Goal: Task Accomplishment & Management: Use online tool/utility

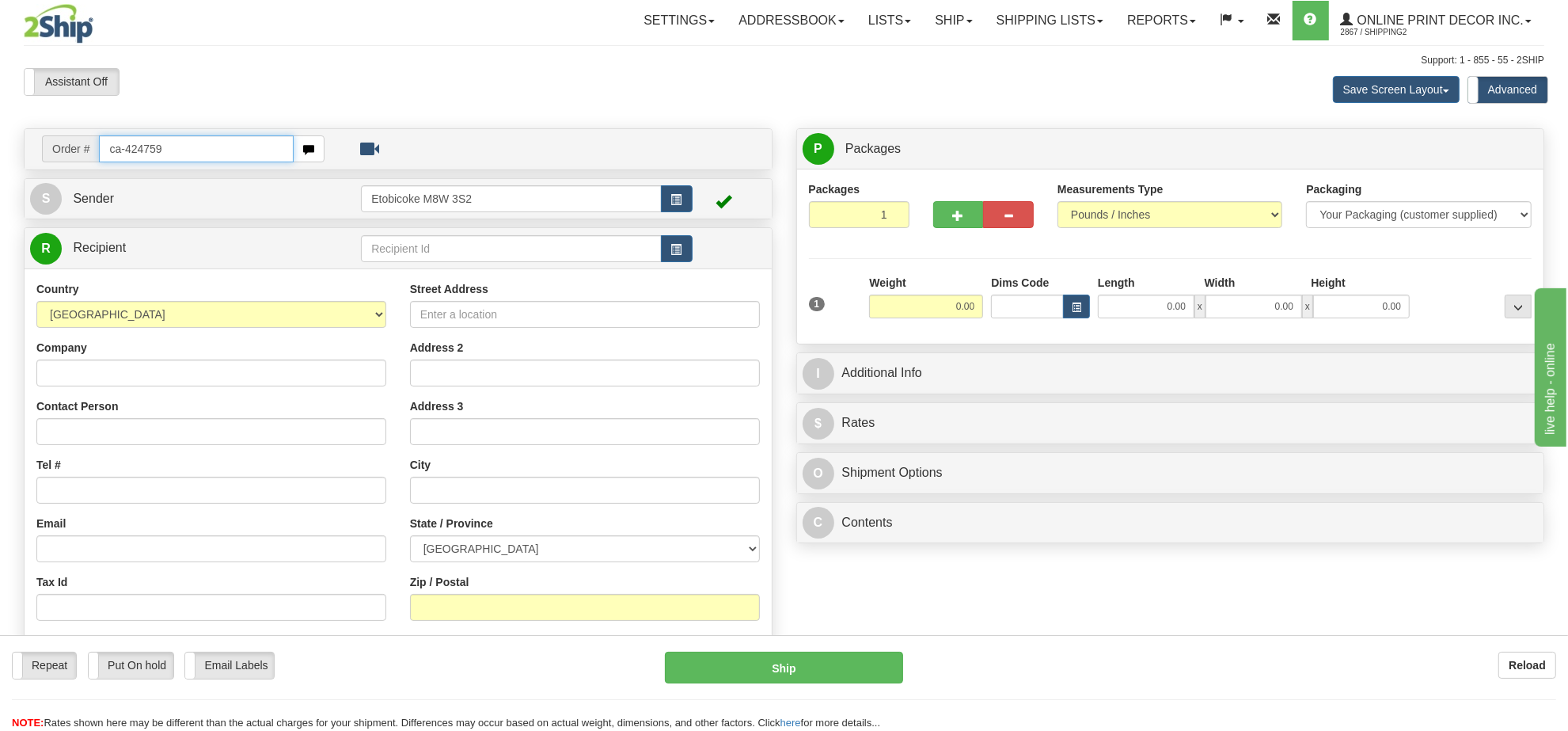
type input "ca-424759"
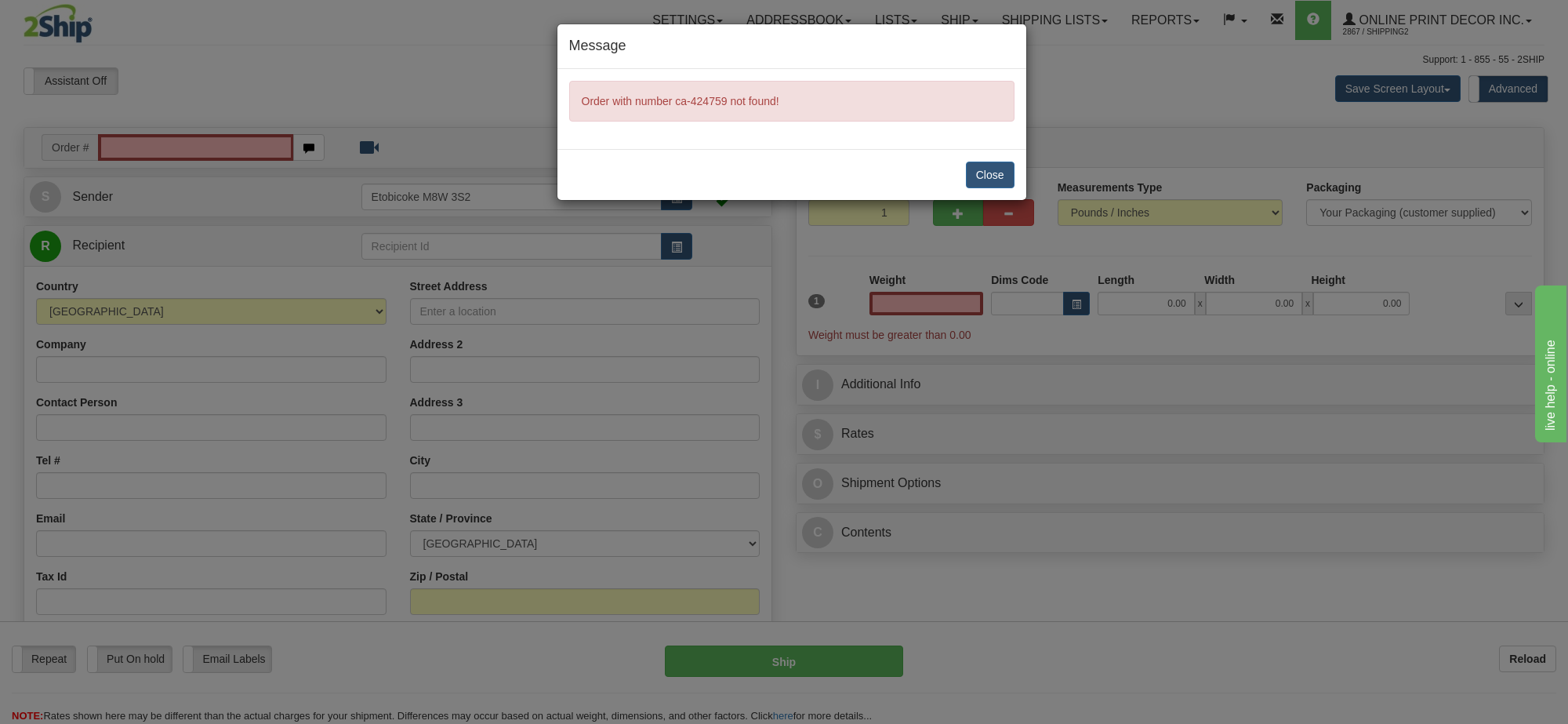
type input "0.00"
click at [988, 165] on button "Close" at bounding box center [990, 174] width 49 height 27
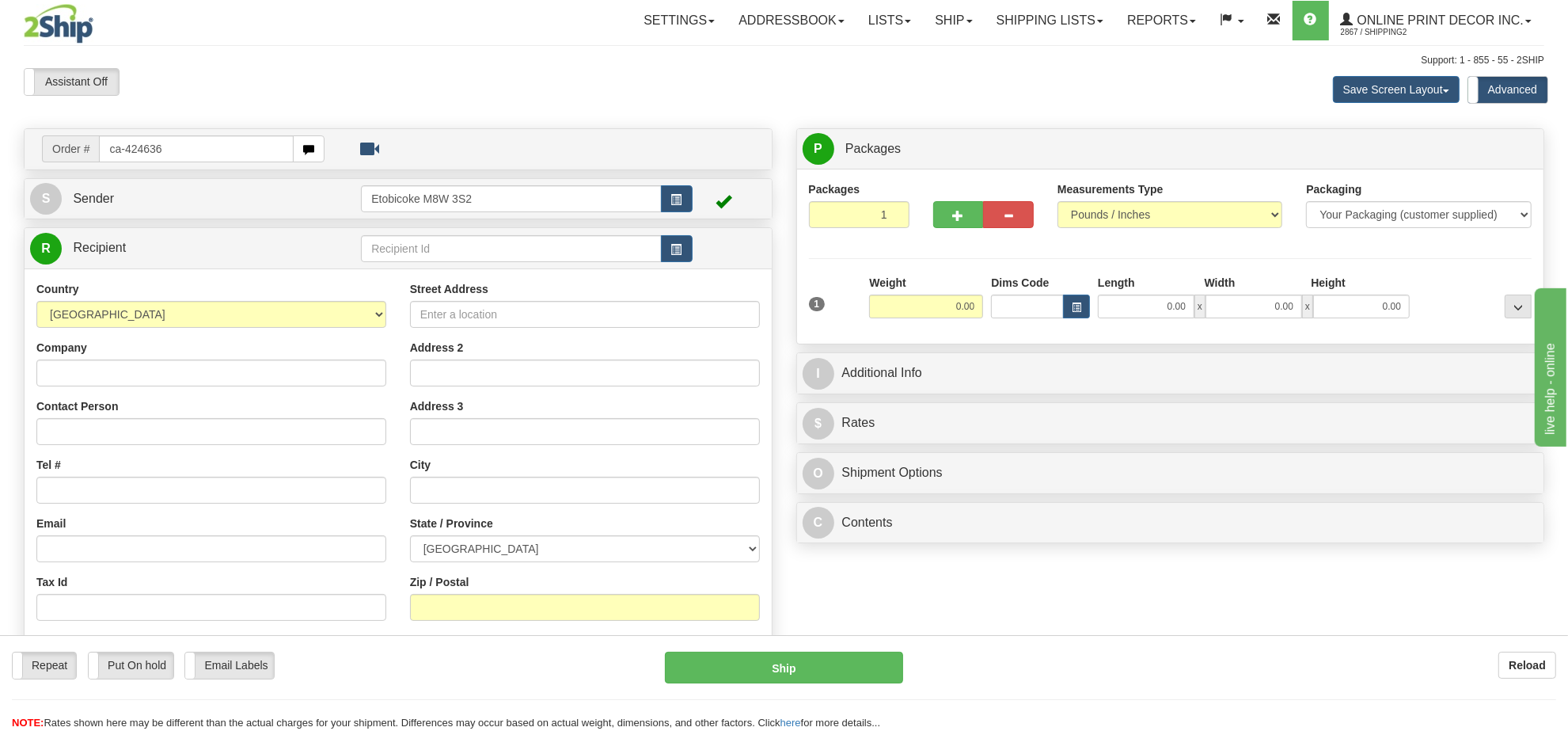
type input "ca-424636"
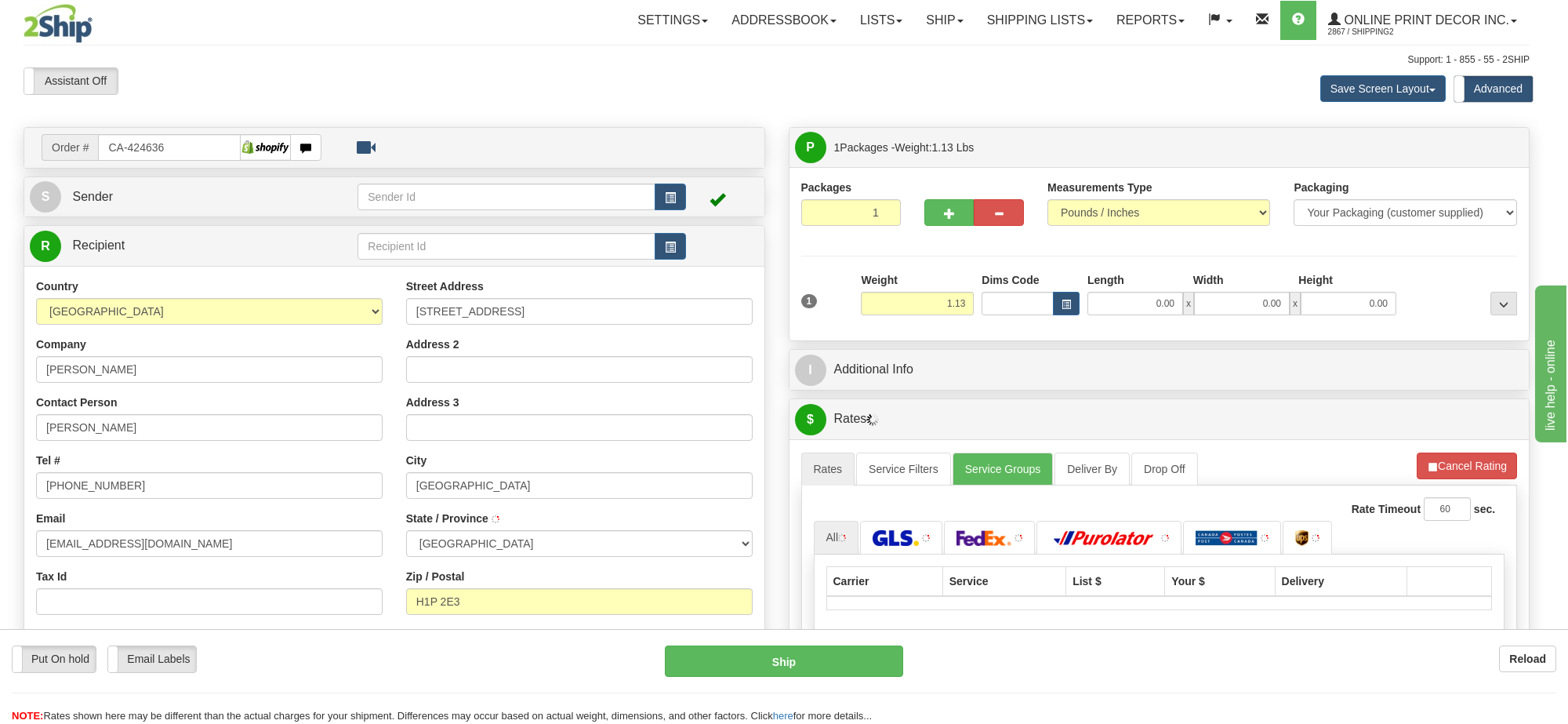
type input "SAINT-LEONARD"
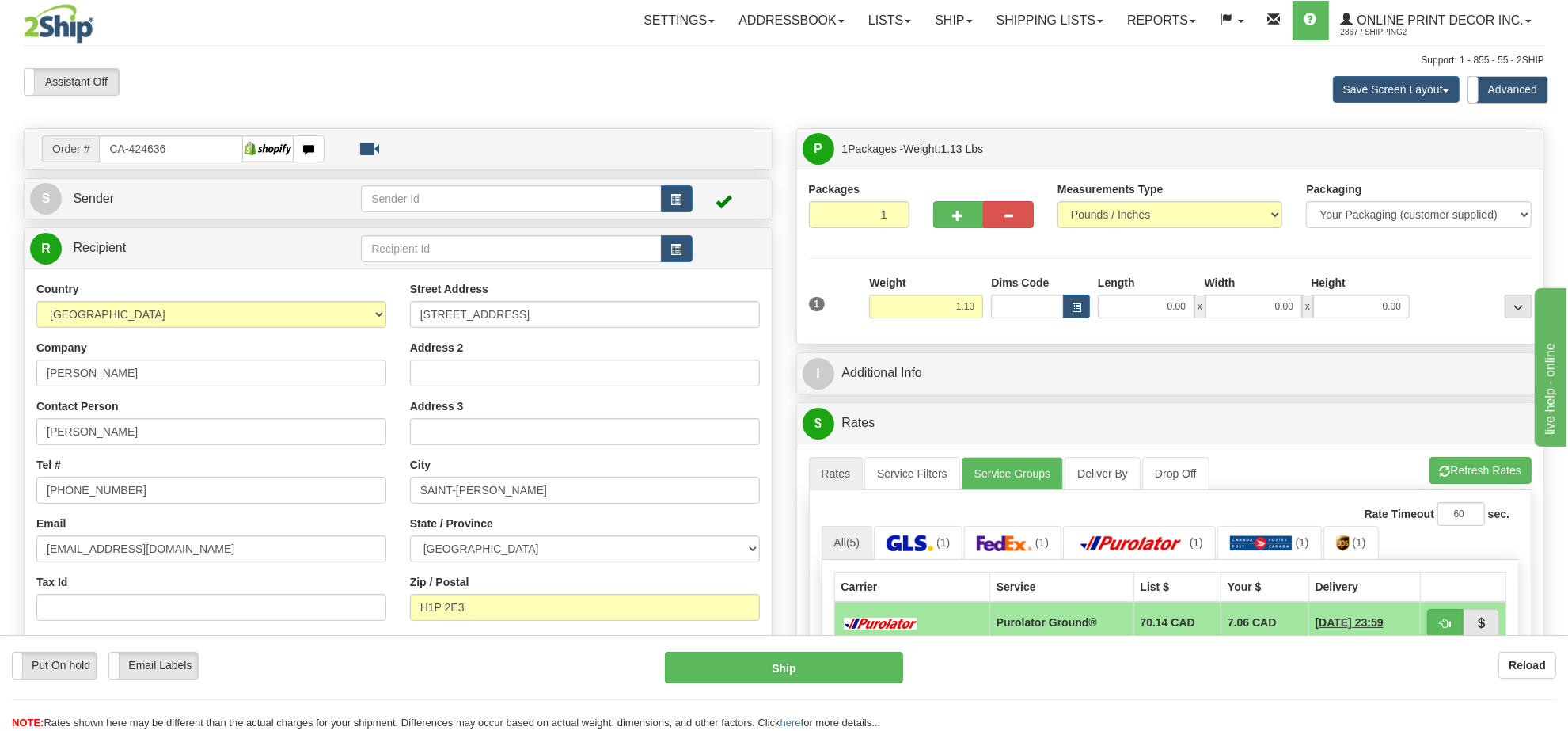
click at [926, 293] on div "Weight 1.13" at bounding box center [926, 296] width 114 height 44
drag, startPoint x: 926, startPoint y: 297, endPoint x: 926, endPoint y: 325, distance: 28.0
click at [926, 303] on input "1.13" at bounding box center [926, 306] width 114 height 24
click at [926, 326] on div "Weight 1.13" at bounding box center [926, 302] width 122 height 55
click at [926, 325] on div "Weight 1.13" at bounding box center [926, 302] width 122 height 55
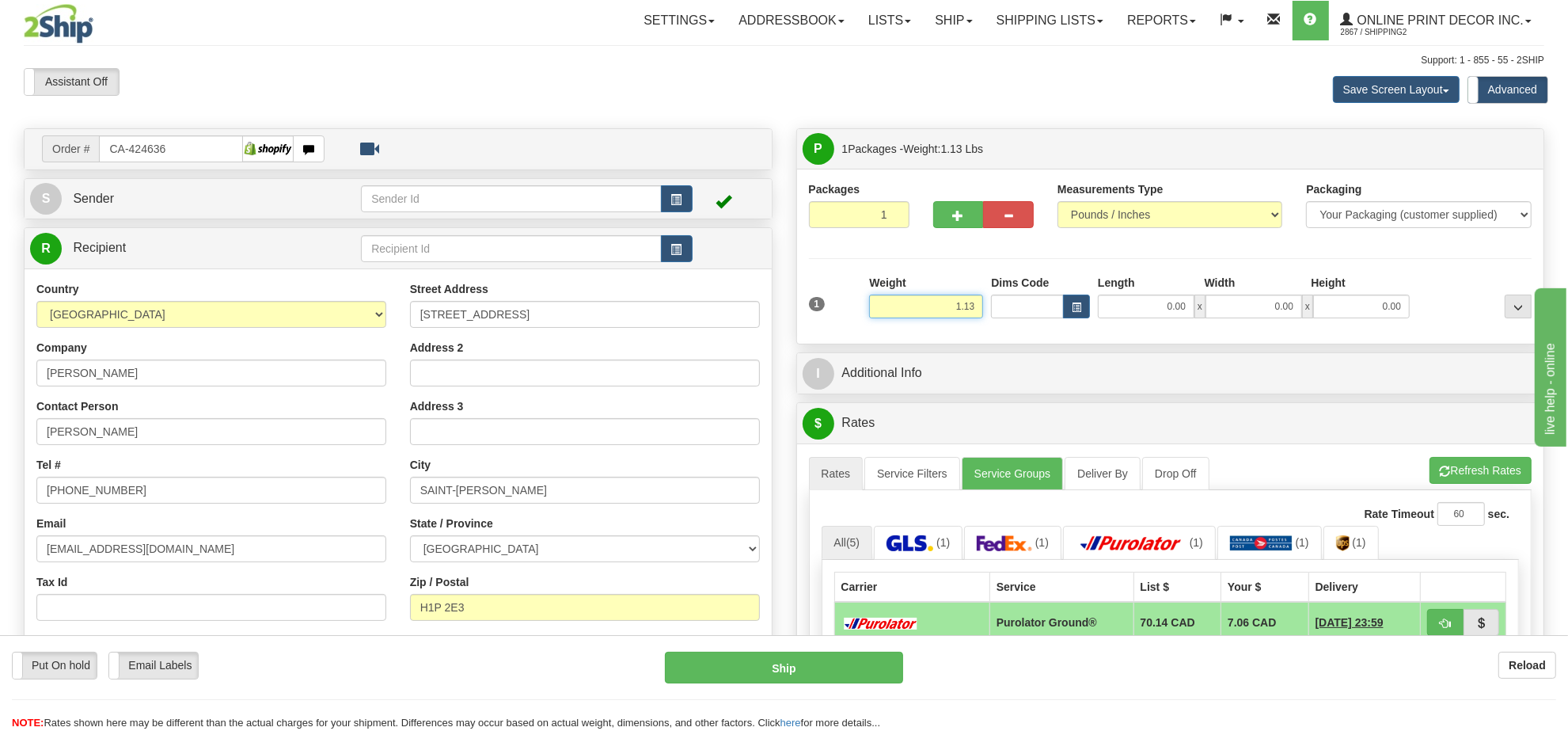
click at [926, 313] on input "1.13" at bounding box center [926, 306] width 114 height 24
click at [927, 312] on input "1.13" at bounding box center [926, 306] width 114 height 24
type input "3.00"
click at [1072, 293] on div "Dims Code" at bounding box center [1041, 296] width 107 height 44
click at [1077, 305] on span "button" at bounding box center [1077, 308] width 10 height 9
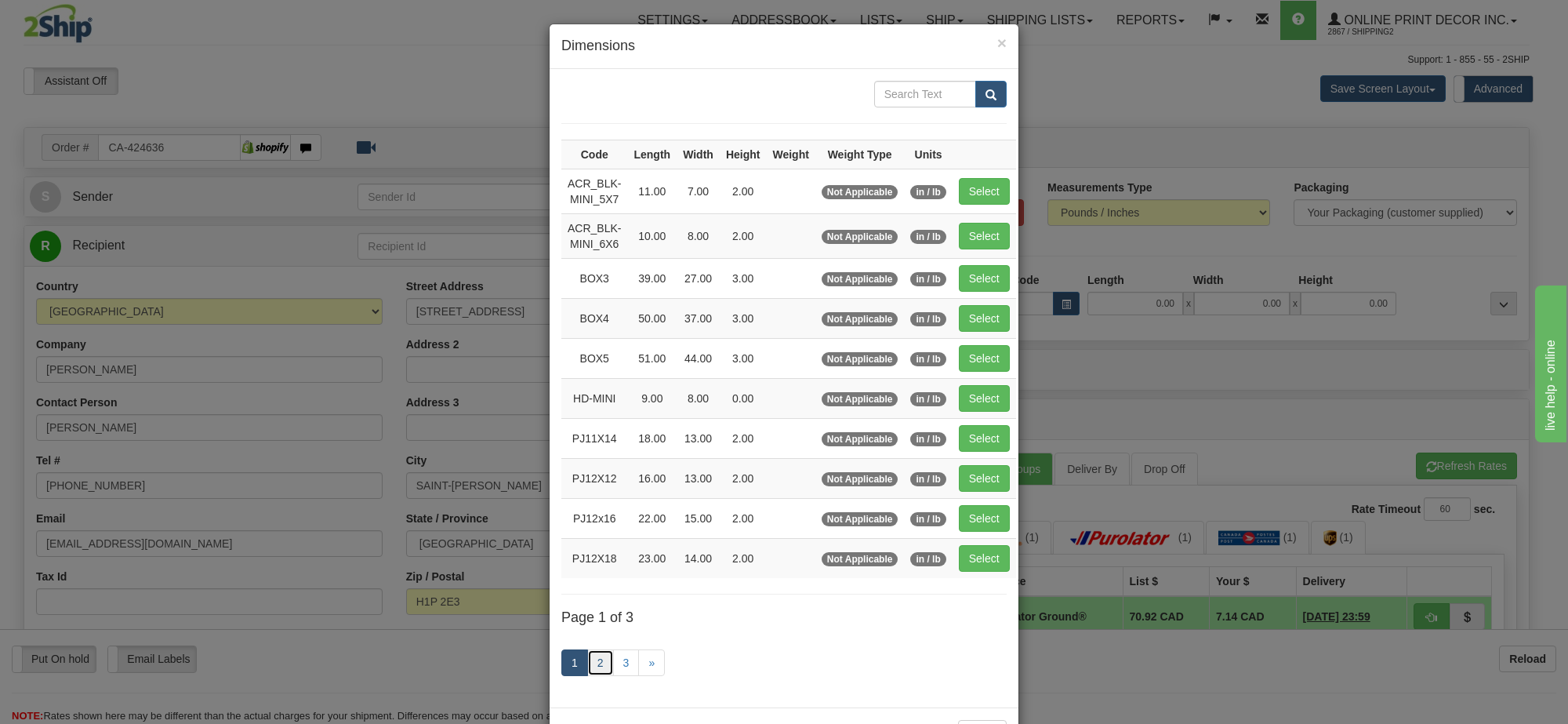
click at [592, 663] on link "2" at bounding box center [600, 662] width 27 height 27
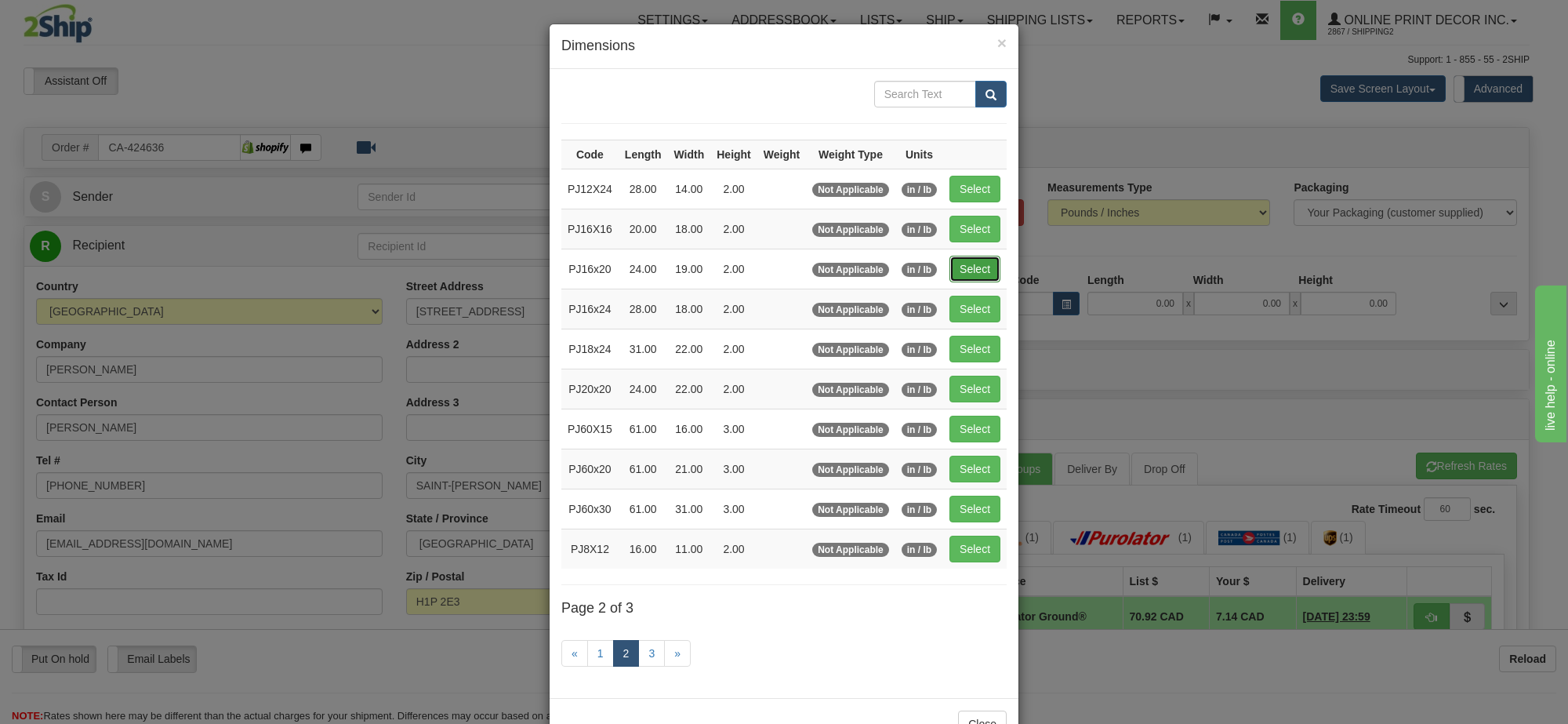
click at [973, 274] on button "Select" at bounding box center [975, 269] width 51 height 27
type input "PJ16x20"
type input "24.00"
type input "19.00"
type input "2.00"
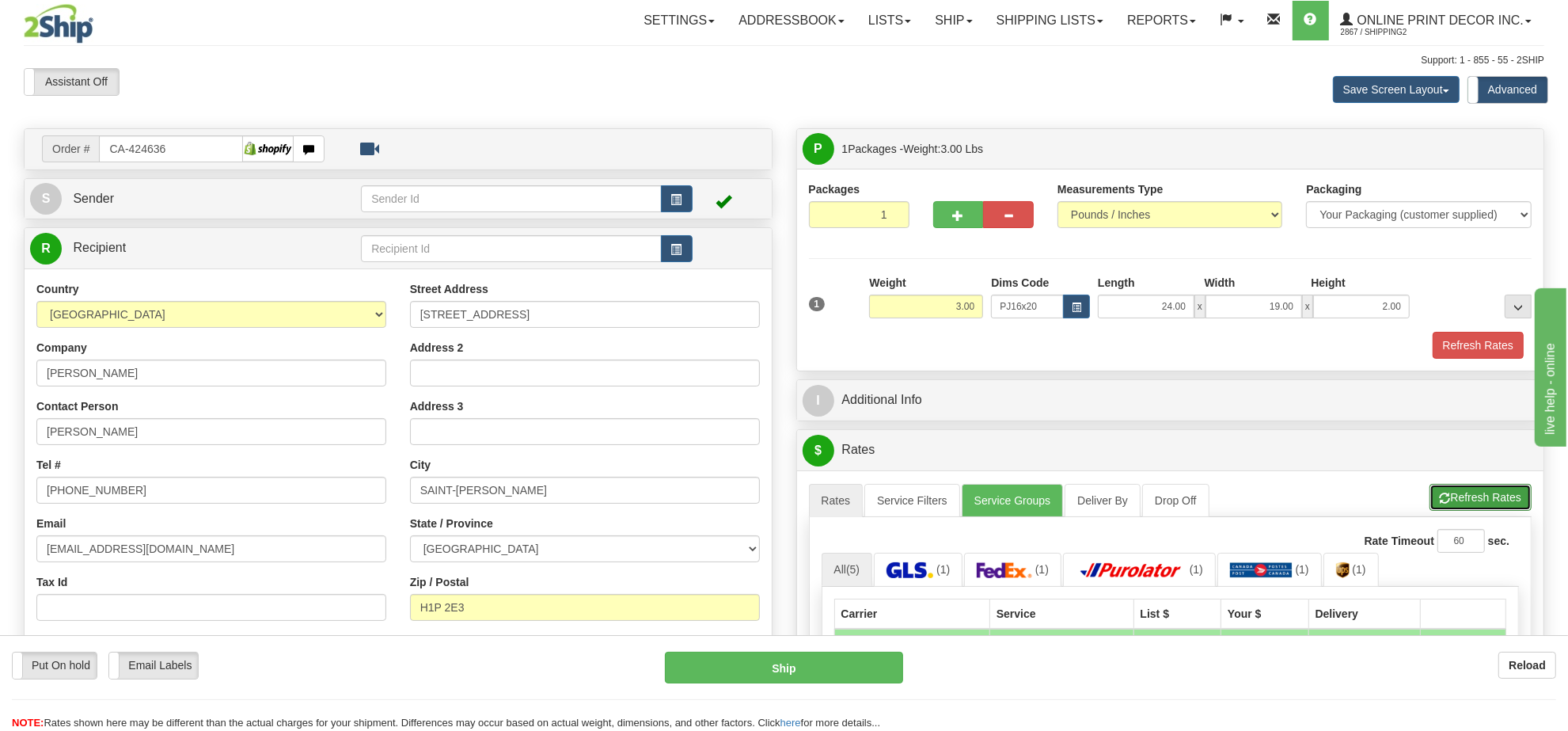
click at [1510, 499] on button "Refresh Rates" at bounding box center [1481, 497] width 102 height 27
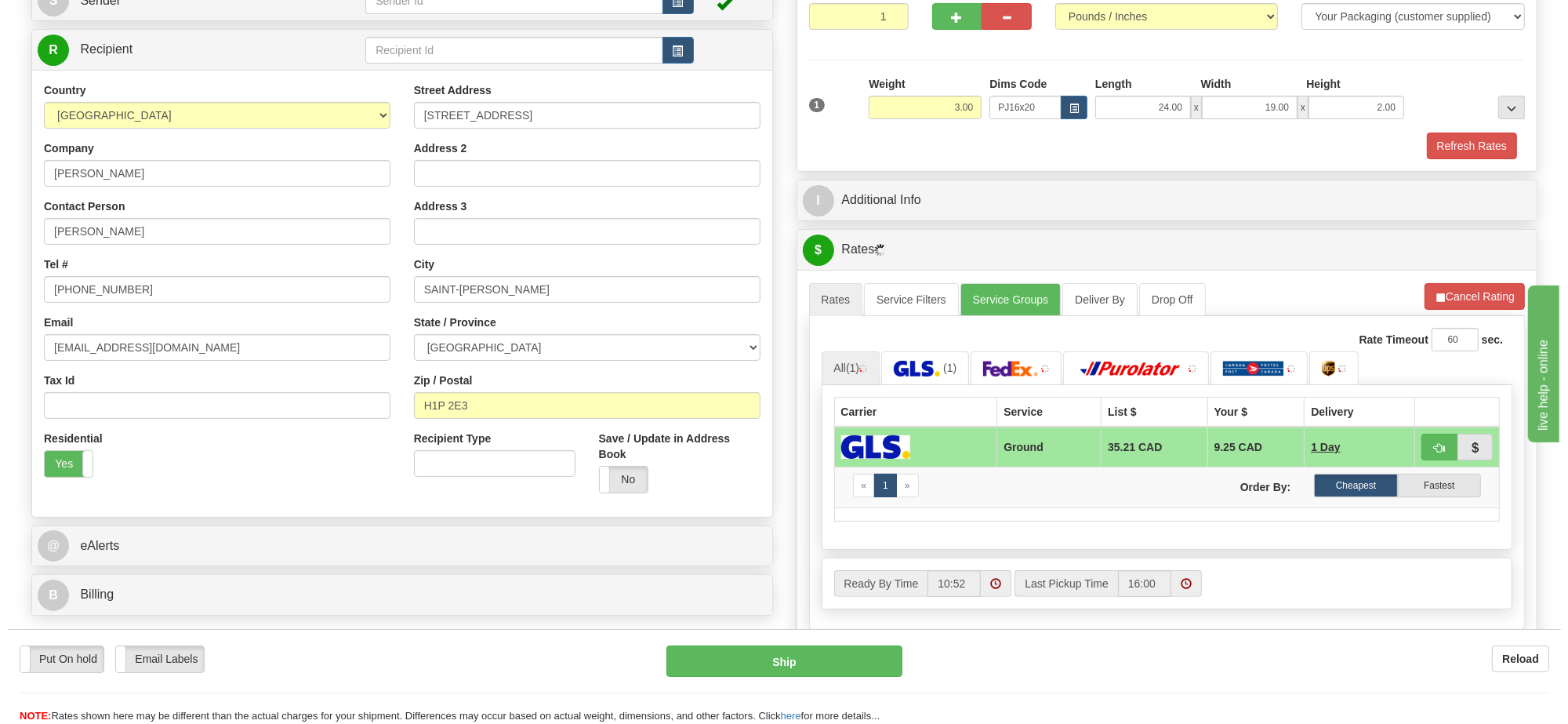
scroll to position [294, 0]
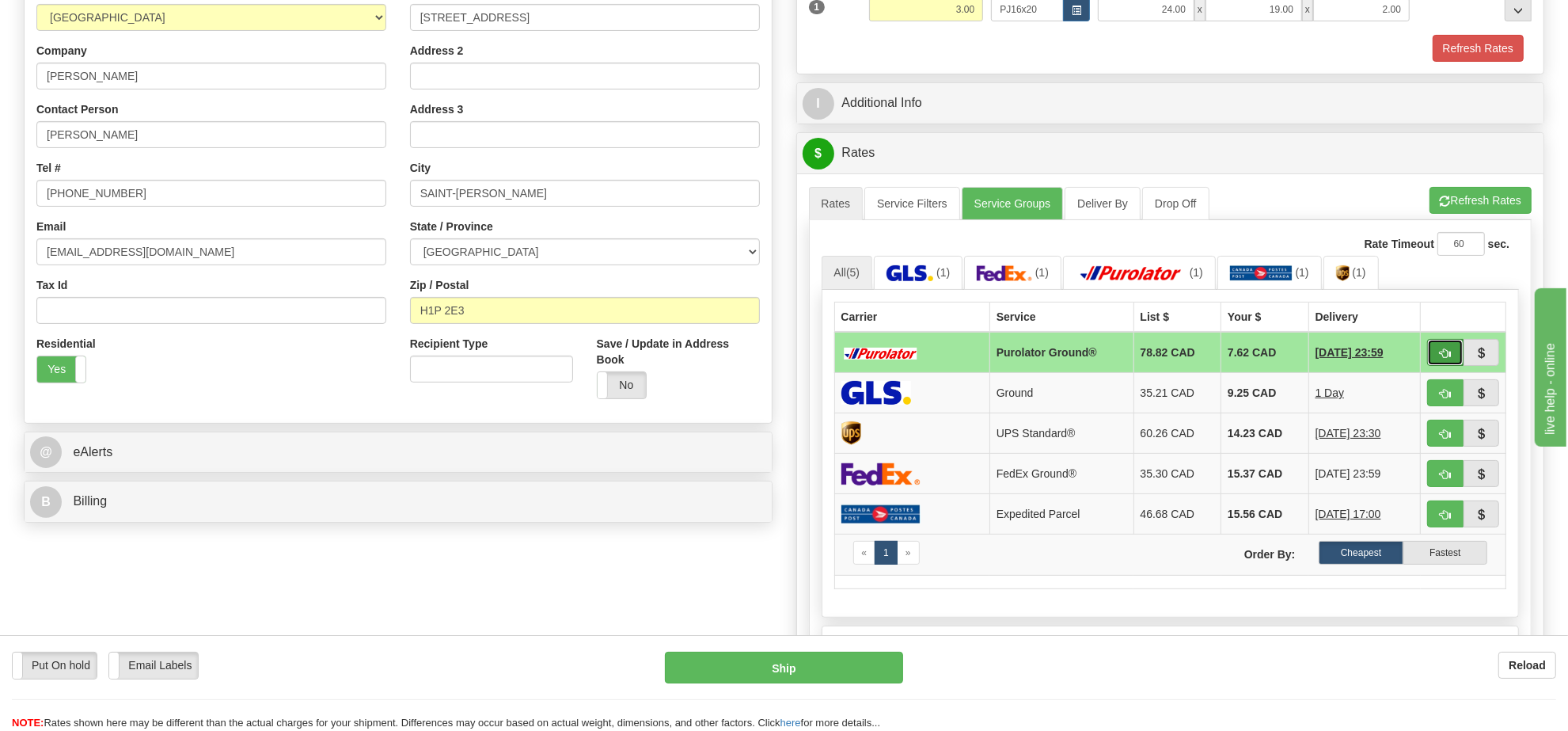
click at [1440, 359] on span "button" at bounding box center [1445, 354] width 11 height 11
type input "260"
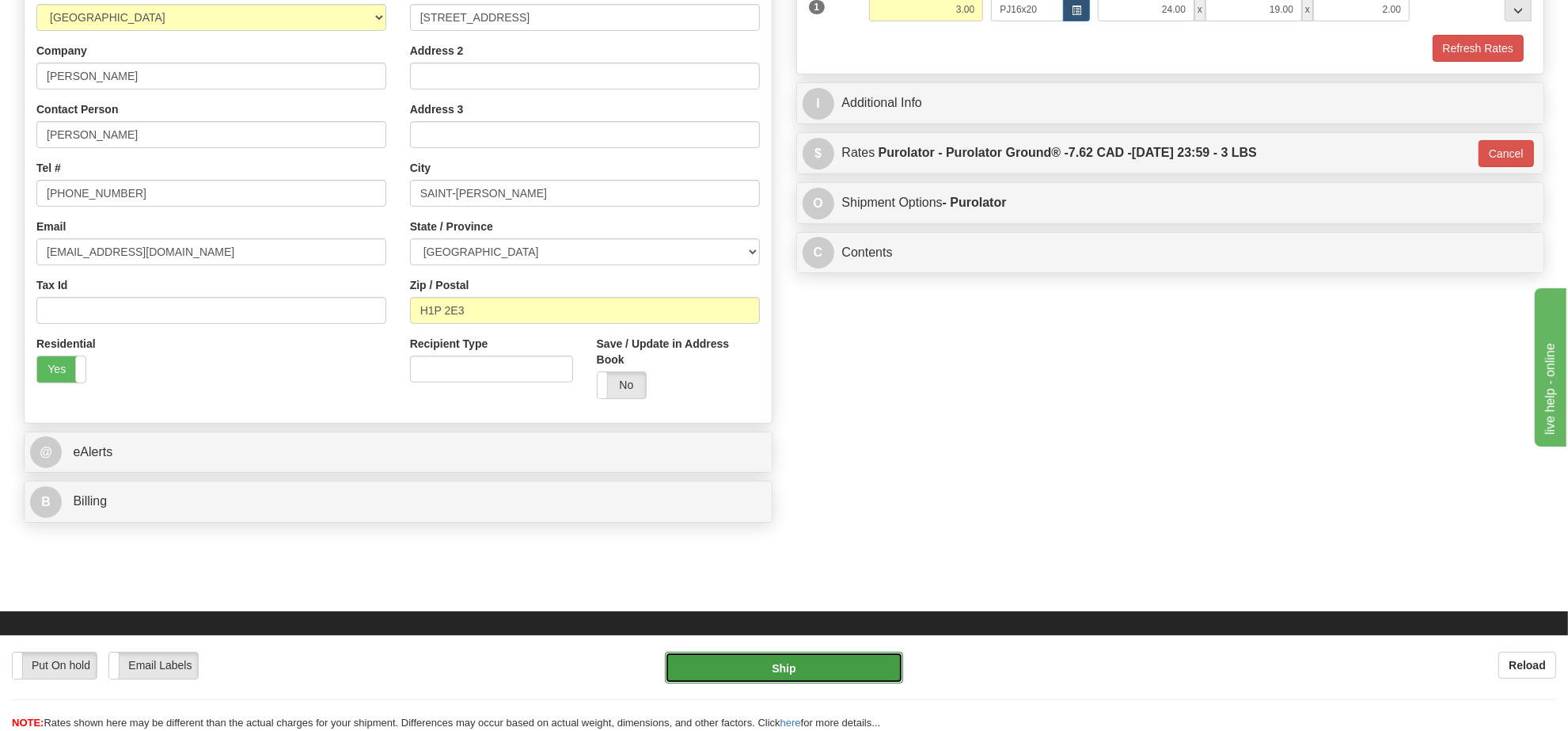
click at [831, 664] on button "Ship" at bounding box center [784, 667] width 238 height 32
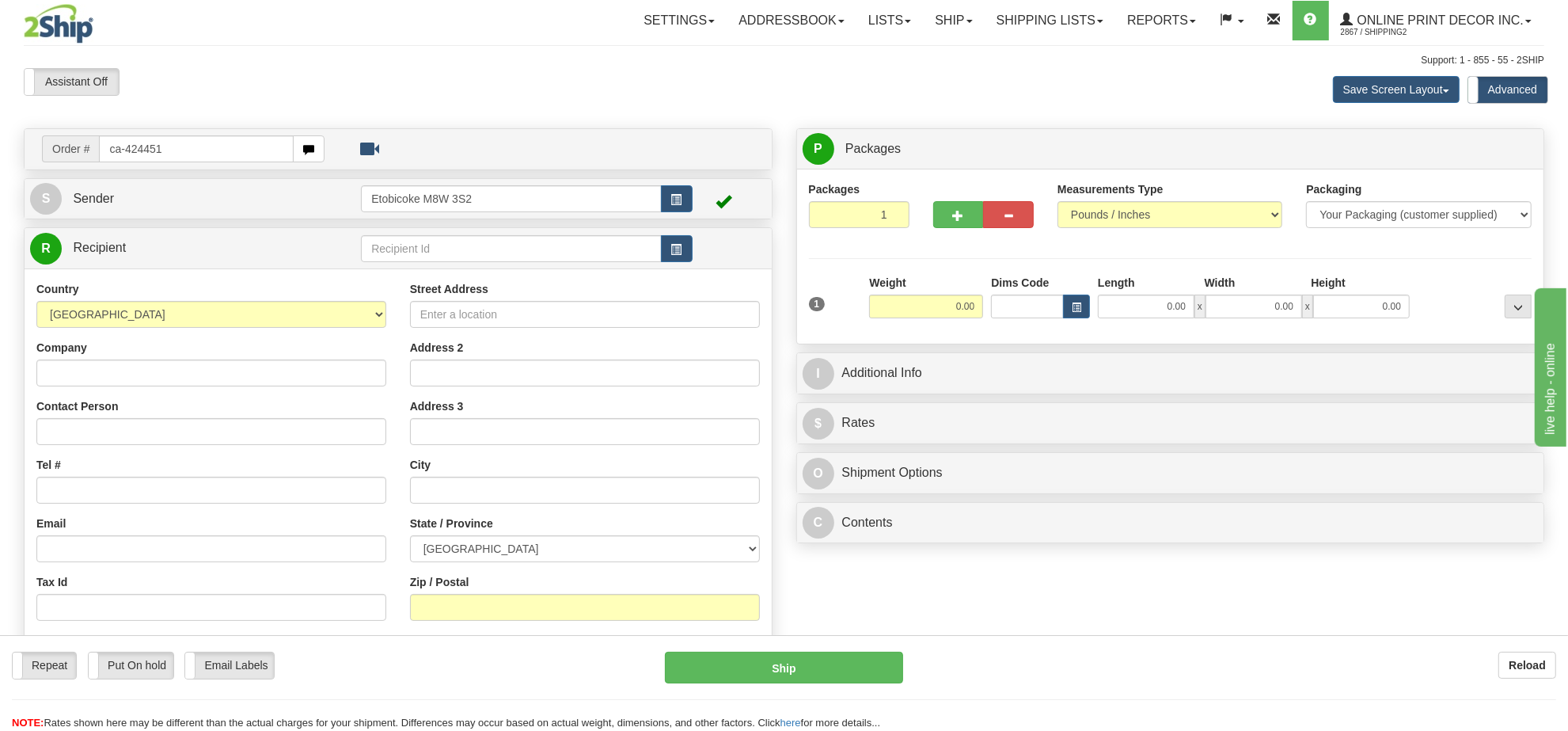
type input "ca-424451"
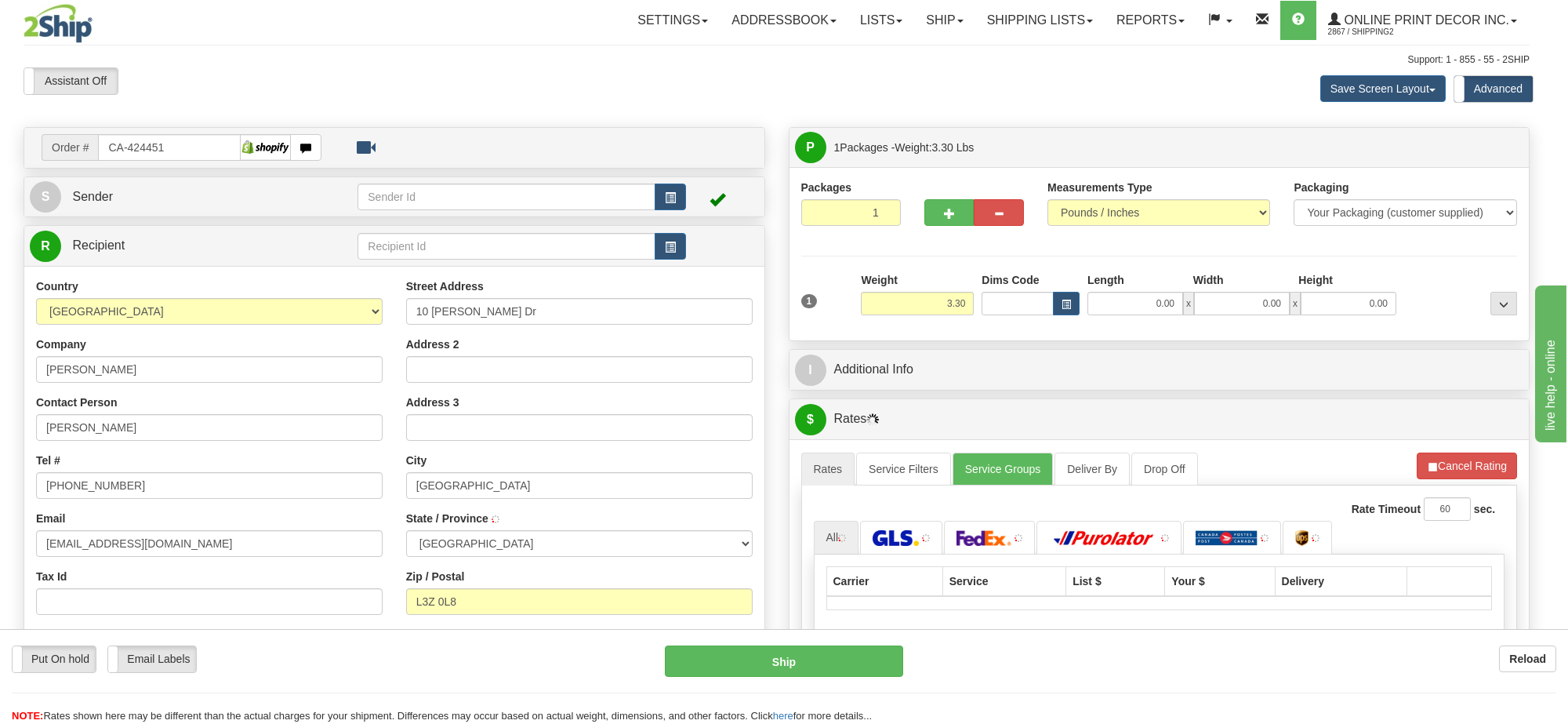
type input "BRADFORD"
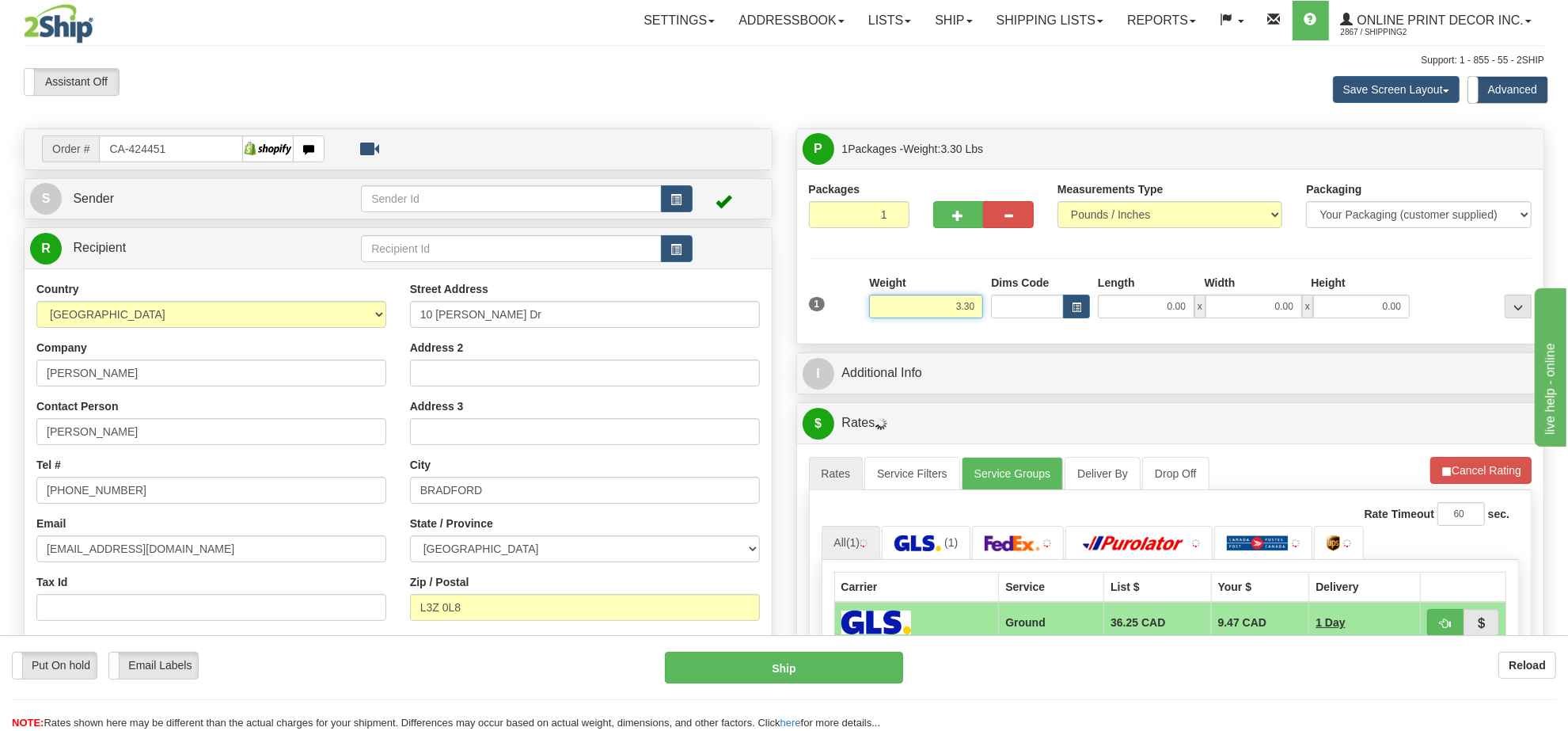
click at [943, 303] on input "3.30" at bounding box center [926, 306] width 114 height 24
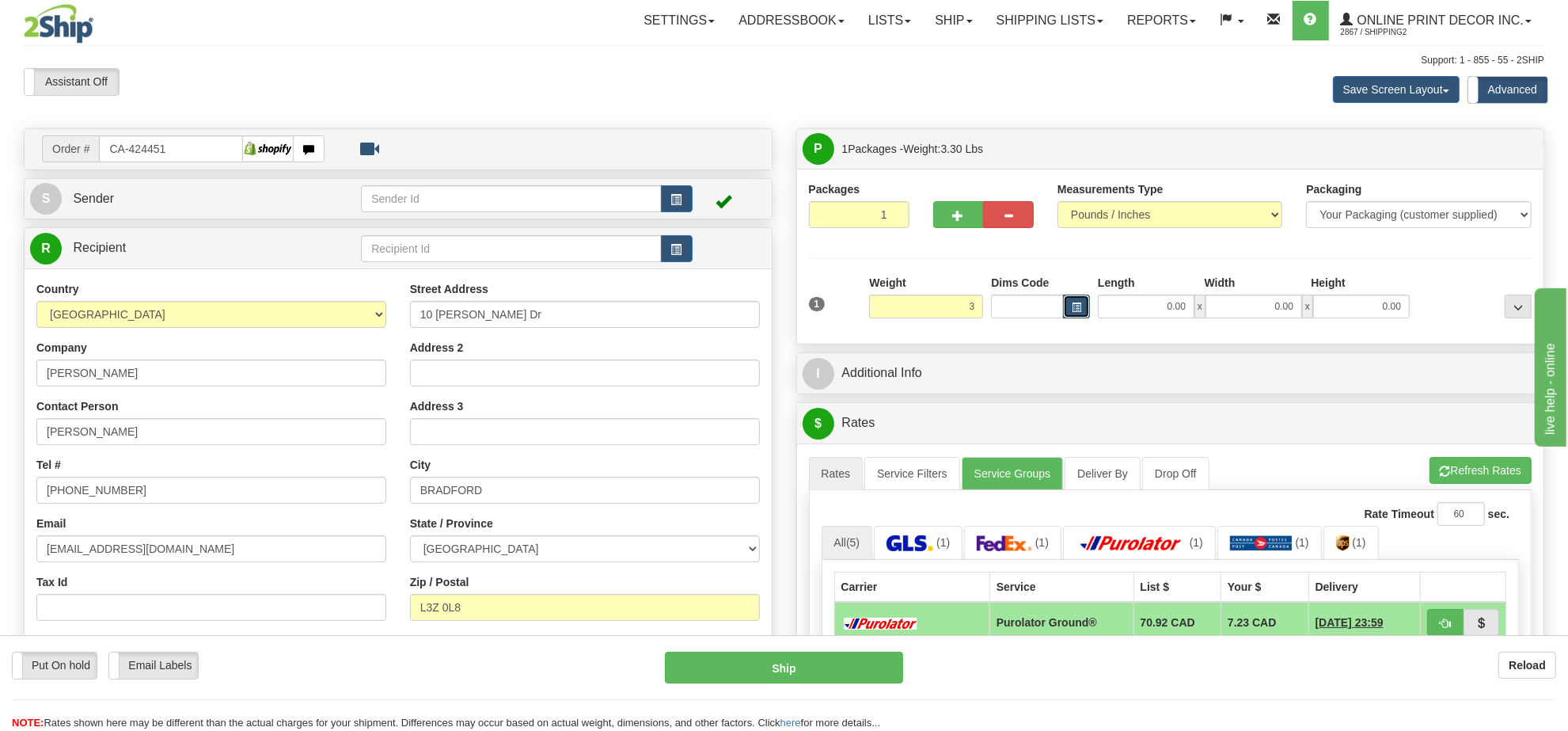
type input "3.00"
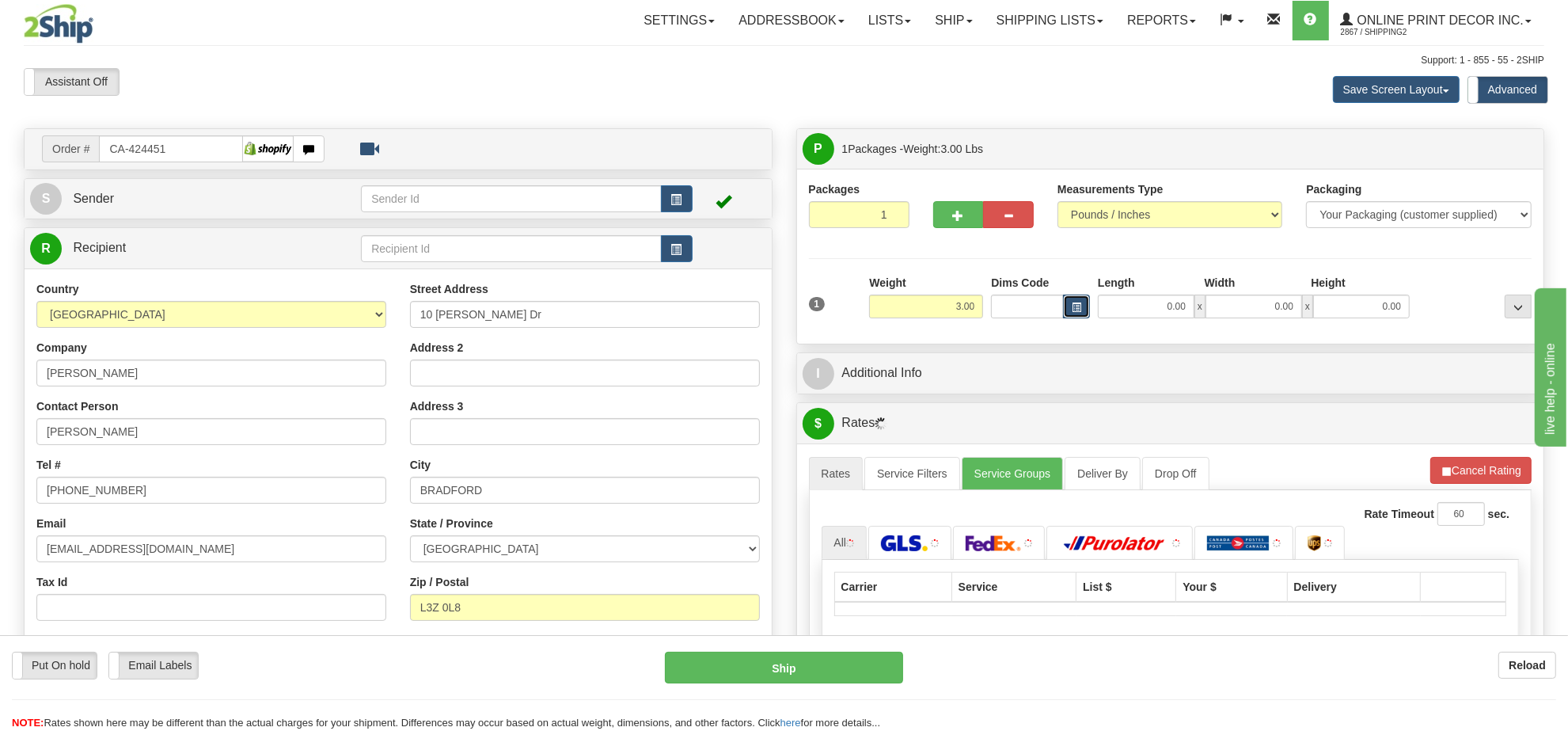
click at [1073, 318] on button "button" at bounding box center [1076, 306] width 27 height 24
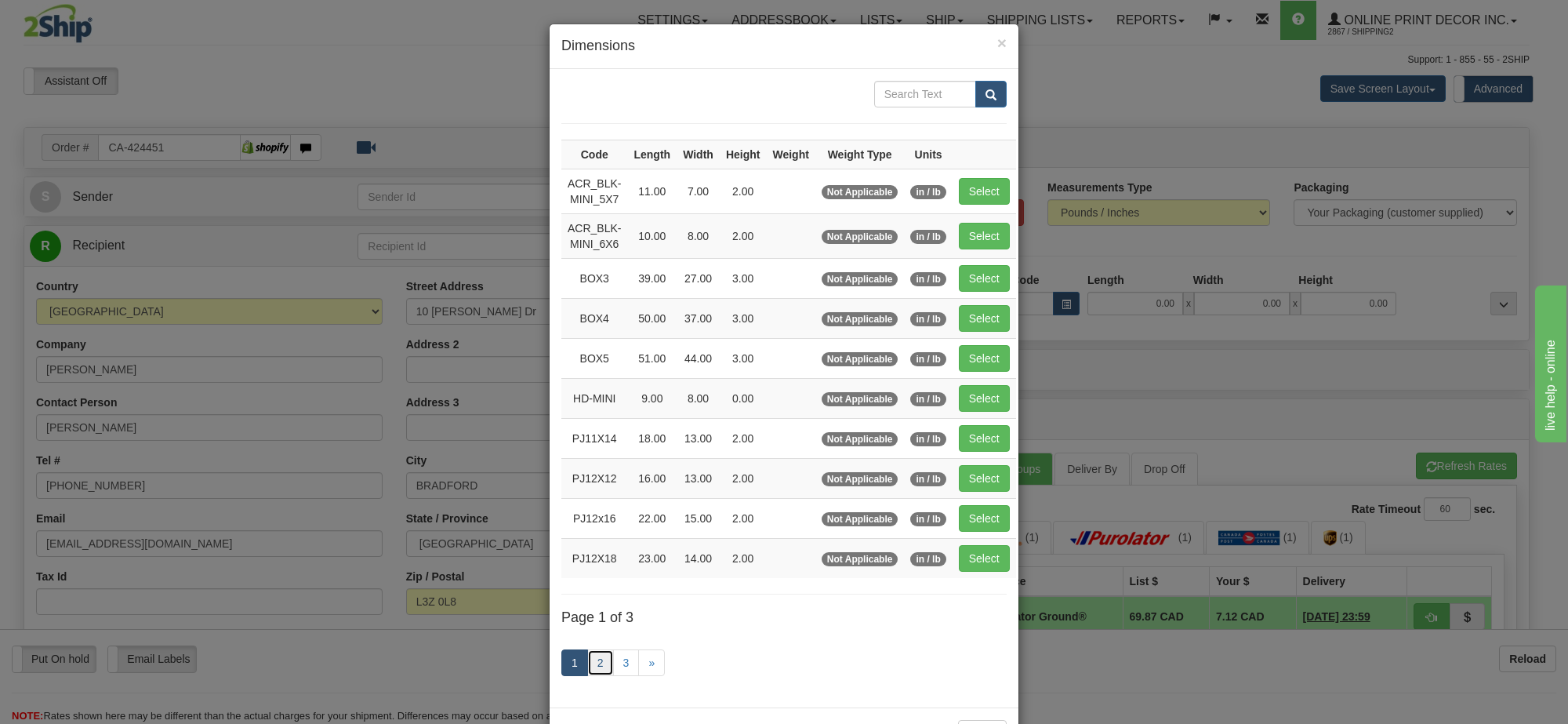
click at [593, 671] on link "2" at bounding box center [600, 662] width 27 height 27
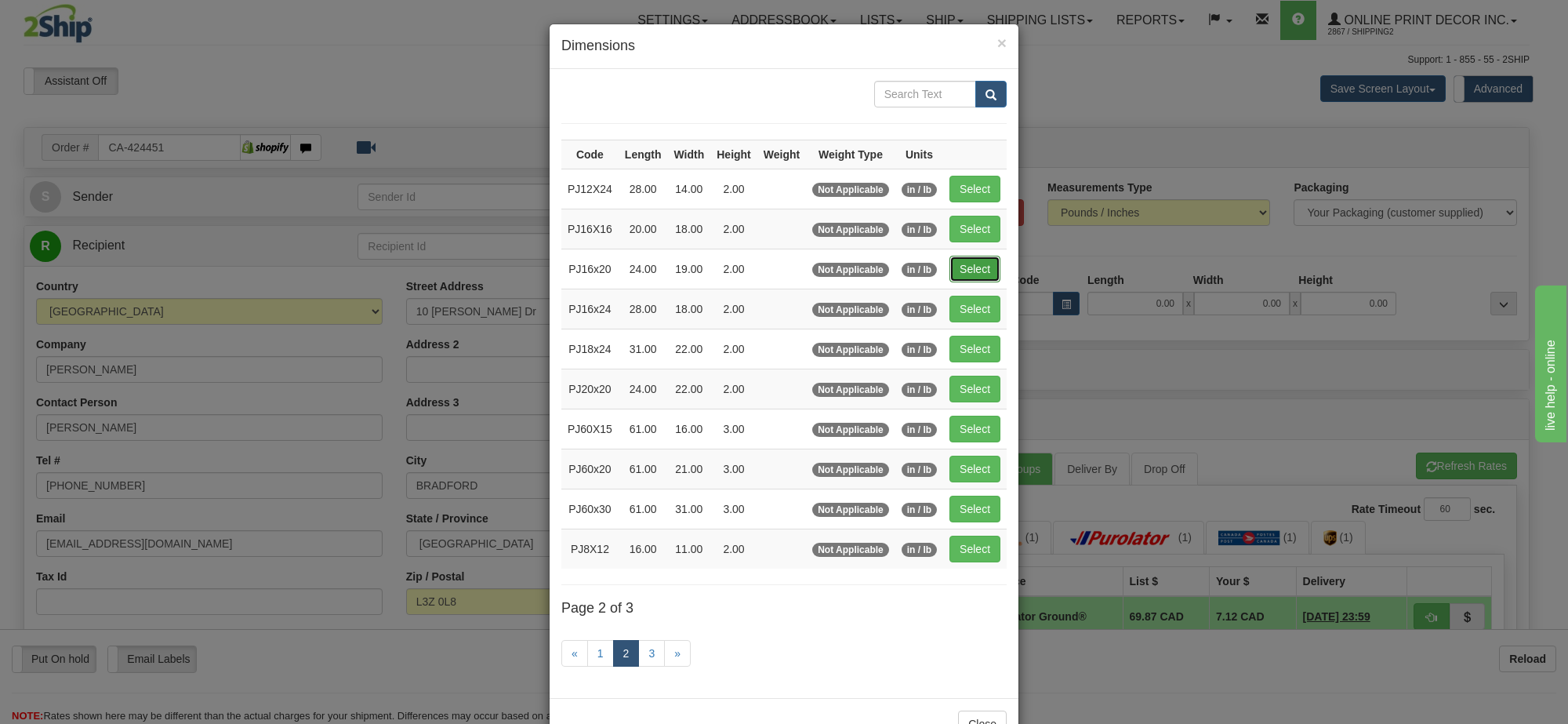
click at [974, 261] on button "Select" at bounding box center [975, 269] width 51 height 27
type input "PJ16x20"
type input "24.00"
type input "19.00"
type input "2.00"
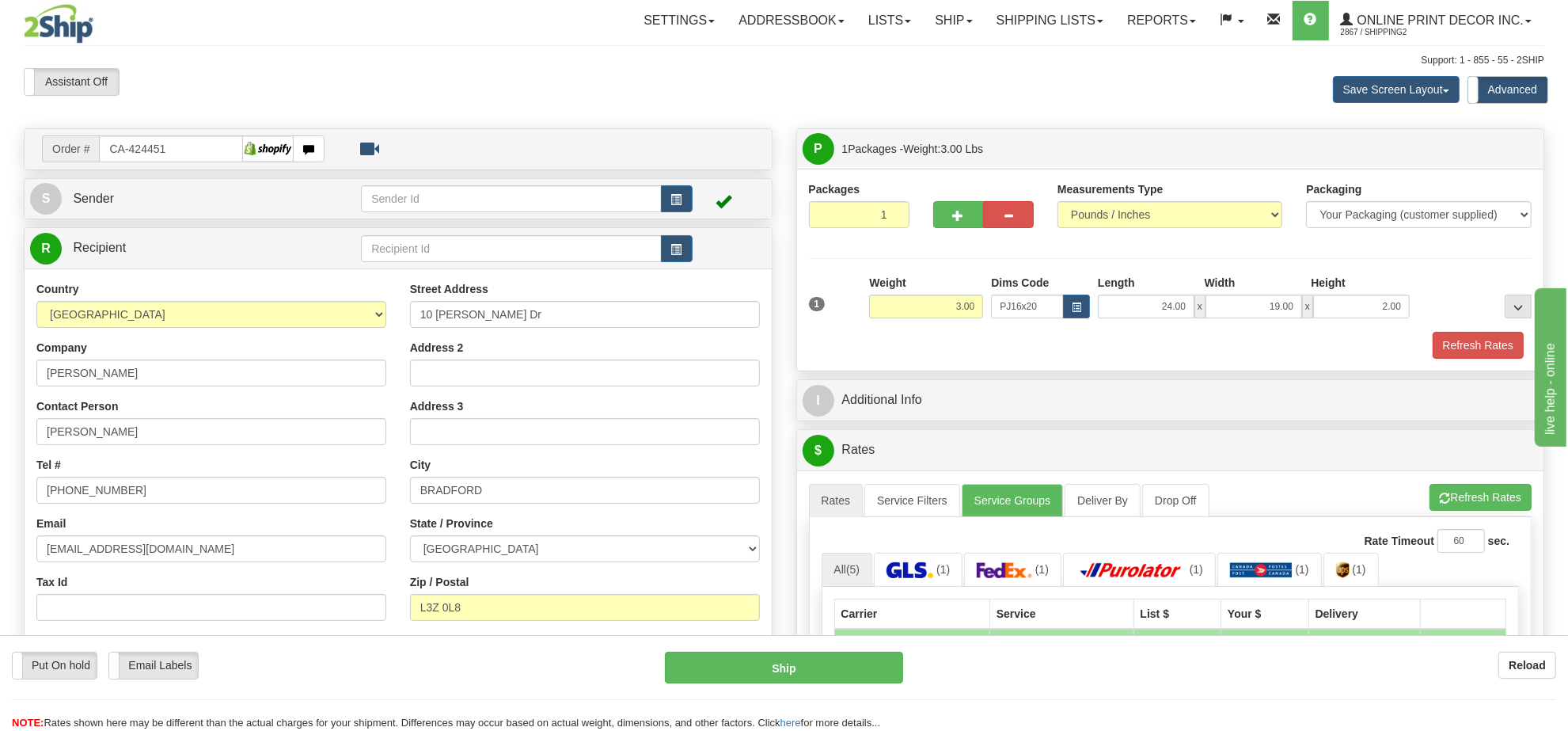
click at [955, 201] on div at bounding box center [983, 191] width 100 height 20
click at [959, 214] on span "button" at bounding box center [958, 215] width 11 height 11
radio input "true"
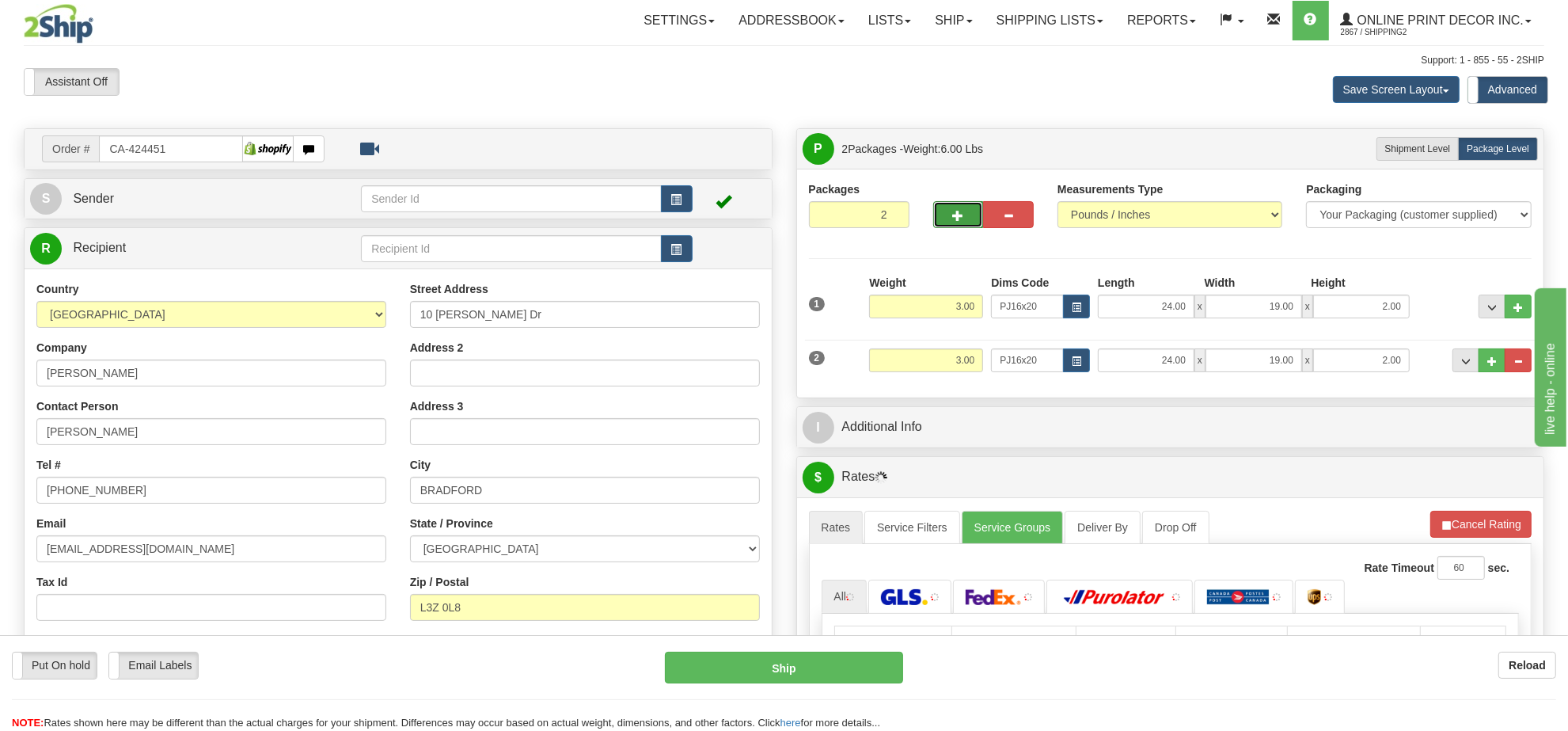
click at [959, 214] on span "button" at bounding box center [958, 215] width 11 height 11
type input "3"
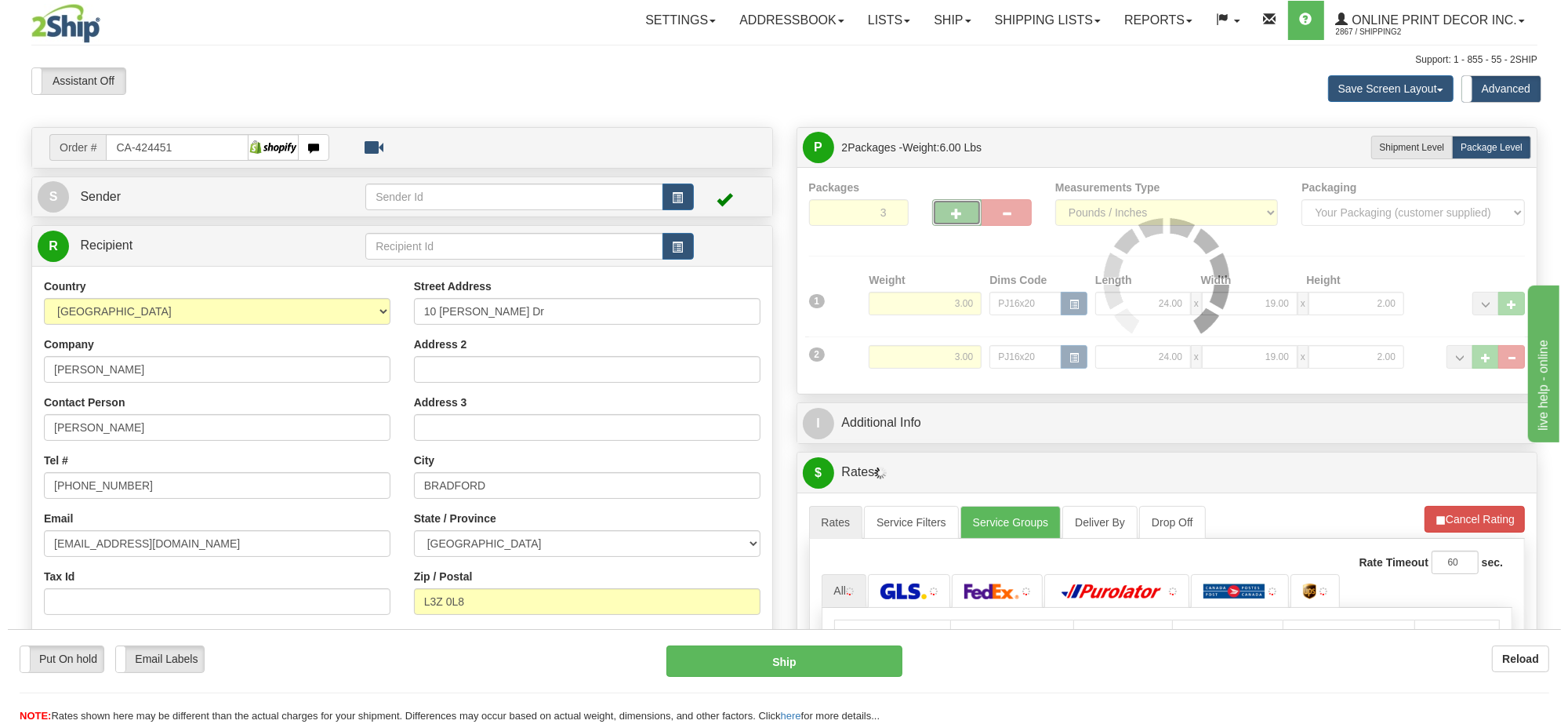
scroll to position [294, 0]
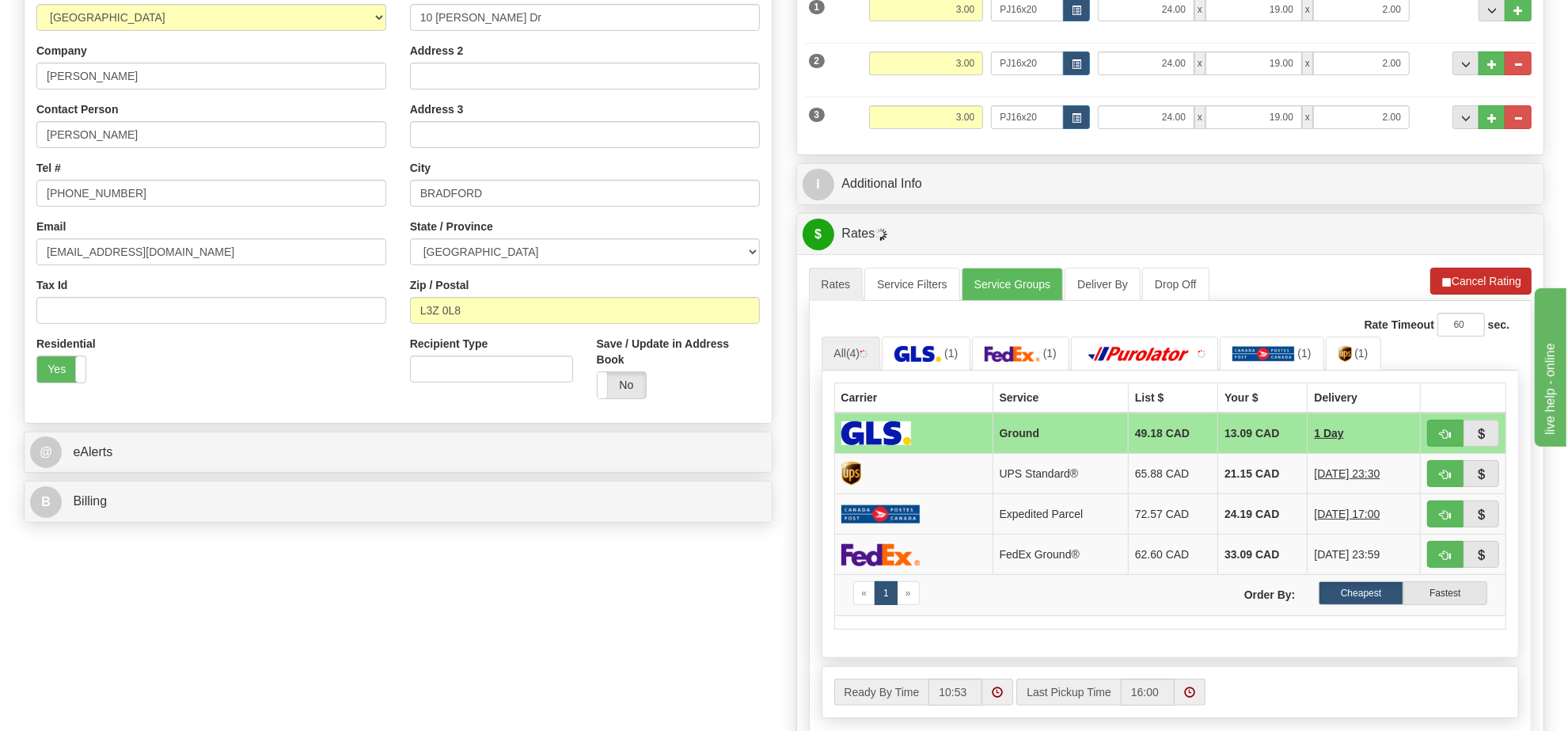
click at [1480, 271] on li "Refresh Rates Cancel Rating" at bounding box center [1481, 280] width 101 height 27
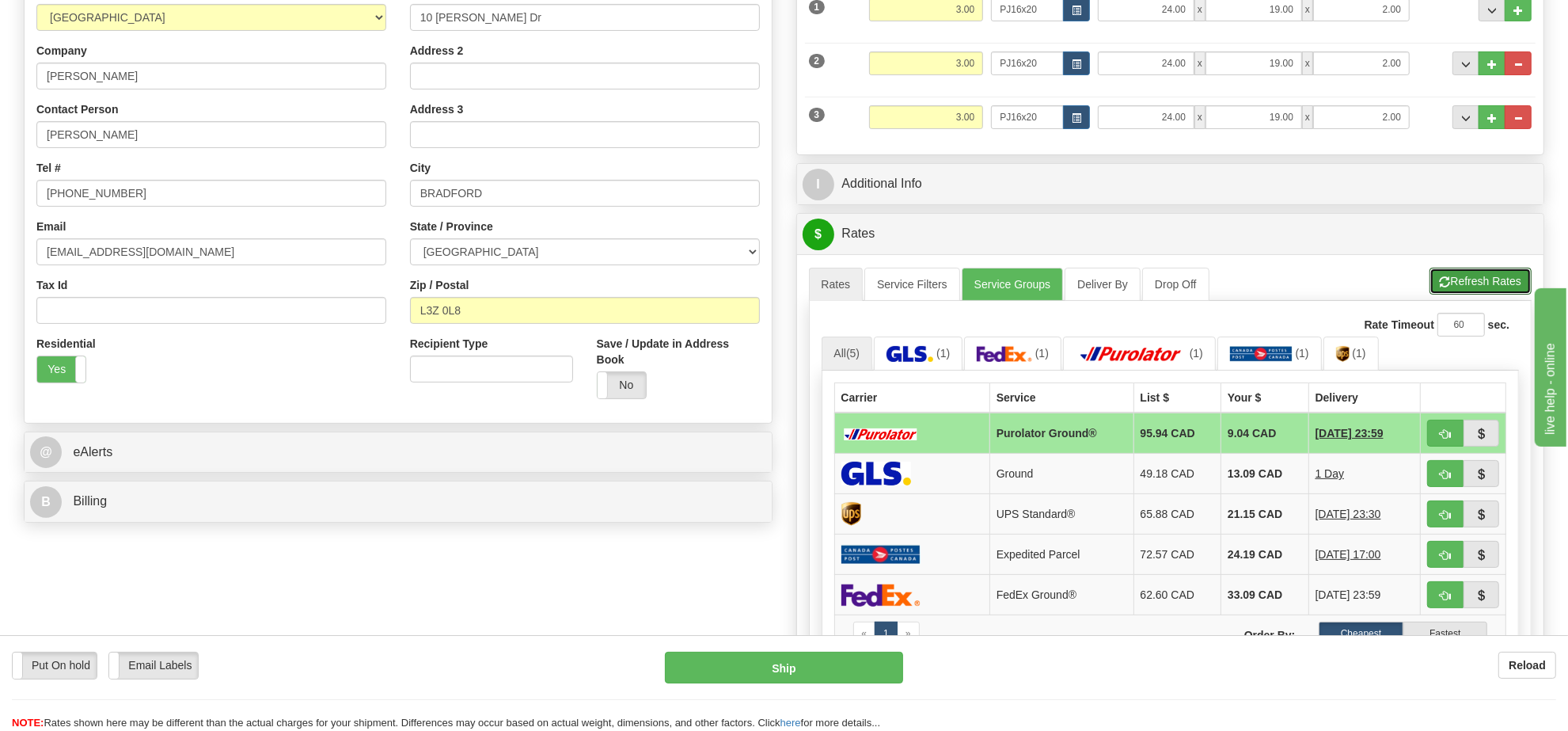
click at [1480, 271] on button "Refresh Rates" at bounding box center [1481, 280] width 102 height 27
click at [1446, 437] on span "button" at bounding box center [1445, 434] width 11 height 11
type input "260"
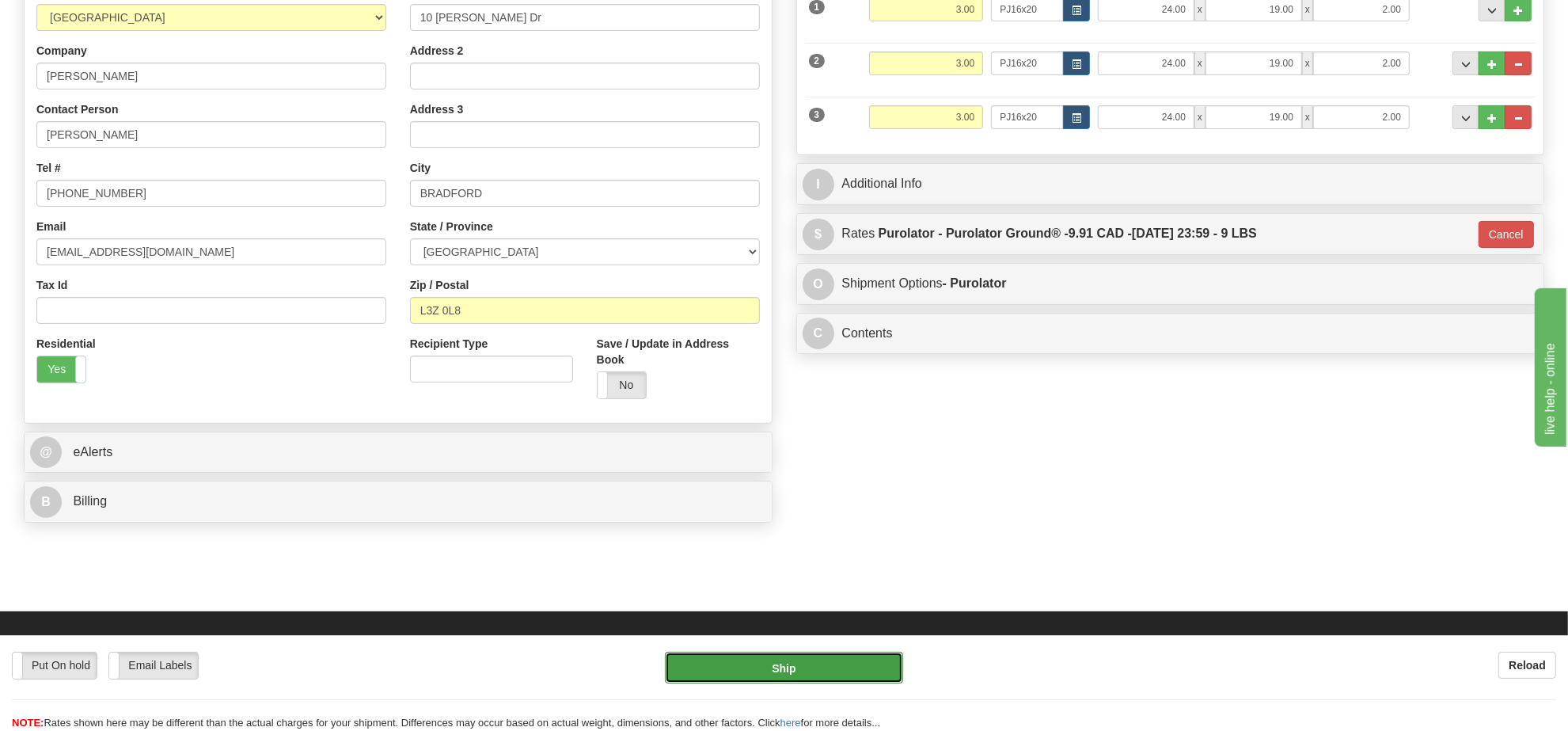
click at [840, 658] on button "Ship" at bounding box center [784, 667] width 238 height 32
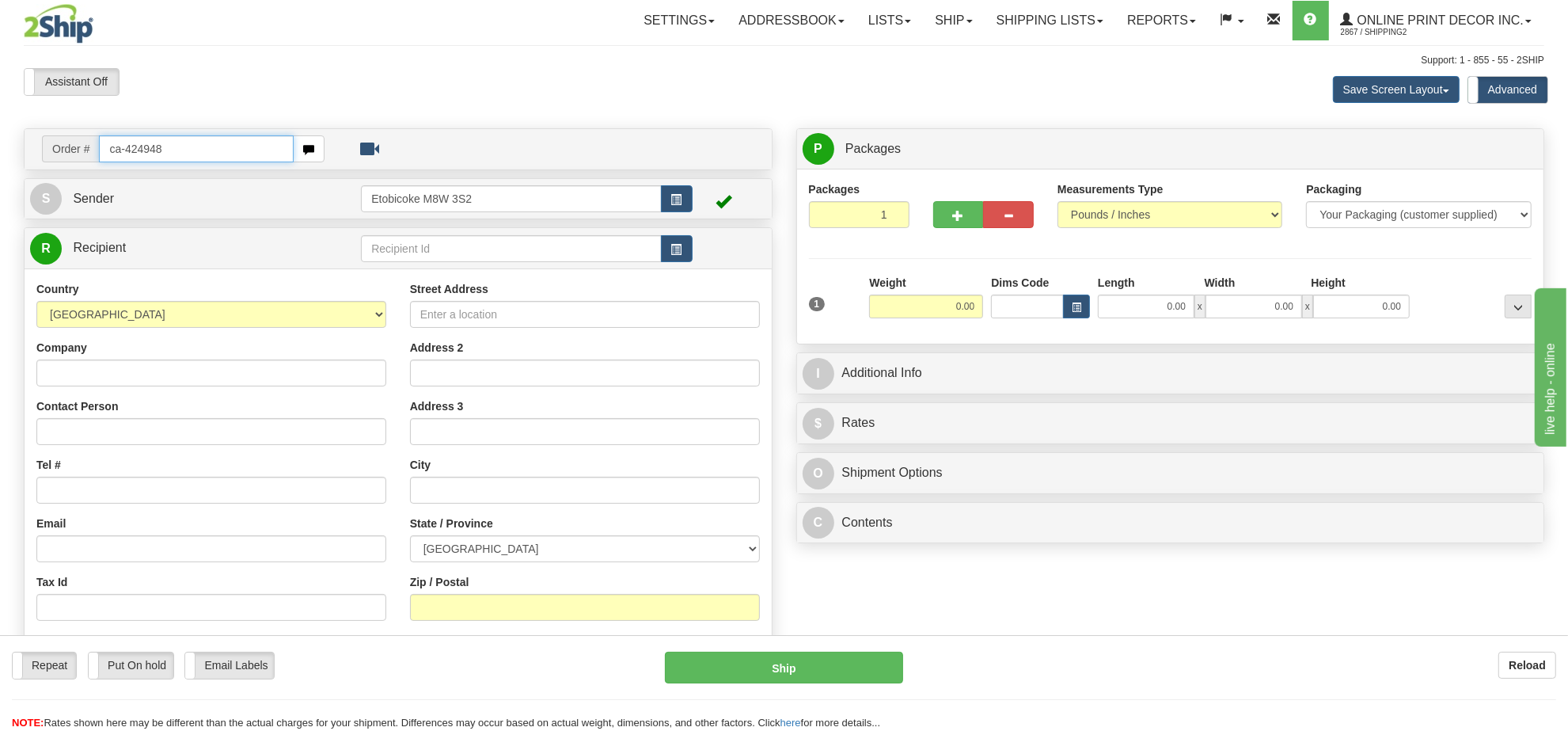
type input "ca-424948"
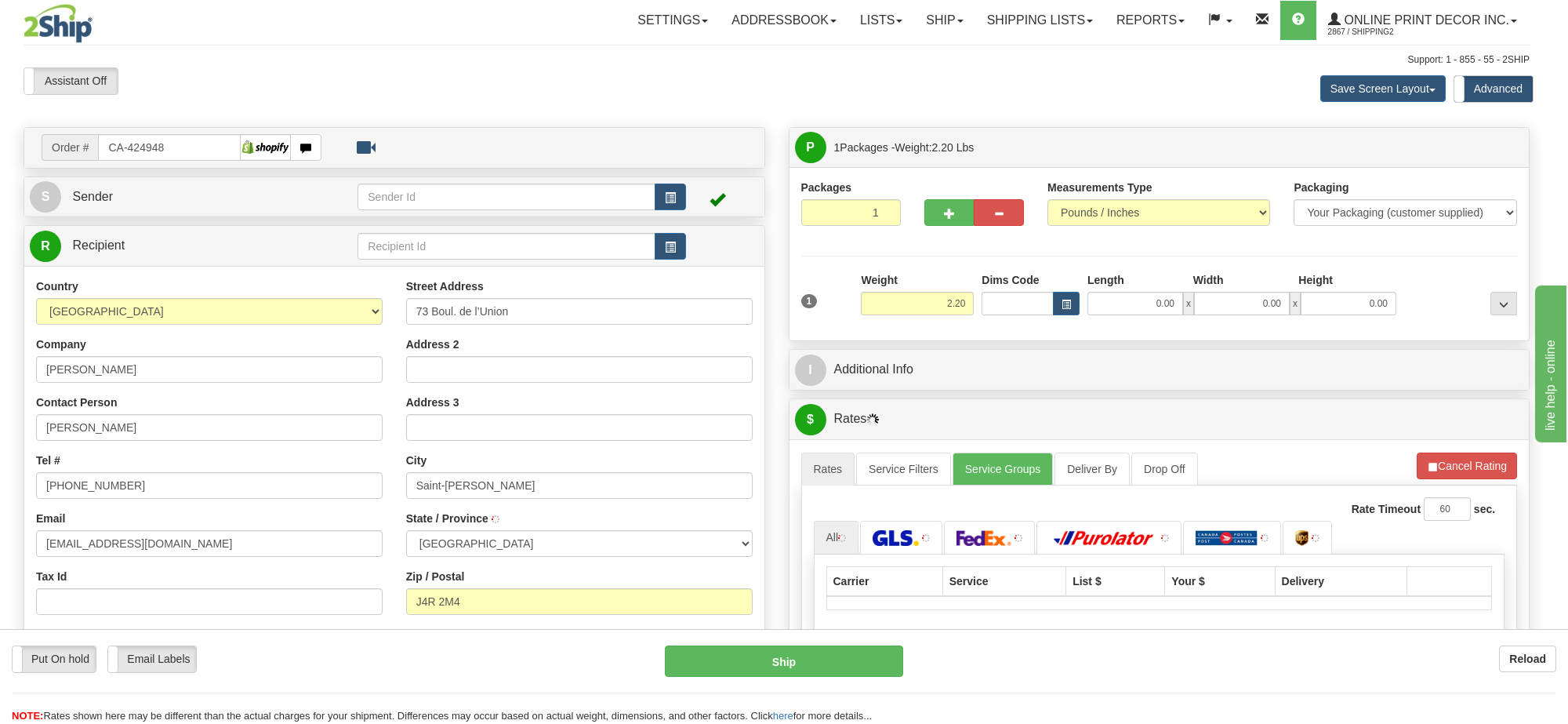
type input "SAINT-LAMBERT"
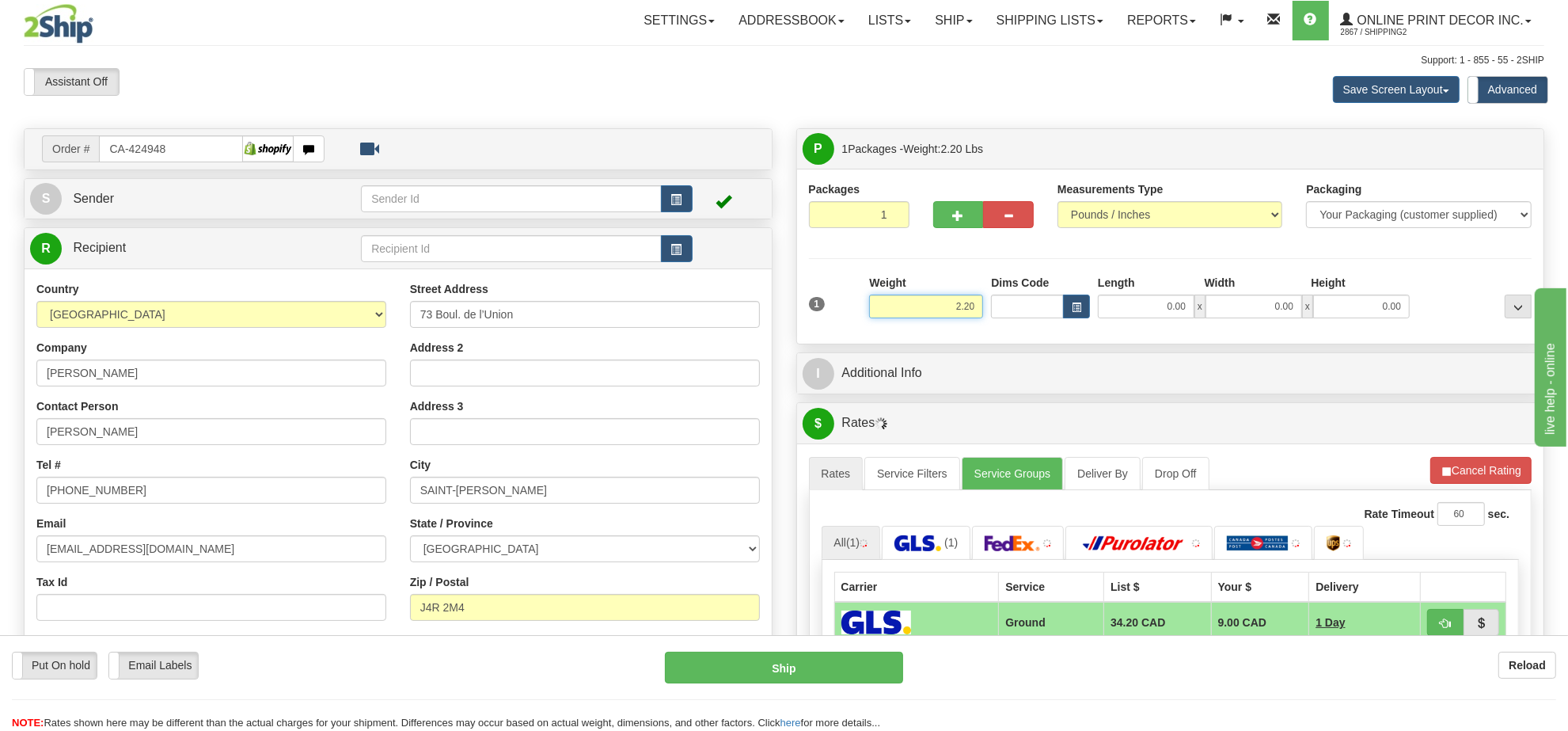
click at [971, 309] on input "2.20" at bounding box center [926, 306] width 114 height 24
type input "5.00"
click at [1067, 306] on button "button" at bounding box center [1076, 306] width 27 height 24
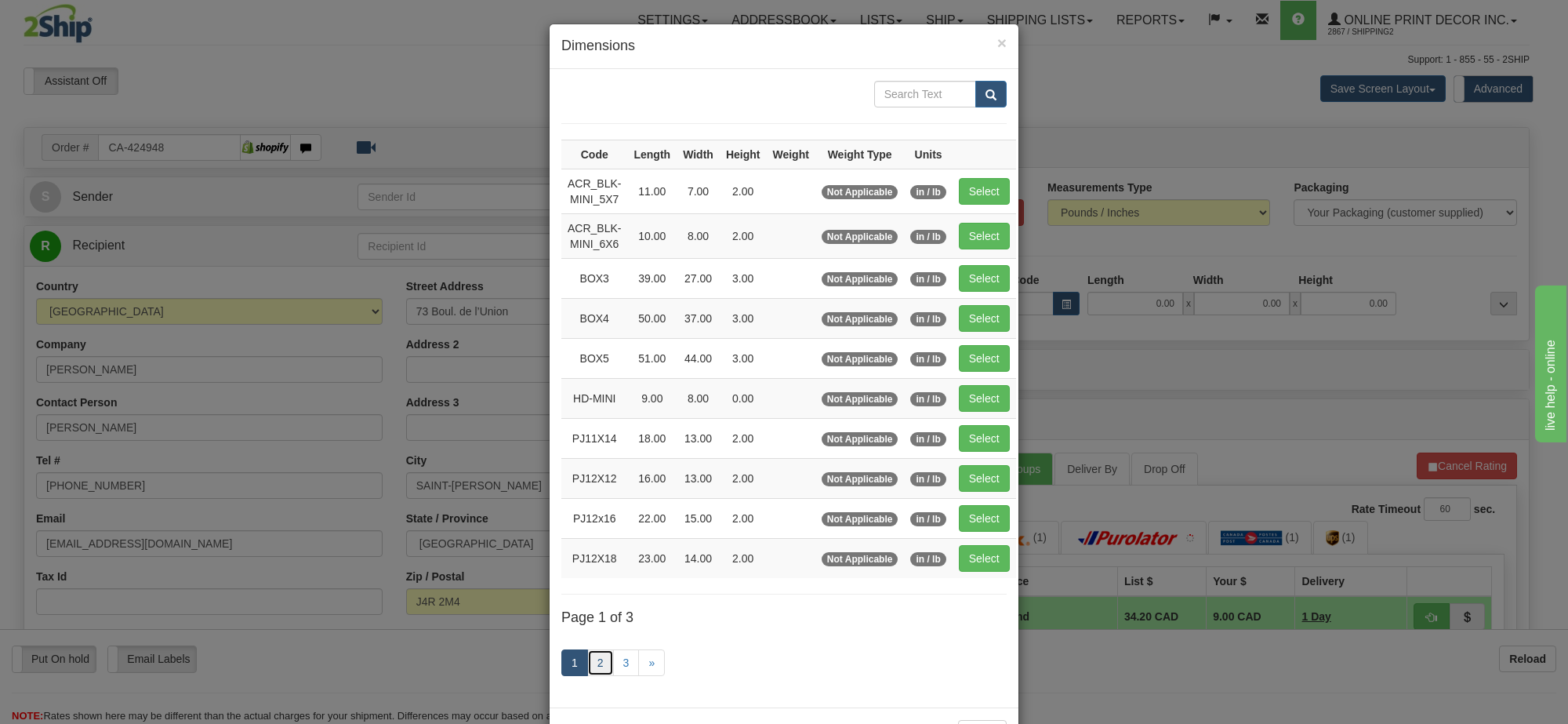
click at [587, 668] on link "2" at bounding box center [600, 662] width 27 height 27
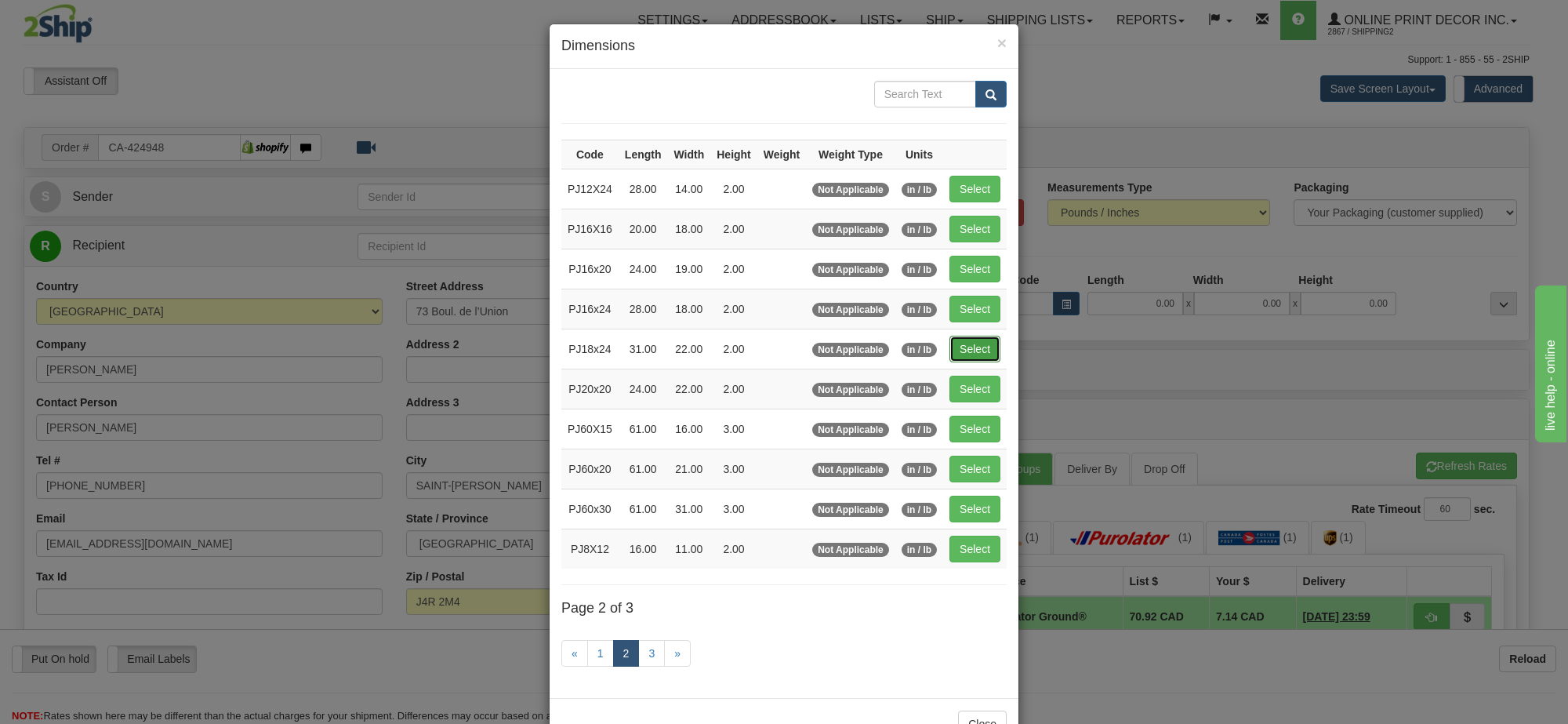
click at [967, 358] on button "Select" at bounding box center [975, 349] width 51 height 27
type input "PJ18x24"
type input "31.00"
type input "22.00"
type input "2.00"
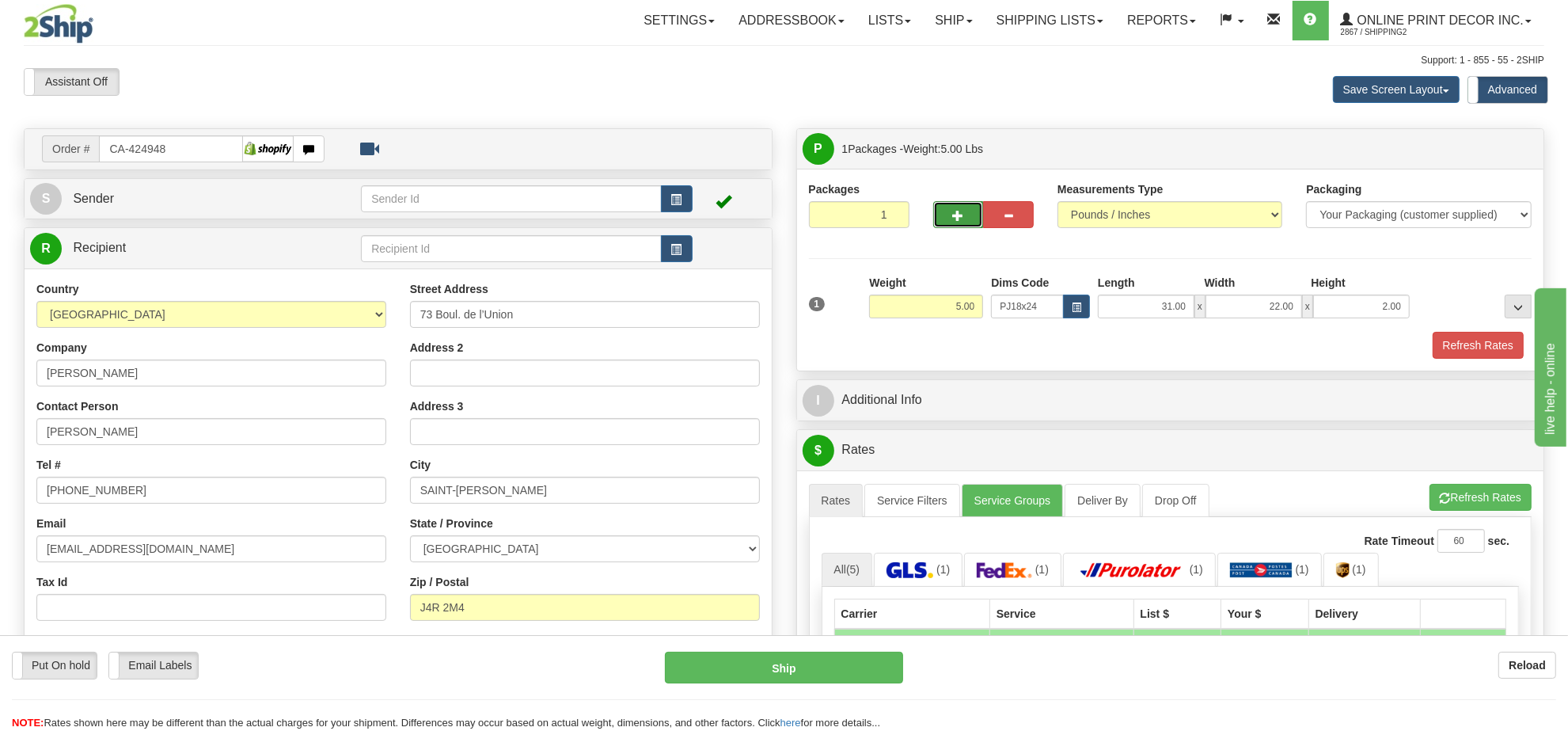
click at [955, 206] on button "button" at bounding box center [959, 215] width 51 height 27
radio input "true"
type input "2"
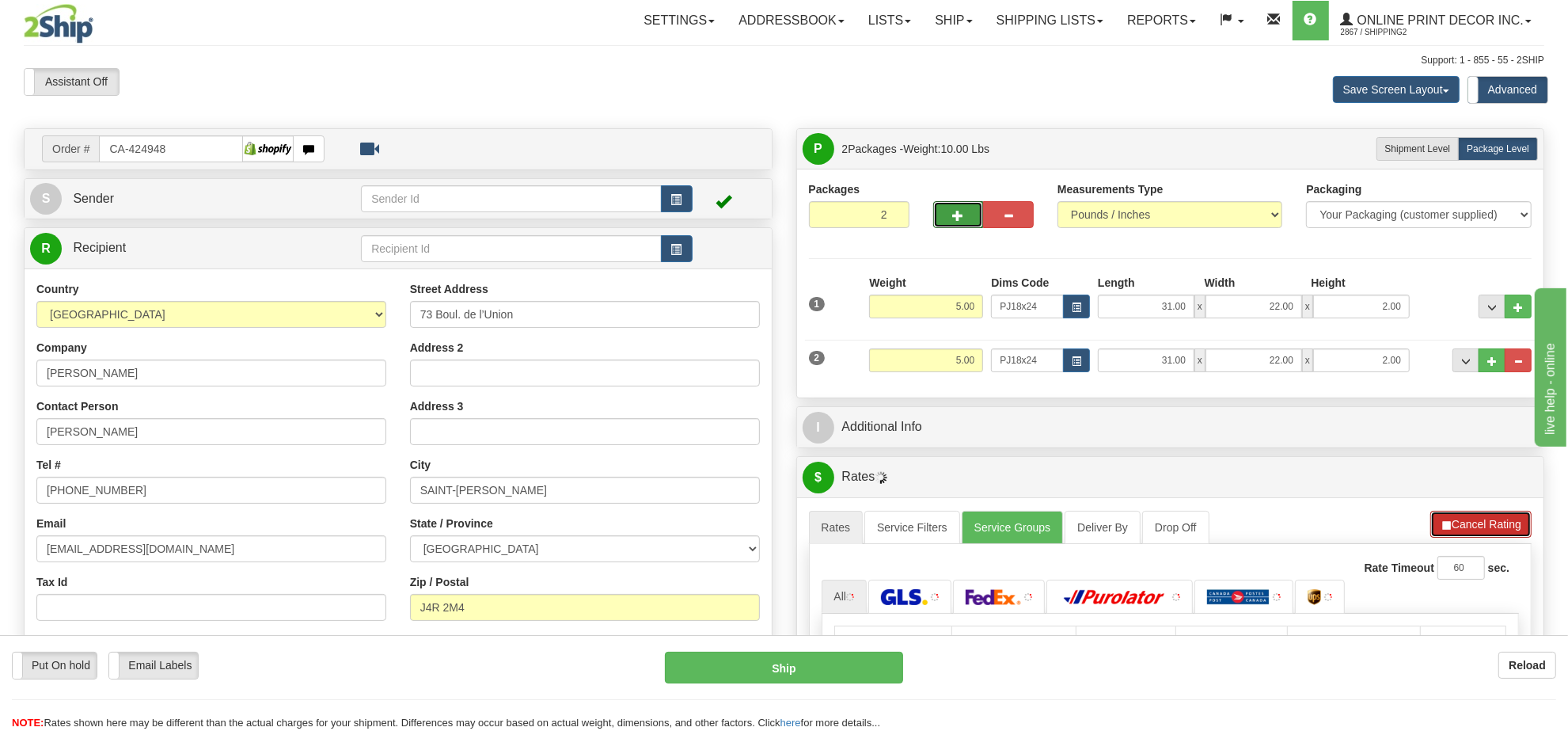
click at [1485, 520] on button "Cancel Rating" at bounding box center [1481, 524] width 101 height 27
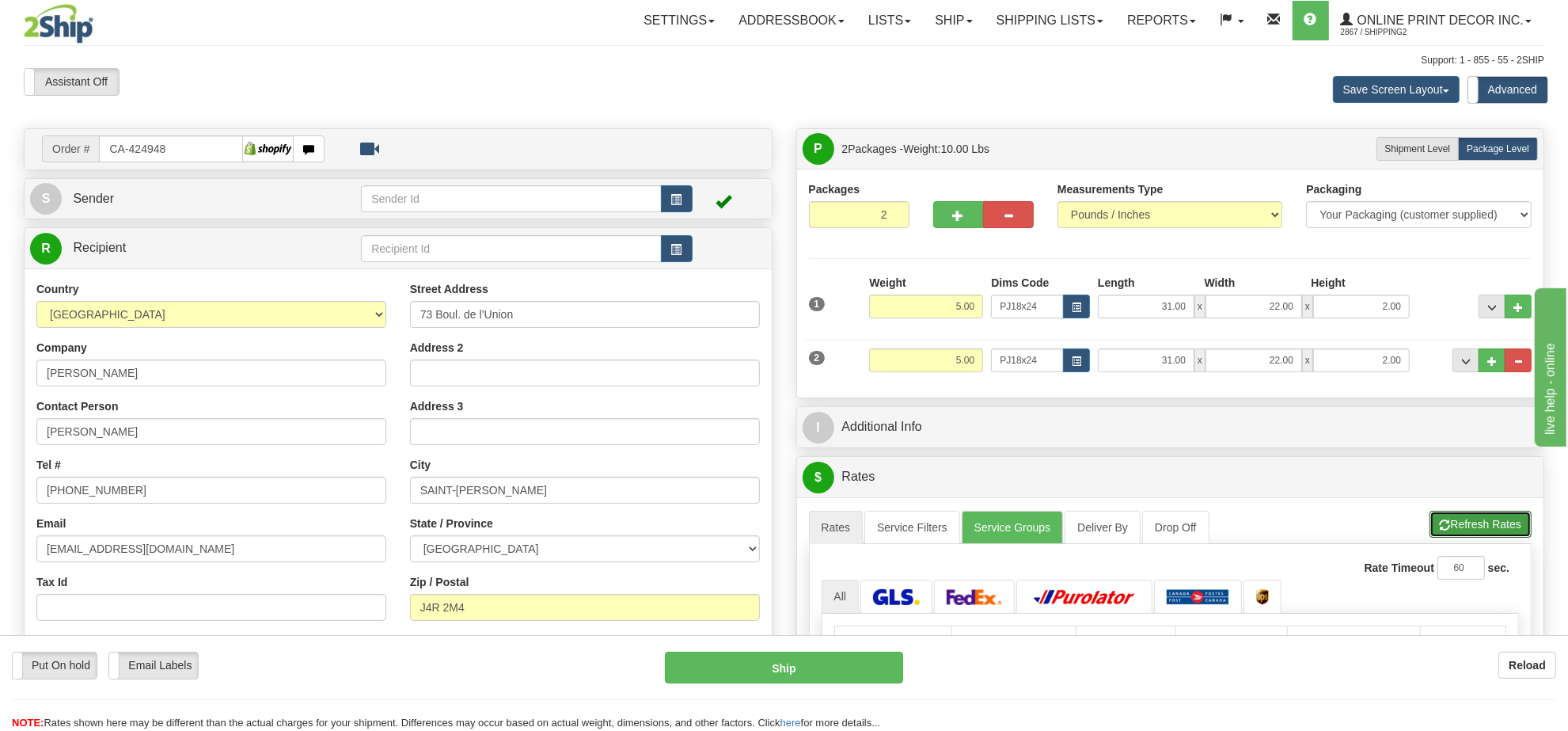
click at [1485, 520] on button "Refresh Rates" at bounding box center [1481, 524] width 102 height 27
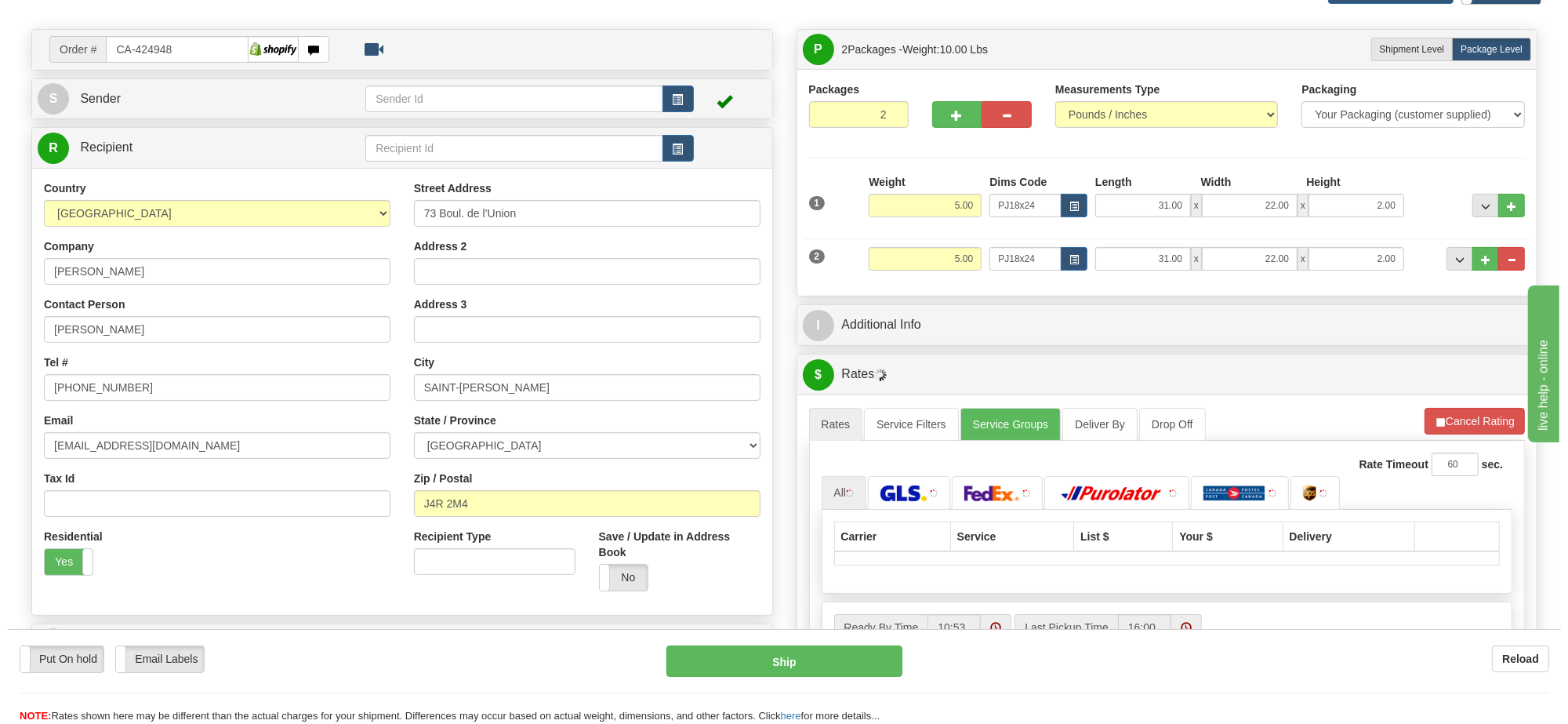
scroll to position [294, 0]
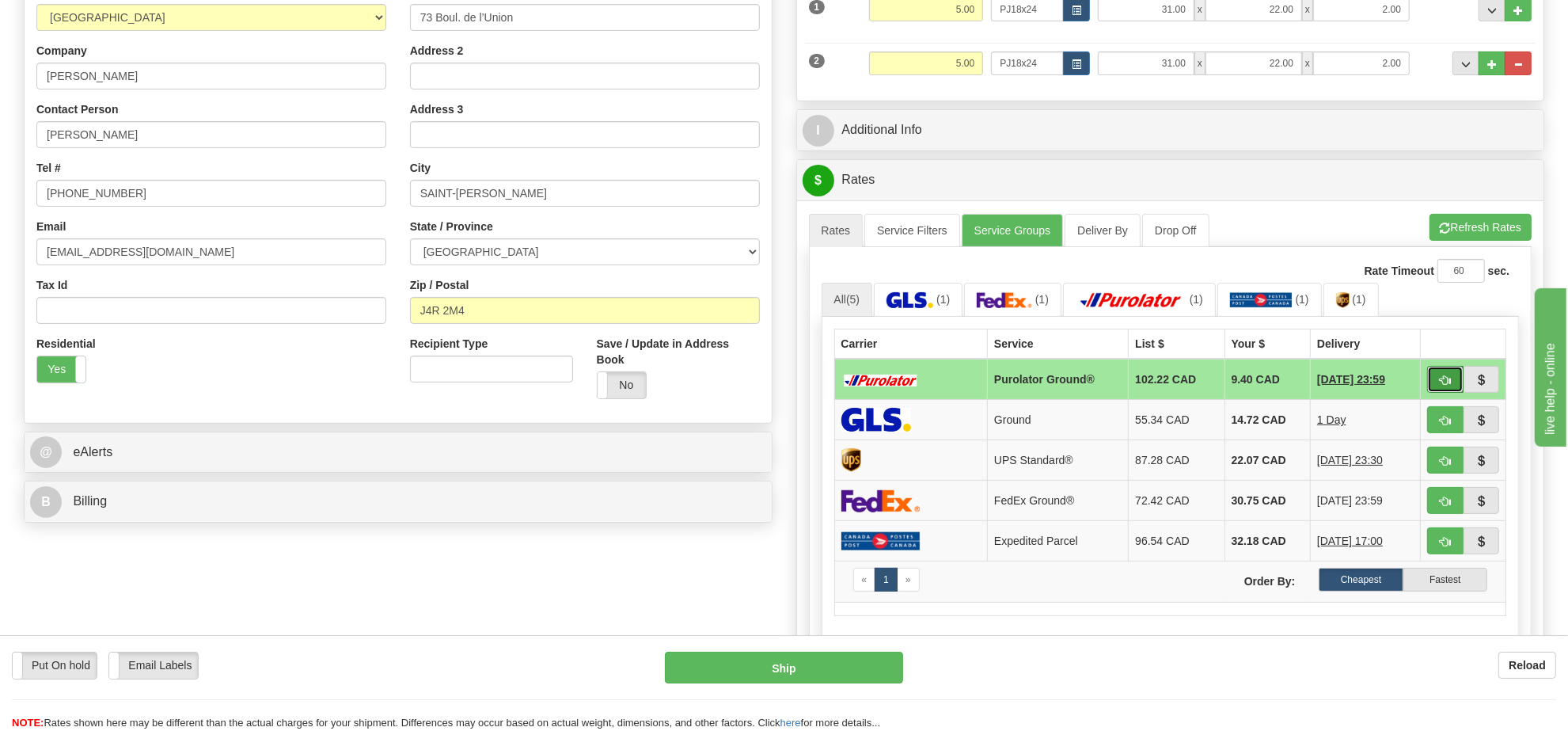
click at [1441, 386] on span "button" at bounding box center [1445, 380] width 11 height 11
type input "260"
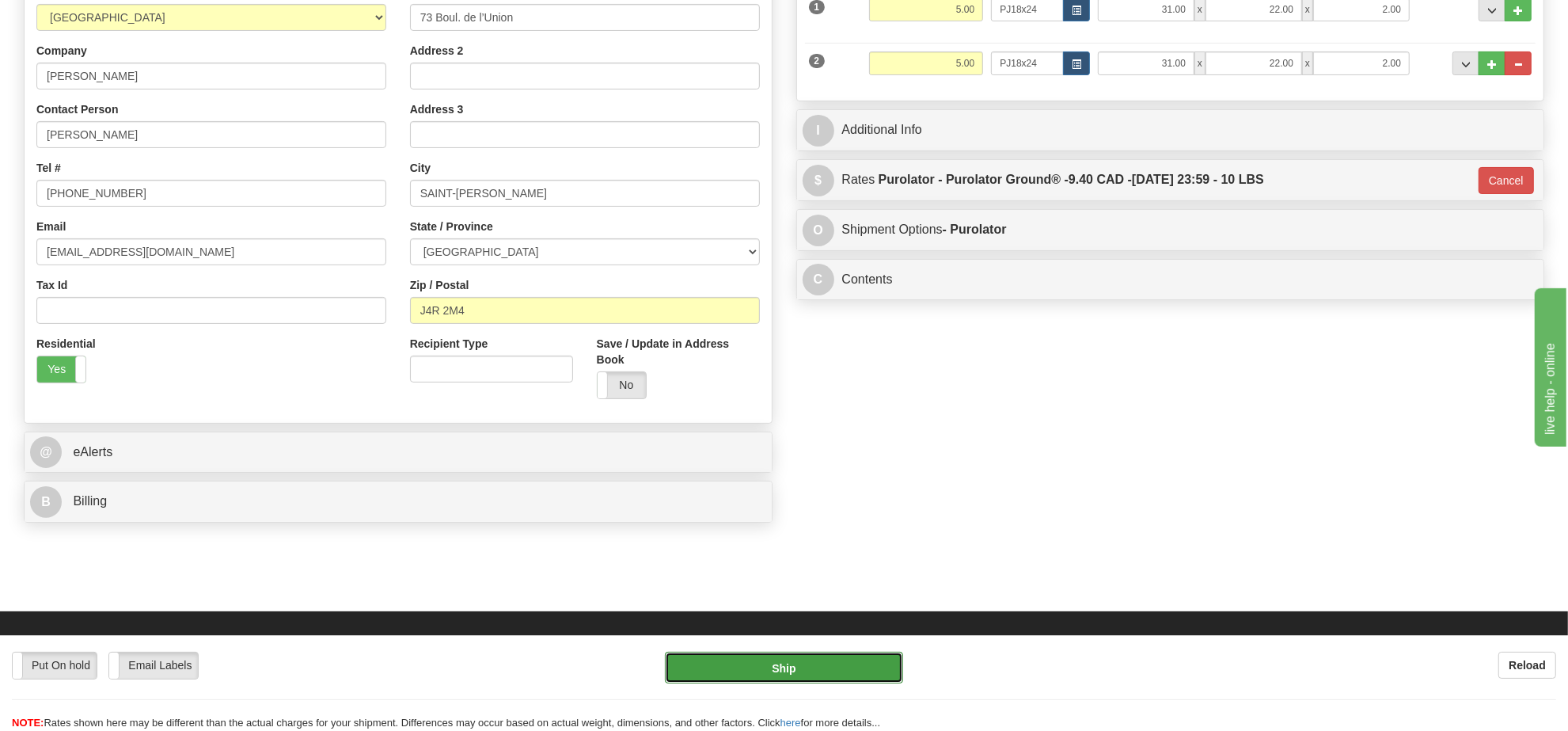
click at [849, 661] on button "Ship" at bounding box center [784, 667] width 238 height 32
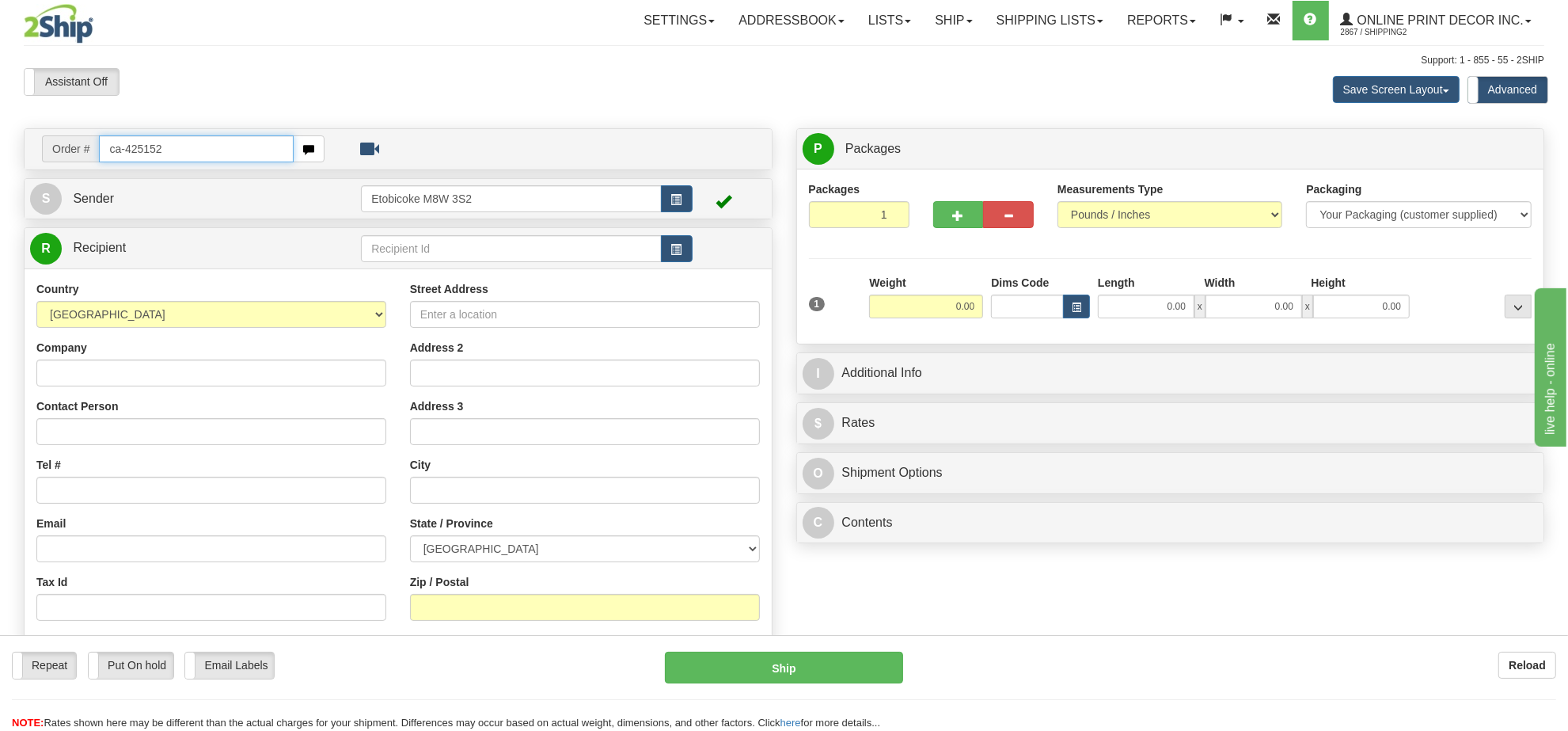
type input "ca-425152"
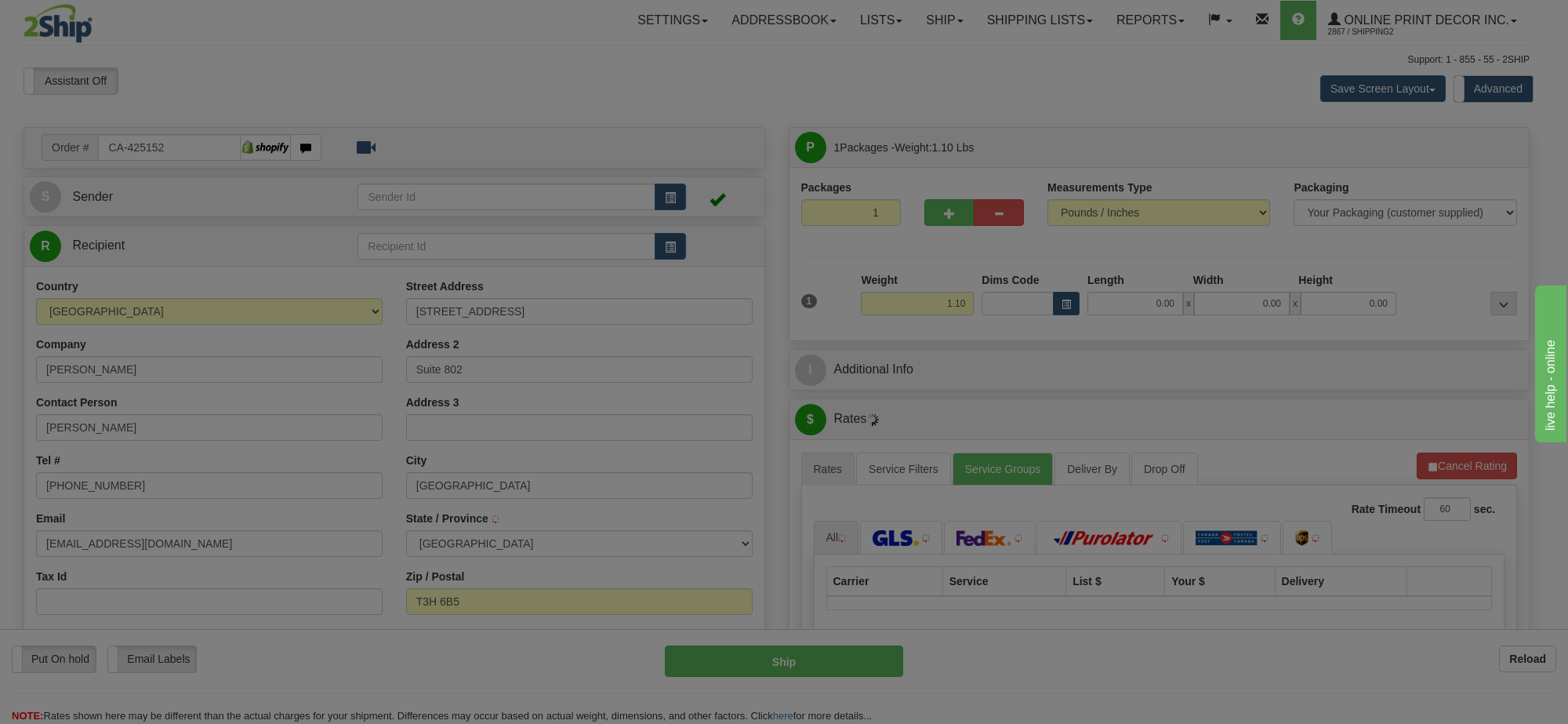
type input "[GEOGRAPHIC_DATA]"
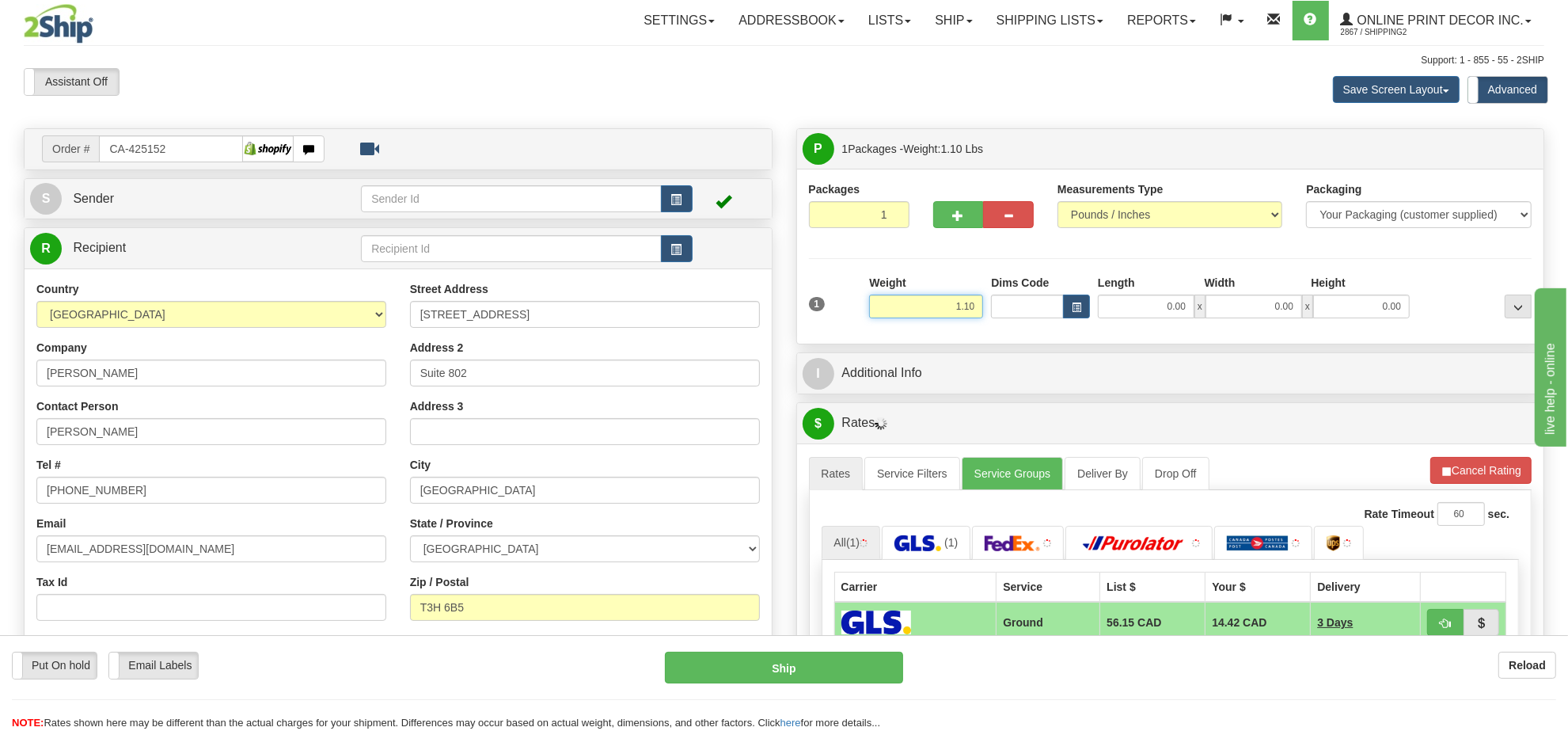
click at [966, 310] on input "1.10" at bounding box center [926, 306] width 114 height 24
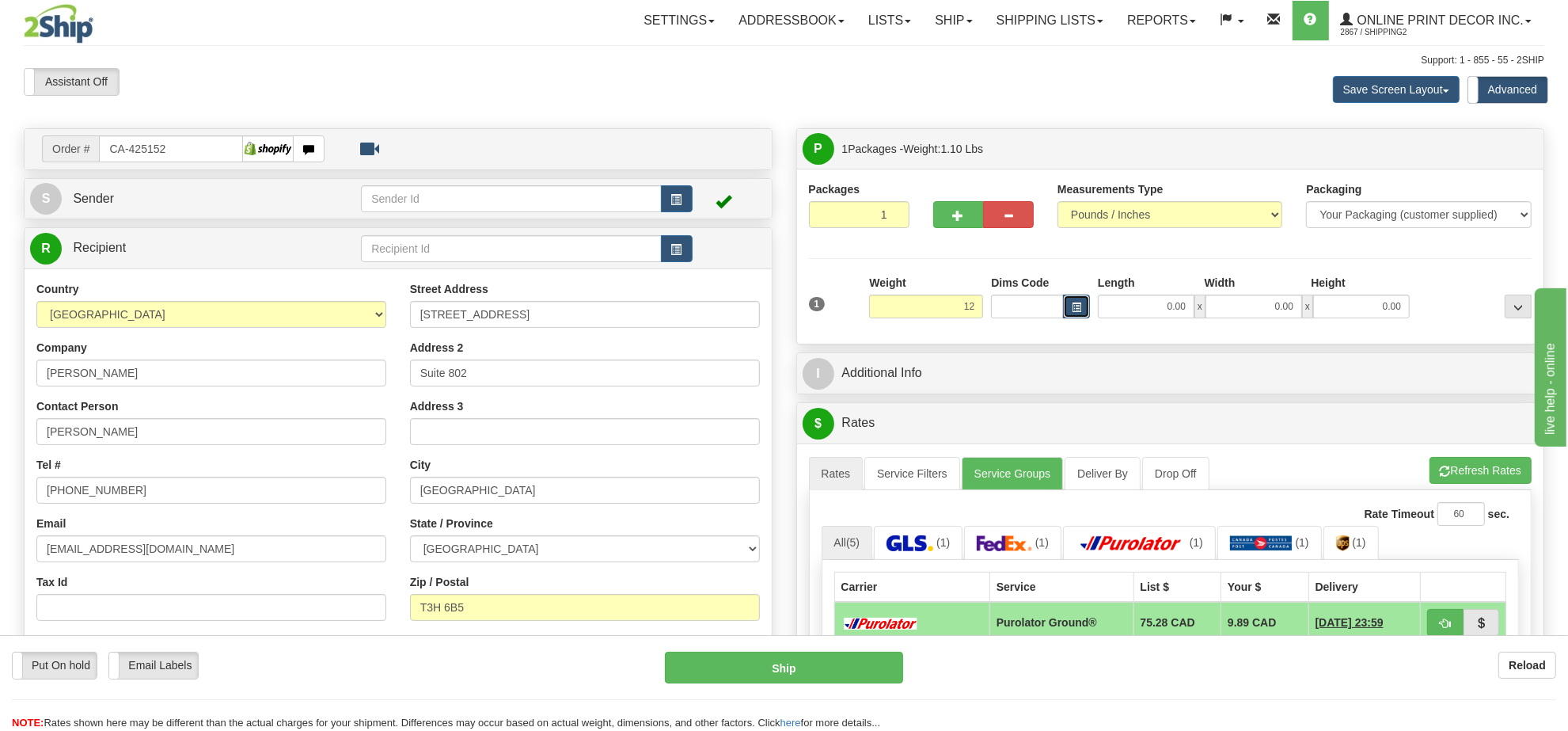
click at [1072, 306] on span "button" at bounding box center [1077, 308] width 10 height 9
type input "12.00"
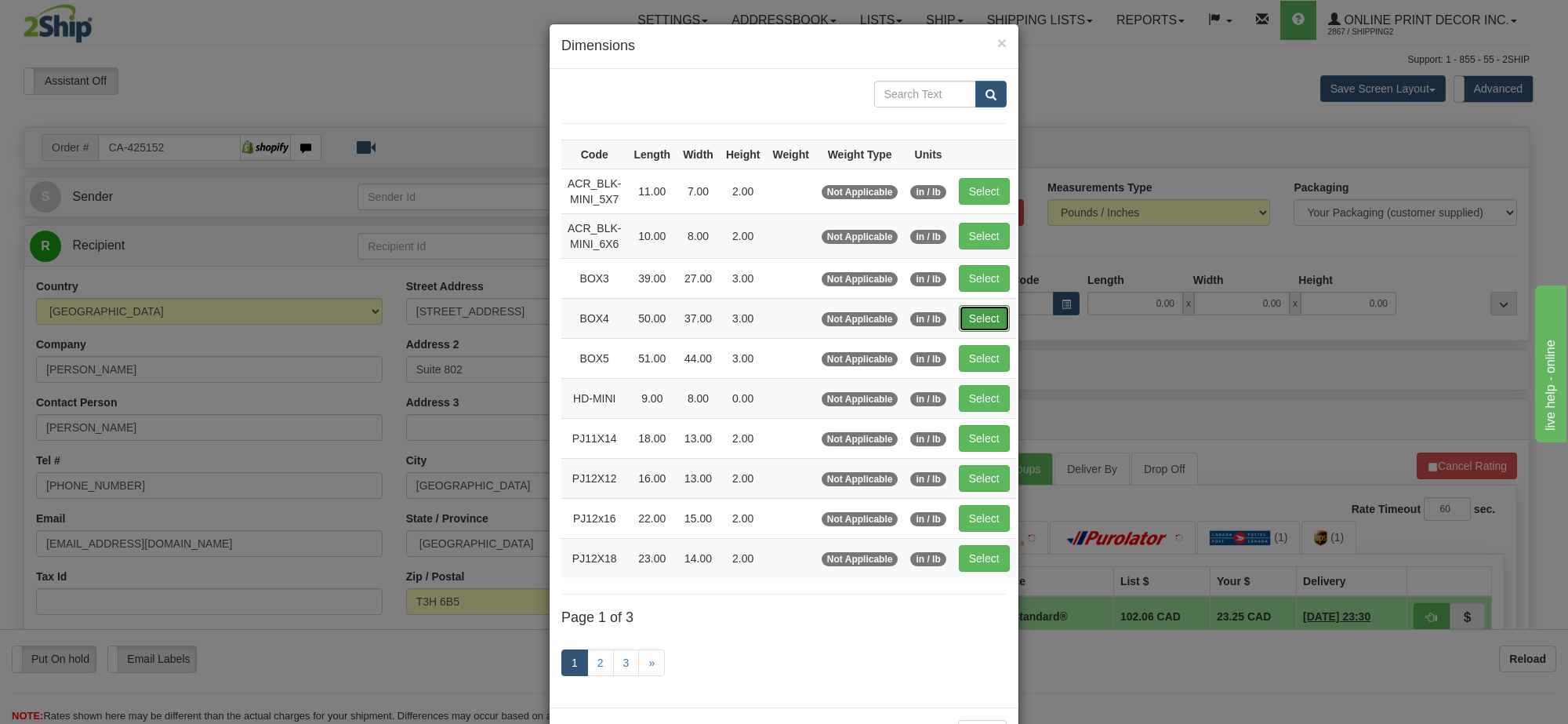
click at [968, 327] on button "Select" at bounding box center [984, 318] width 51 height 27
type input "BOX4"
type input "50.00"
type input "37.00"
type input "3.00"
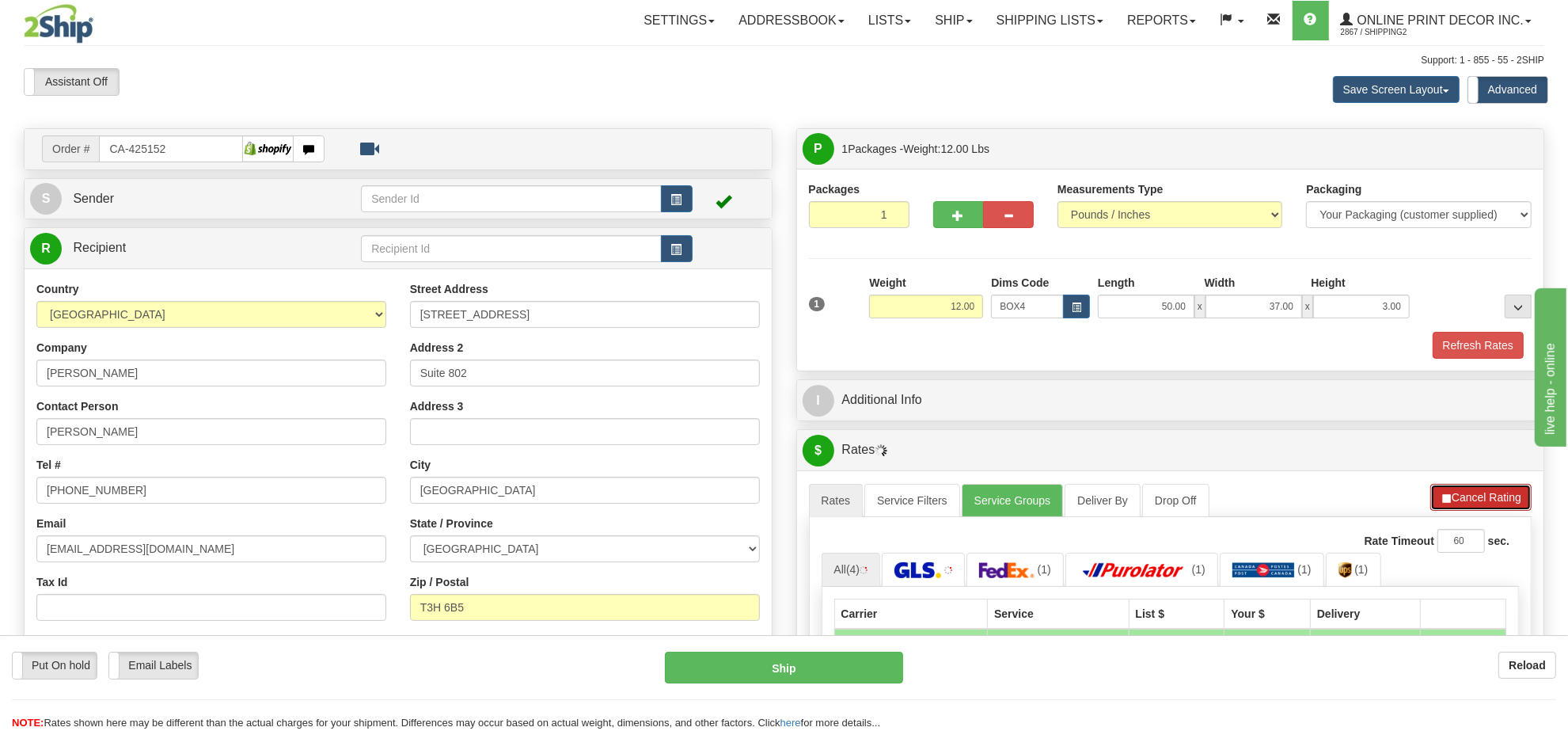
click at [1510, 504] on button "Cancel Rating" at bounding box center [1481, 497] width 101 height 27
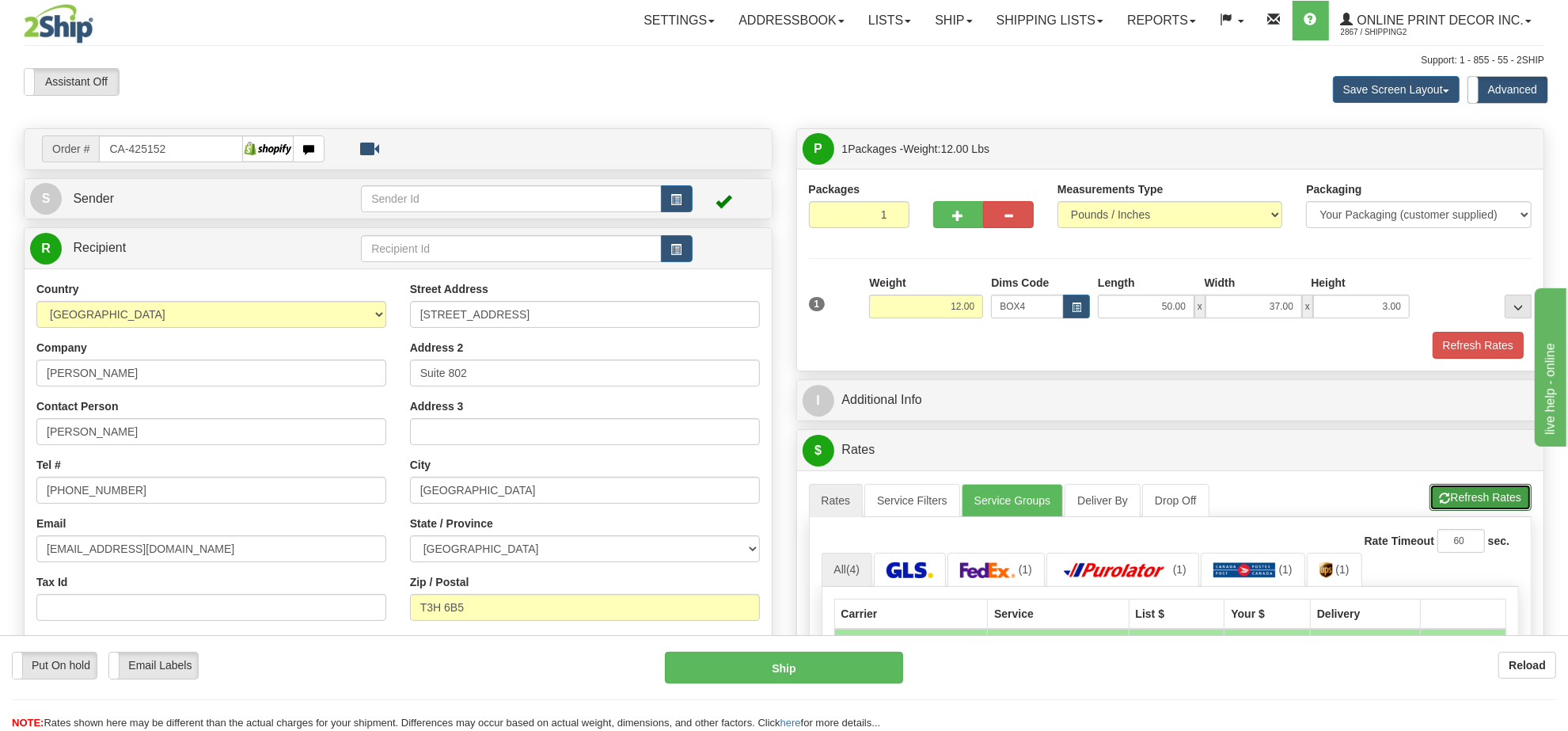
click at [1510, 504] on button "Refresh Rates" at bounding box center [1481, 497] width 102 height 27
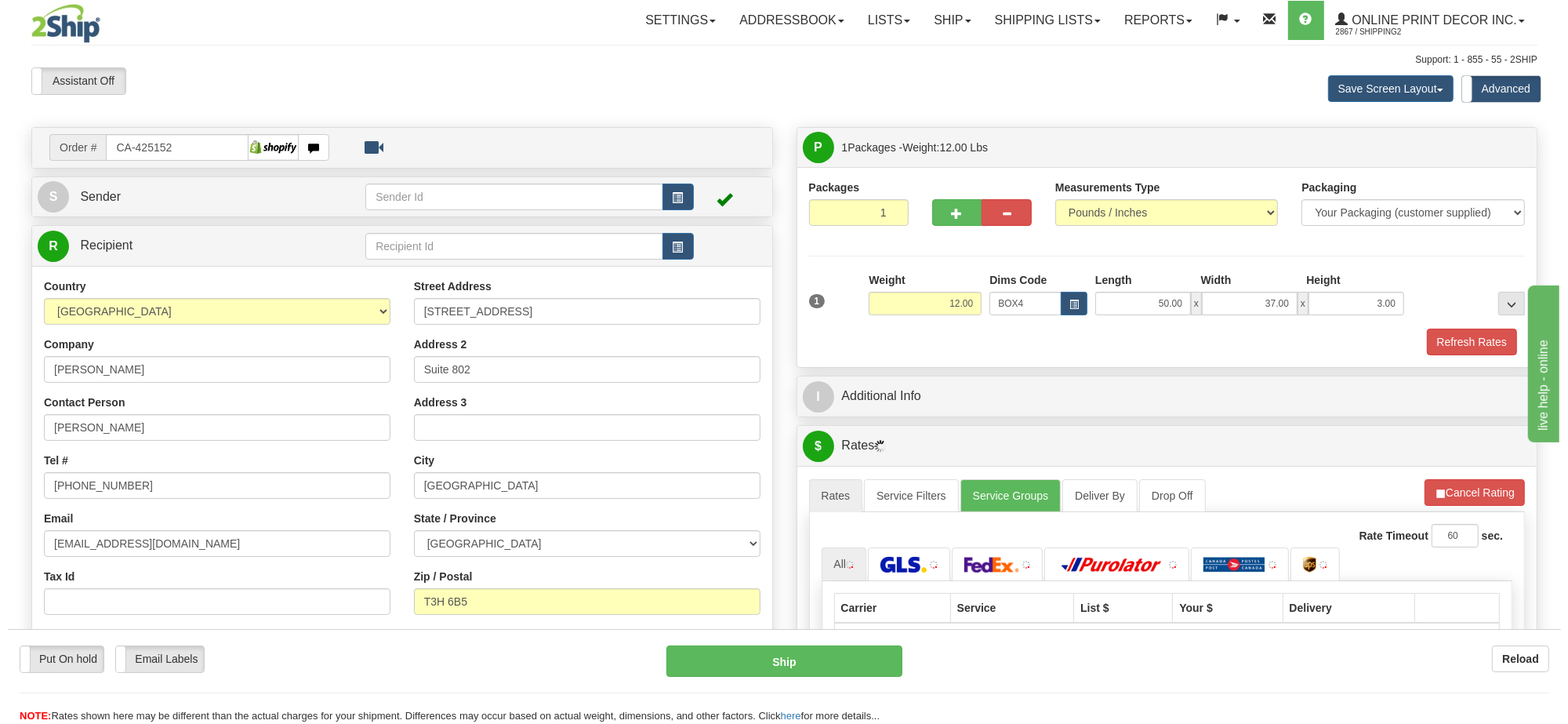
scroll to position [196, 0]
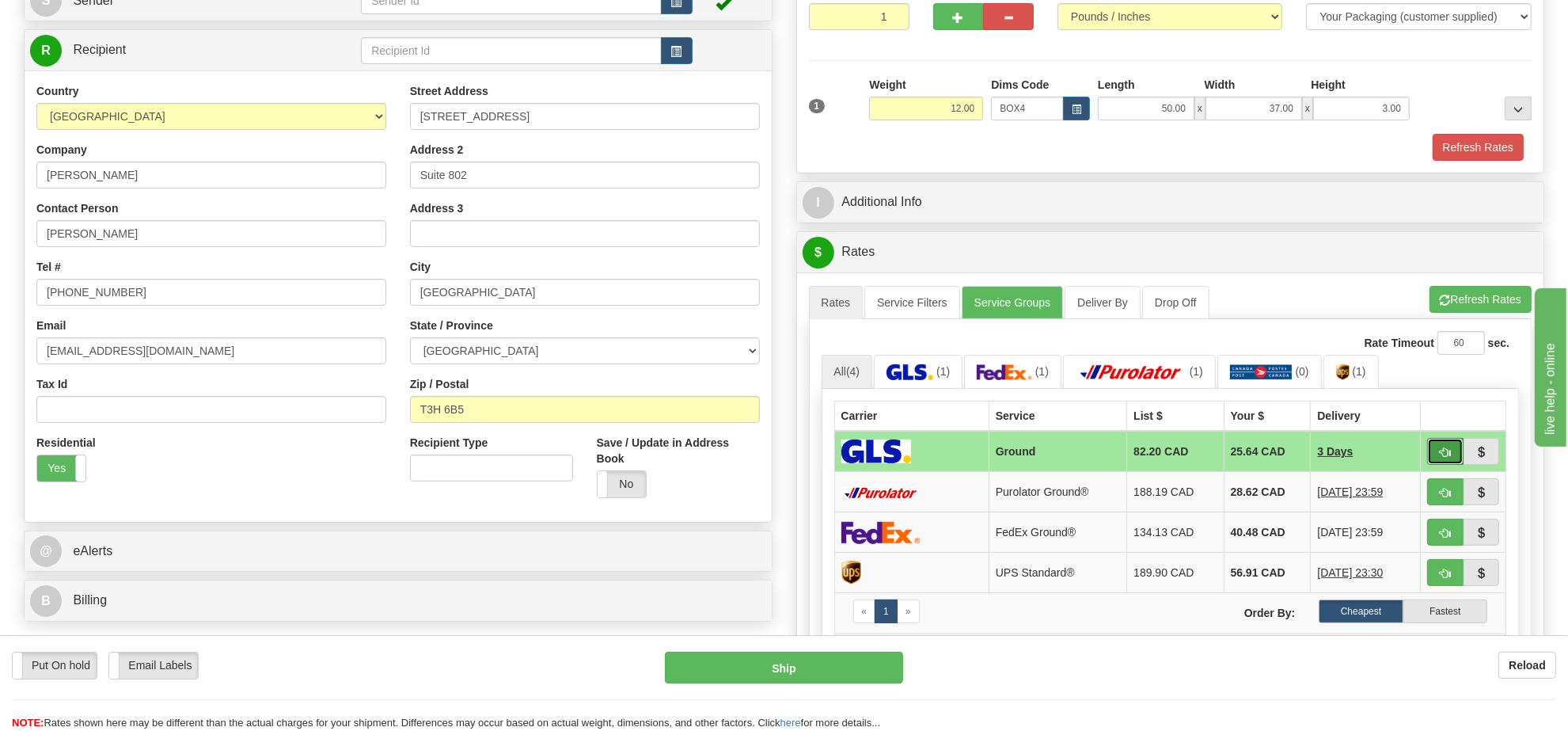
click at [1441, 456] on span "button" at bounding box center [1445, 452] width 11 height 11
type input "1"
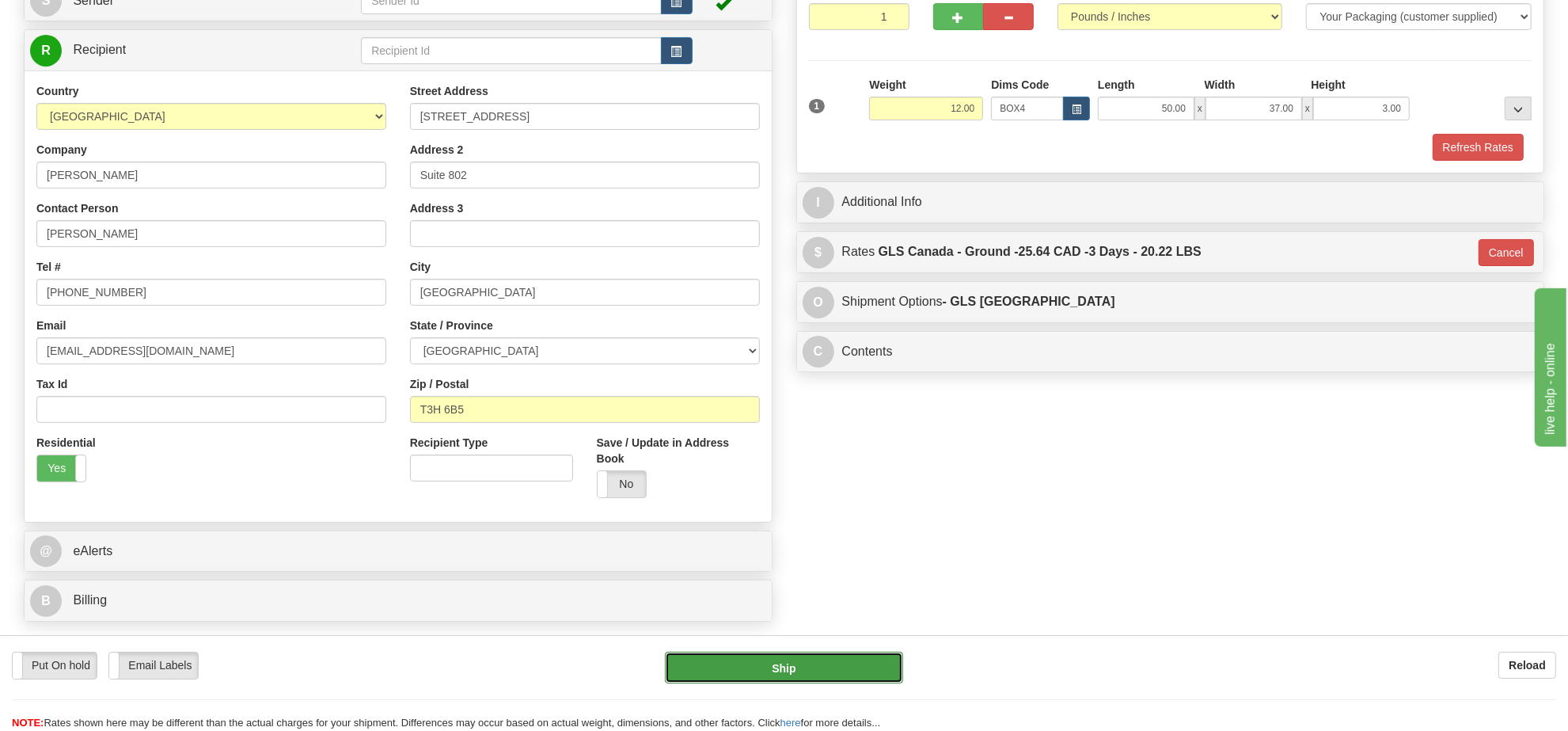
click at [843, 664] on button "Ship" at bounding box center [784, 667] width 238 height 32
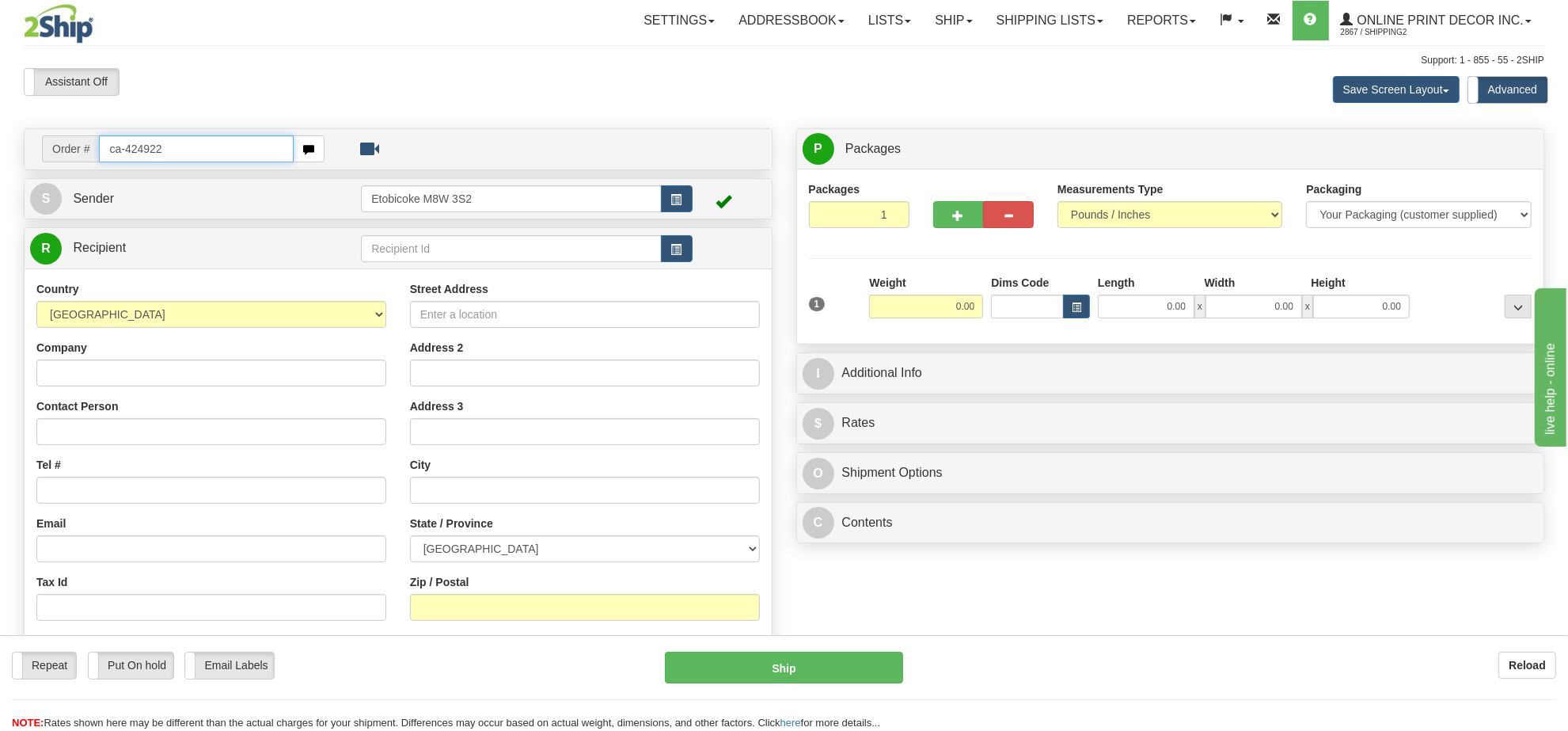
type input "ca-424922"
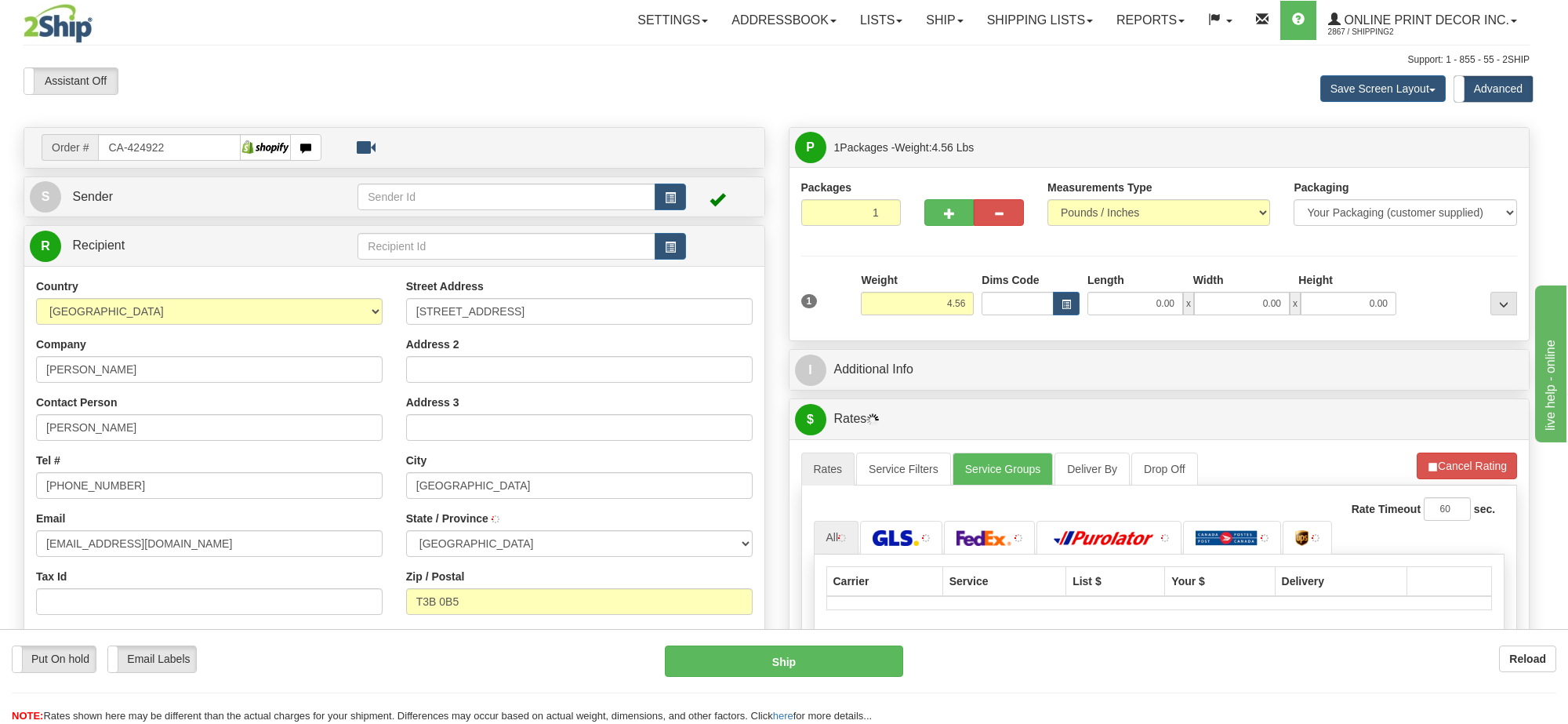
type input "CALGARY"
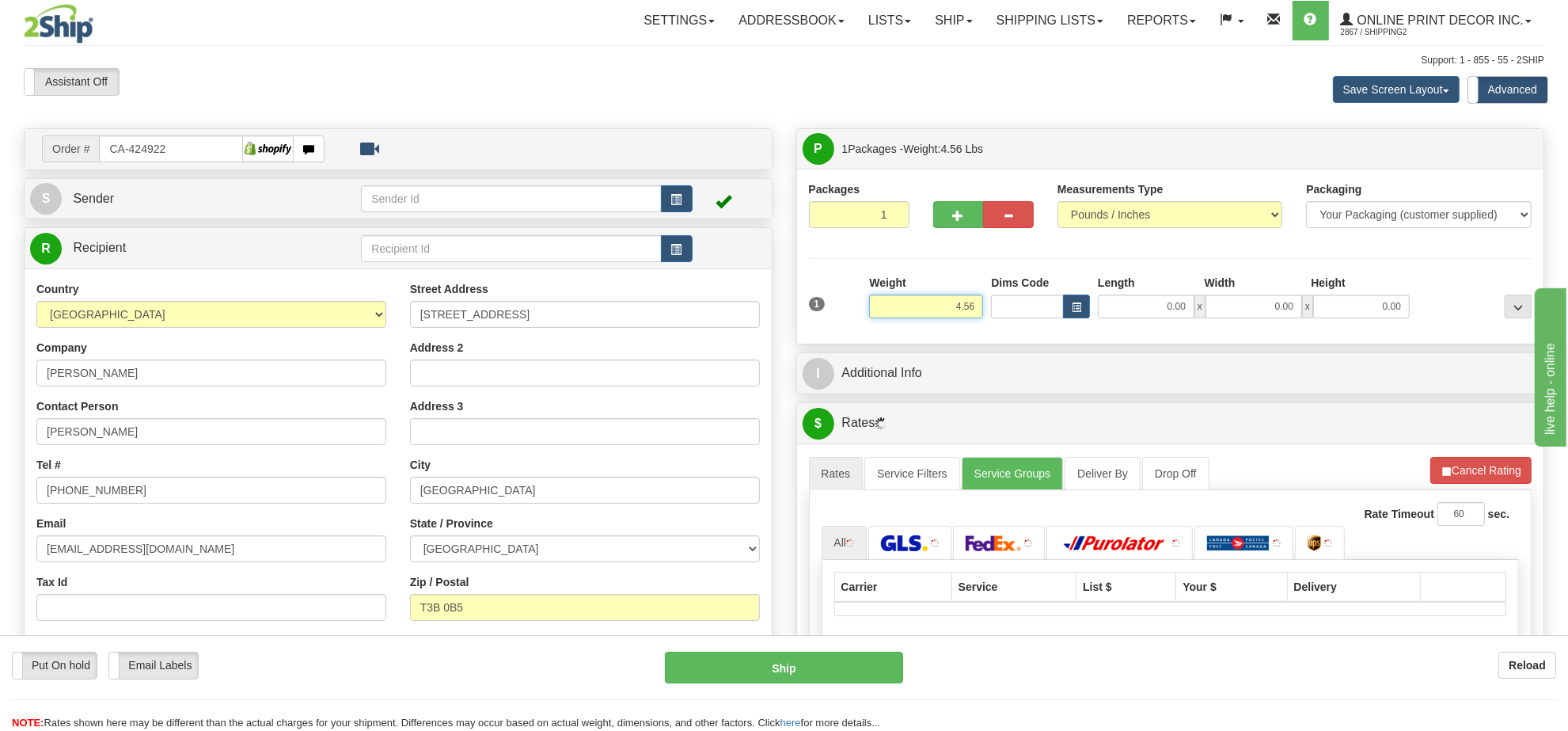
click at [946, 311] on input "4.56" at bounding box center [926, 306] width 114 height 24
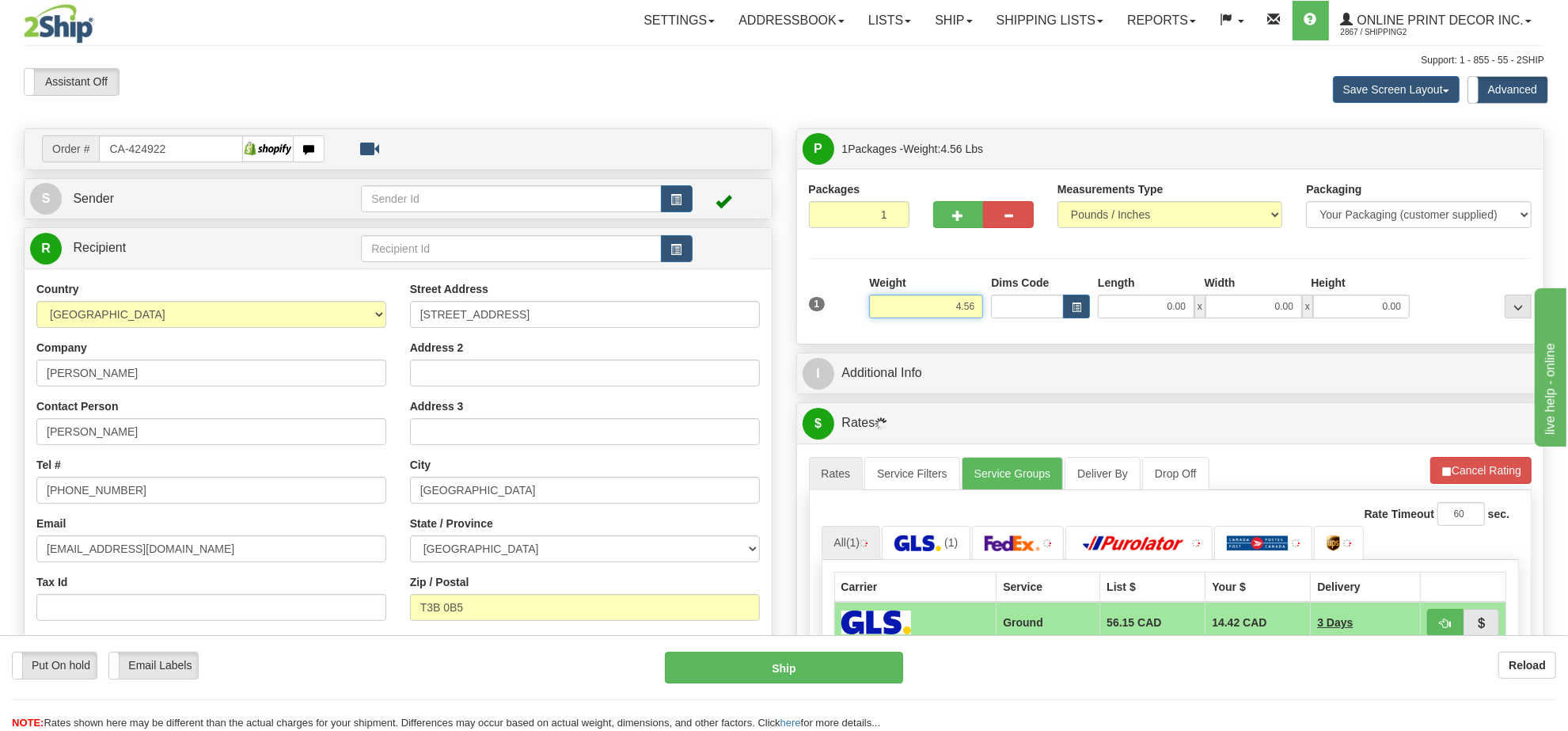
click at [946, 311] on input "4.56" at bounding box center [926, 306] width 114 height 24
drag, startPoint x: 969, startPoint y: 198, endPoint x: 969, endPoint y: 206, distance: 8.0
click at [969, 199] on div at bounding box center [983, 191] width 100 height 20
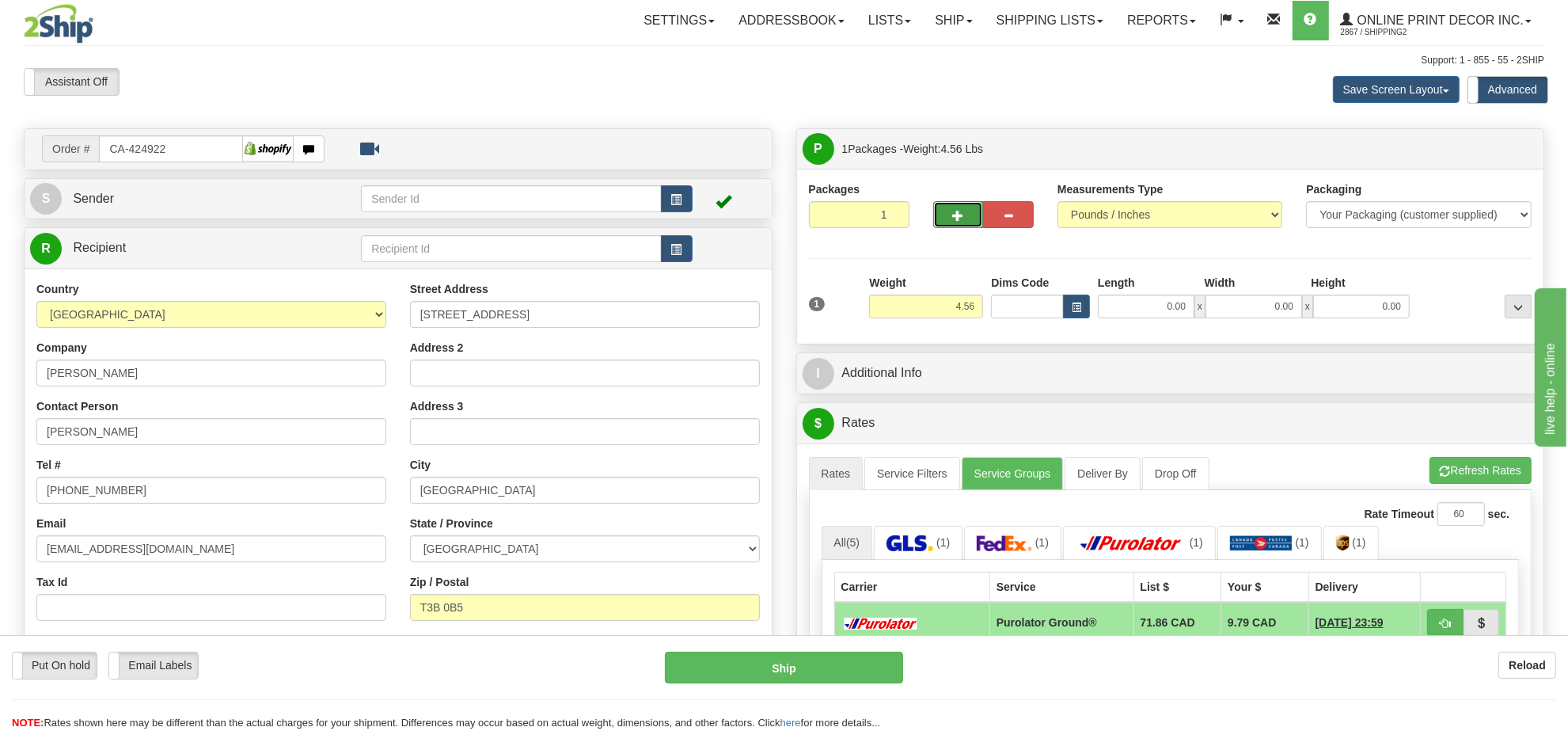
click at [968, 207] on button "button" at bounding box center [959, 215] width 51 height 27
radio input "true"
type input "2"
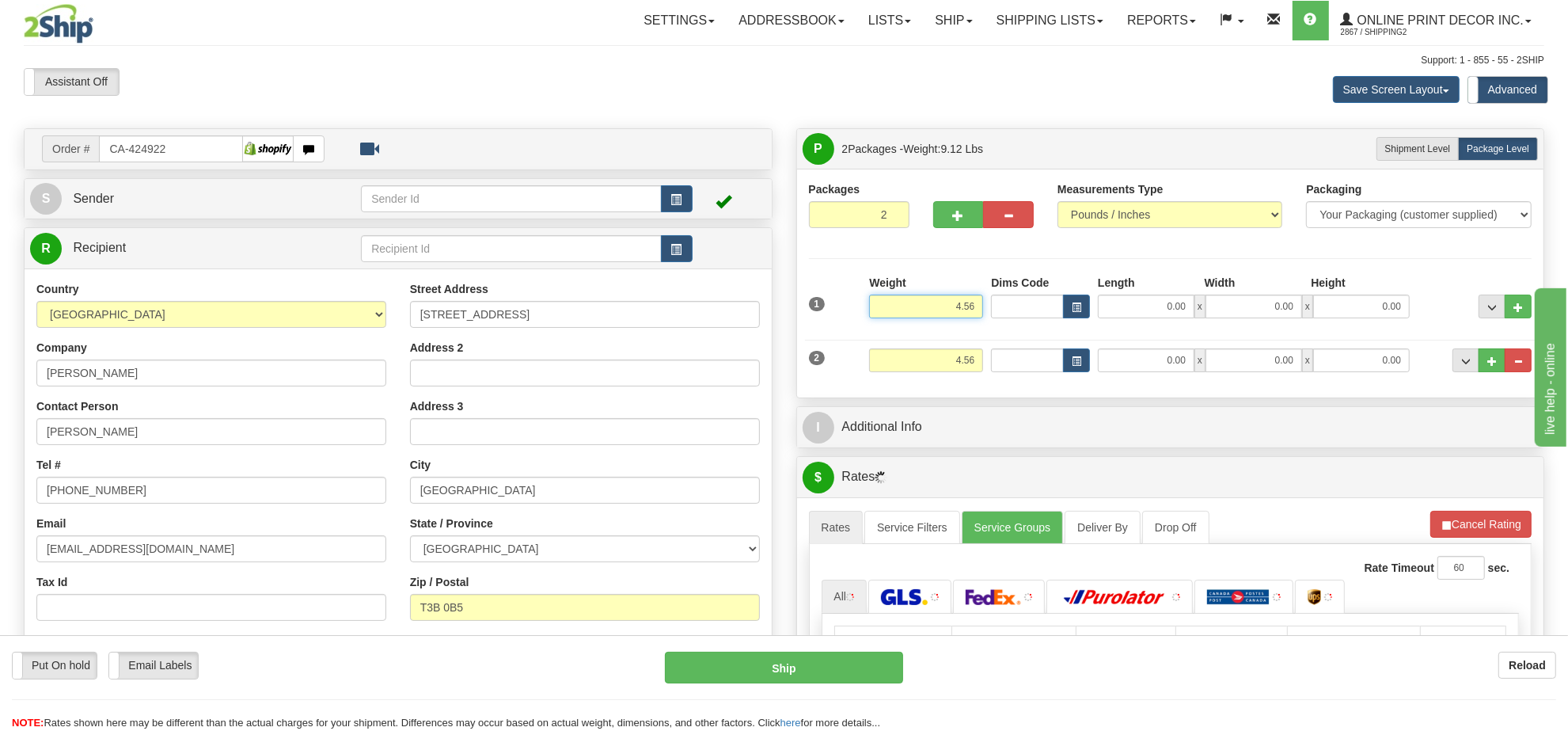
click at [967, 309] on input "4.56" at bounding box center [926, 306] width 114 height 24
click at [968, 309] on input "4.56" at bounding box center [926, 306] width 114 height 24
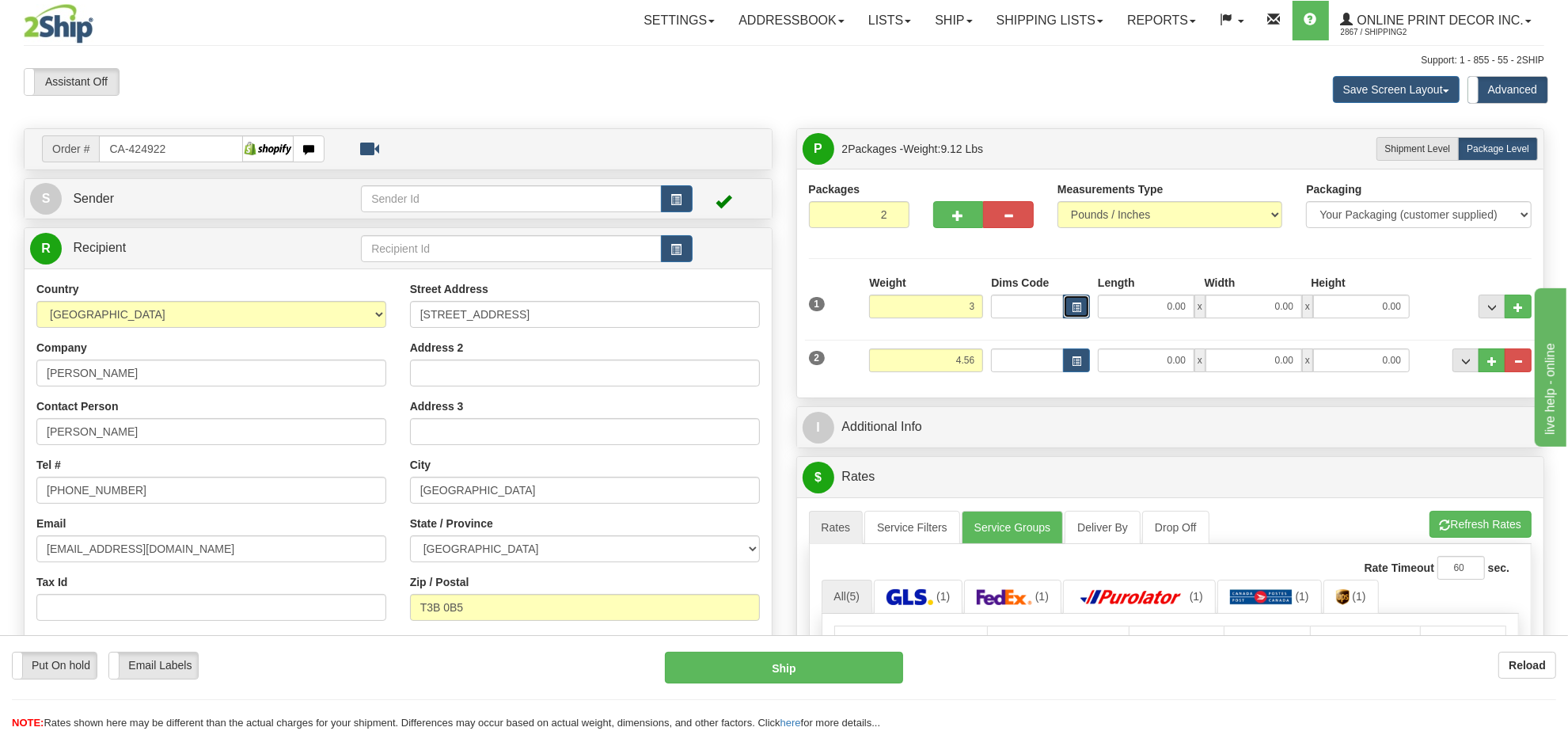
type input "3.00"
click at [1076, 308] on span "button" at bounding box center [1077, 308] width 10 height 9
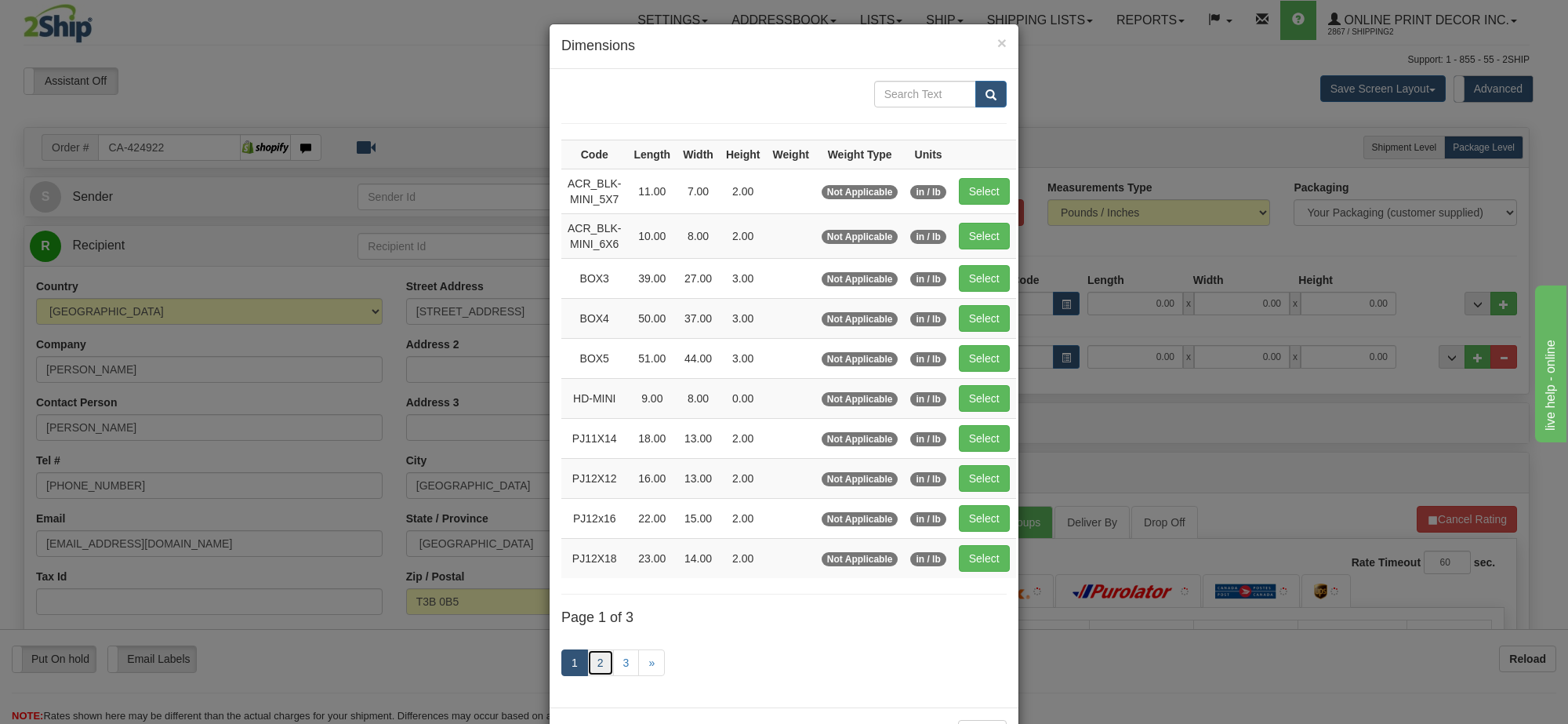
click at [598, 673] on link "2" at bounding box center [600, 662] width 27 height 27
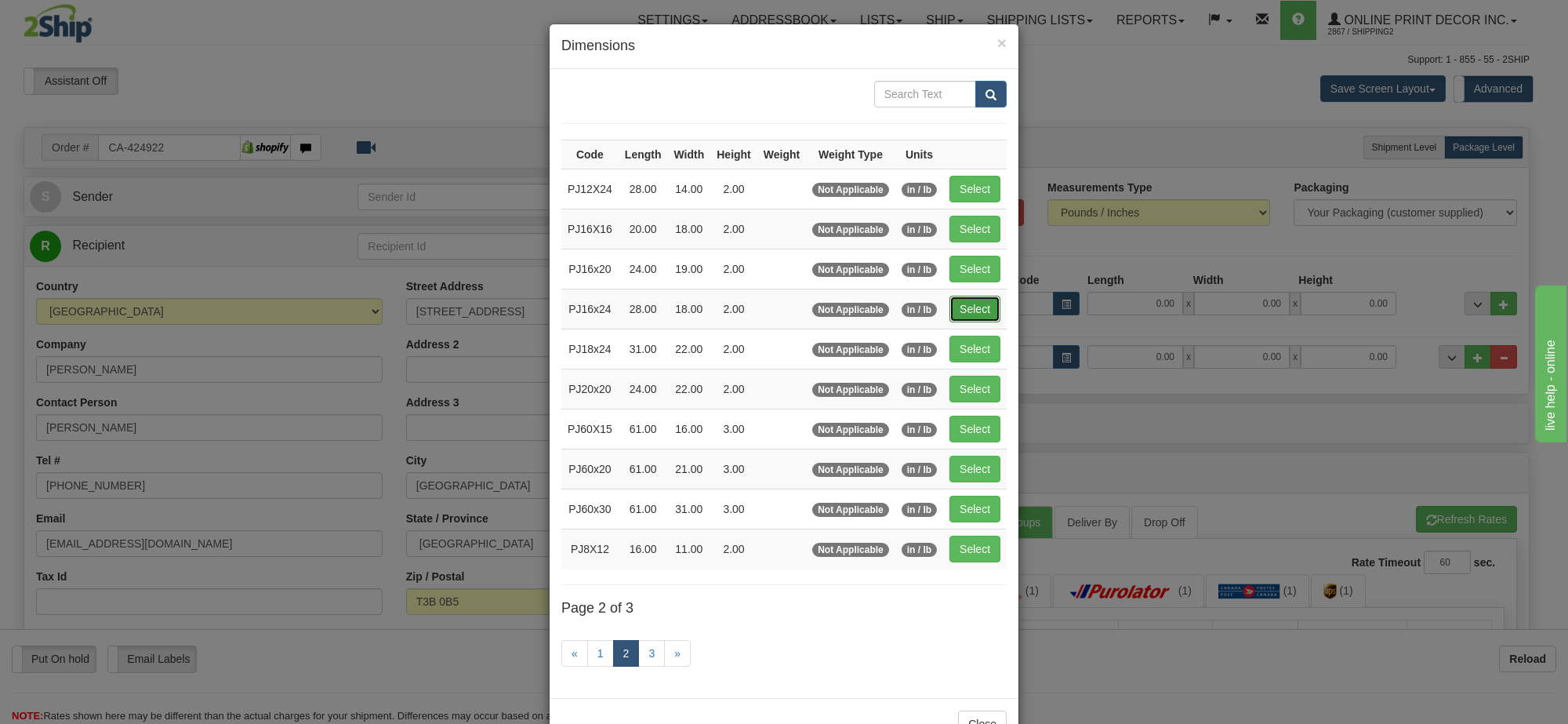
click at [965, 308] on button "Select" at bounding box center [975, 309] width 51 height 27
type input "PJ16x24"
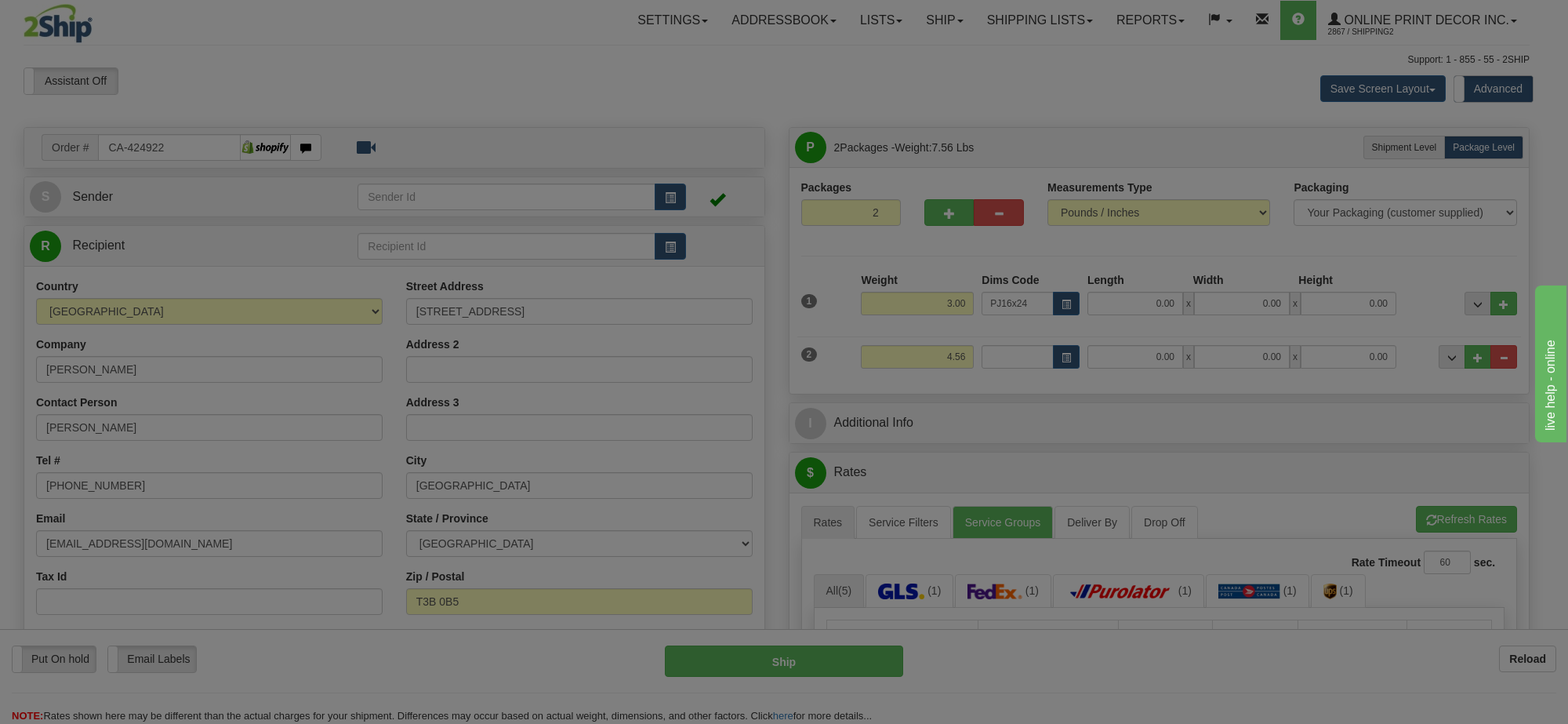
type input "28.00"
type input "18.00"
type input "2.00"
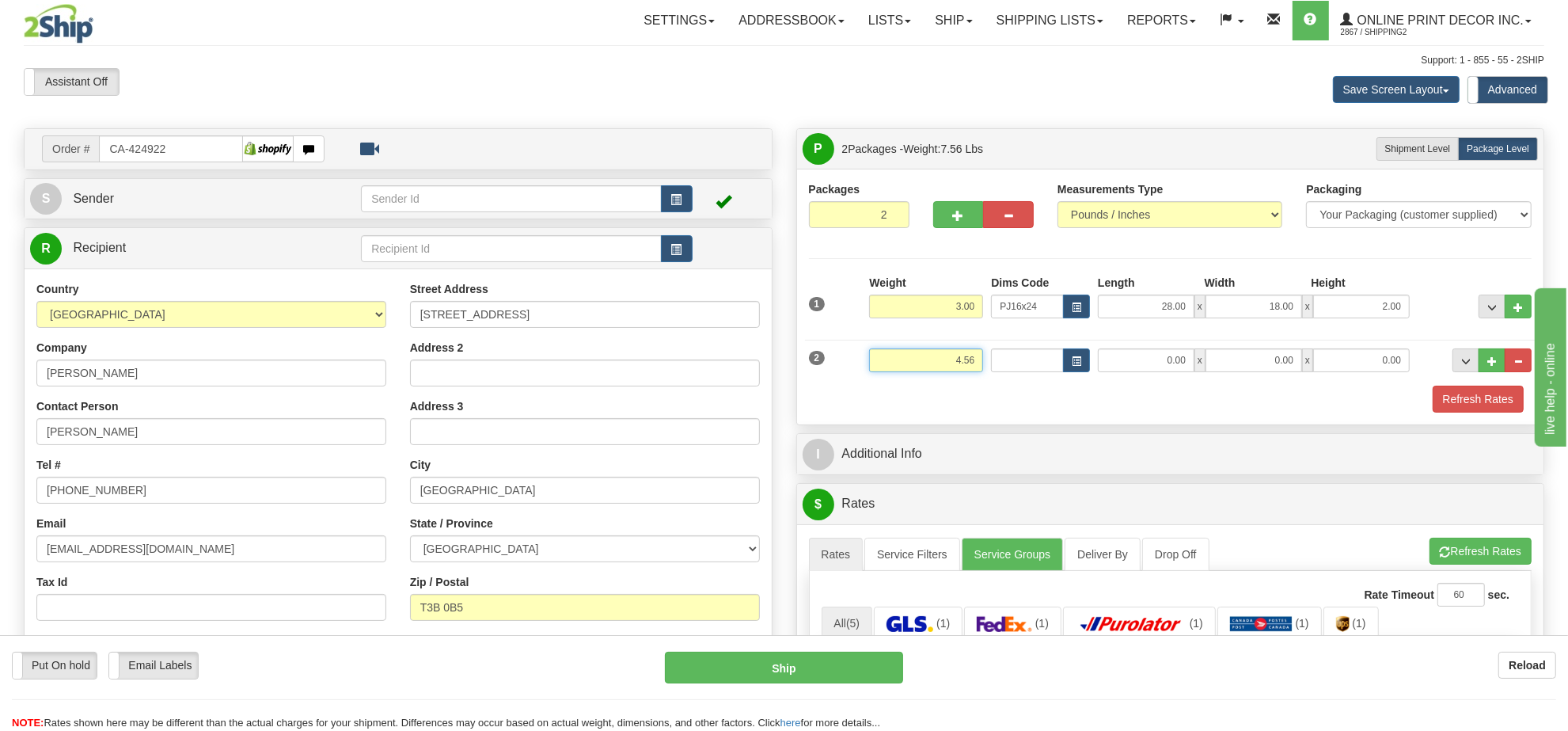
click at [910, 369] on input "4.56" at bounding box center [926, 360] width 114 height 24
type input "6.00"
click at [1070, 361] on button "button" at bounding box center [1076, 360] width 27 height 24
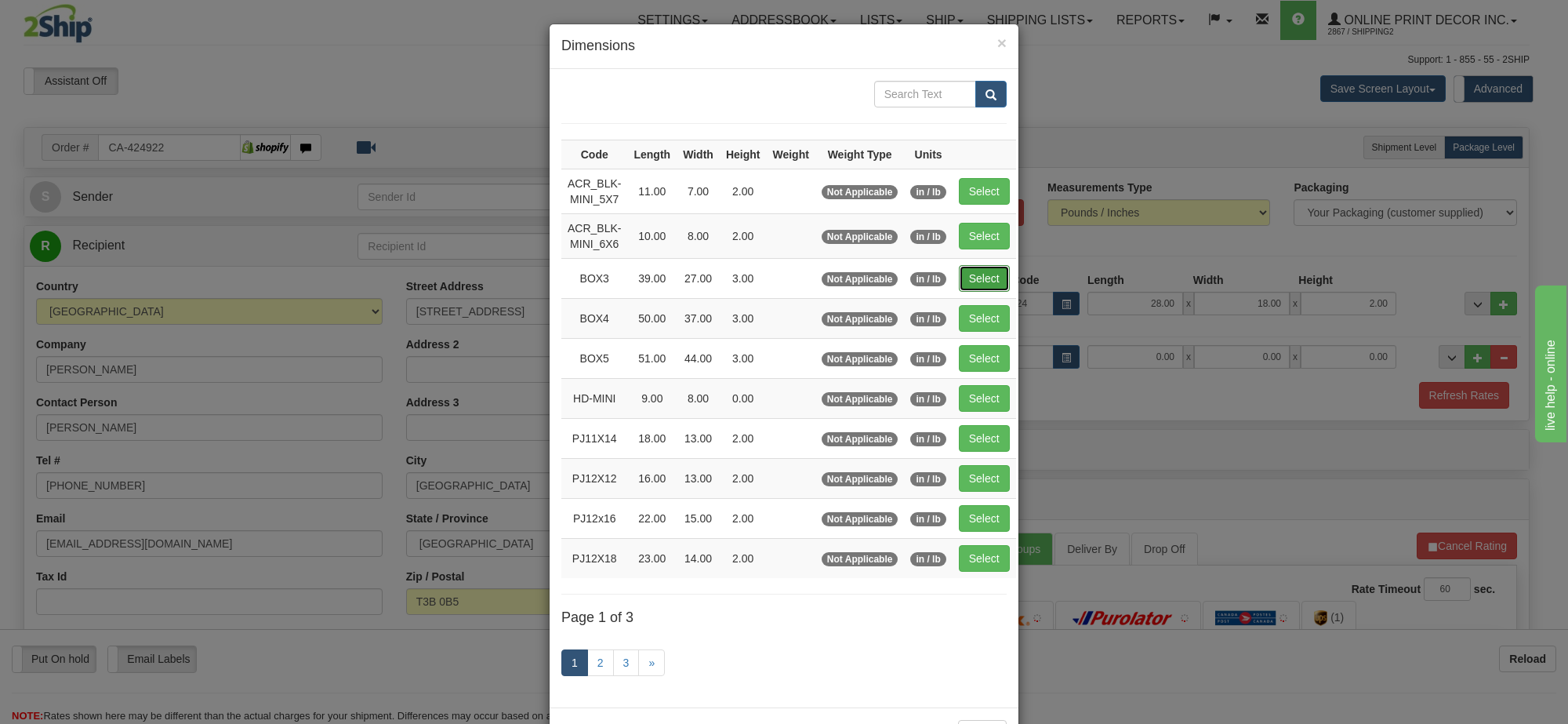
click at [969, 281] on button "Select" at bounding box center [984, 278] width 51 height 27
type input "BOX3"
type input "39.00"
type input "27.00"
type input "3.00"
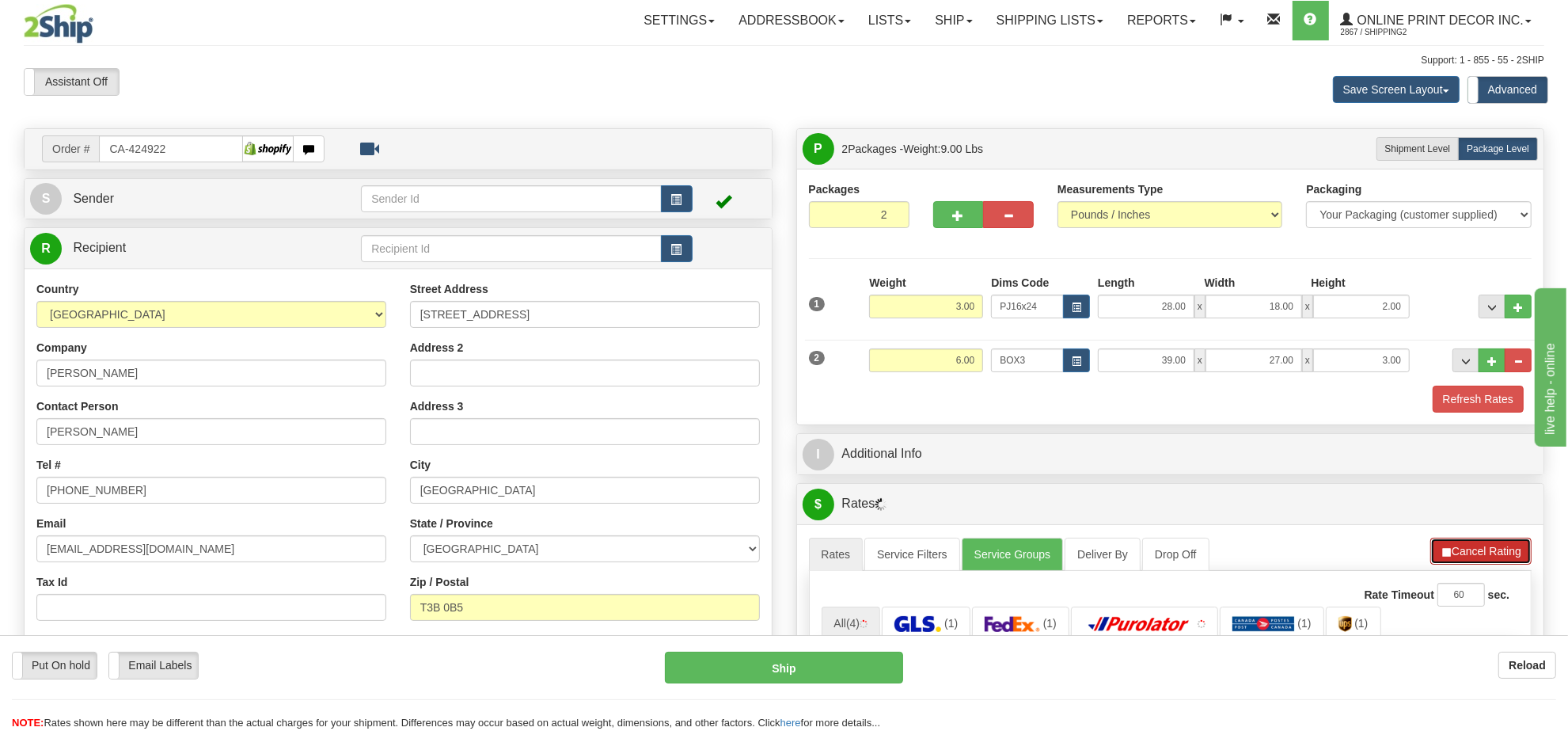
click at [1497, 552] on button "Cancel Rating" at bounding box center [1481, 551] width 101 height 27
click at [1497, 552] on button "Refresh Rates" at bounding box center [1481, 551] width 102 height 27
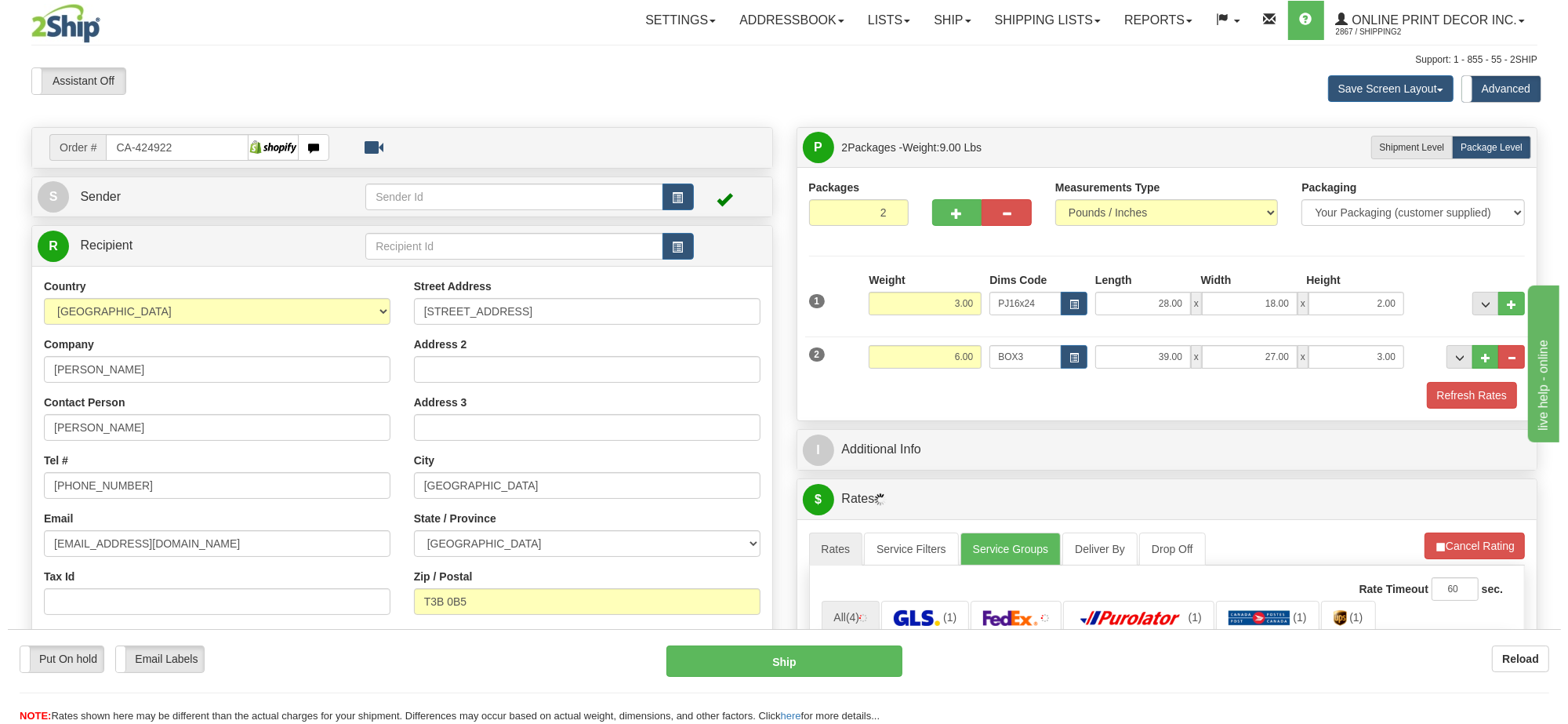
scroll to position [196, 0]
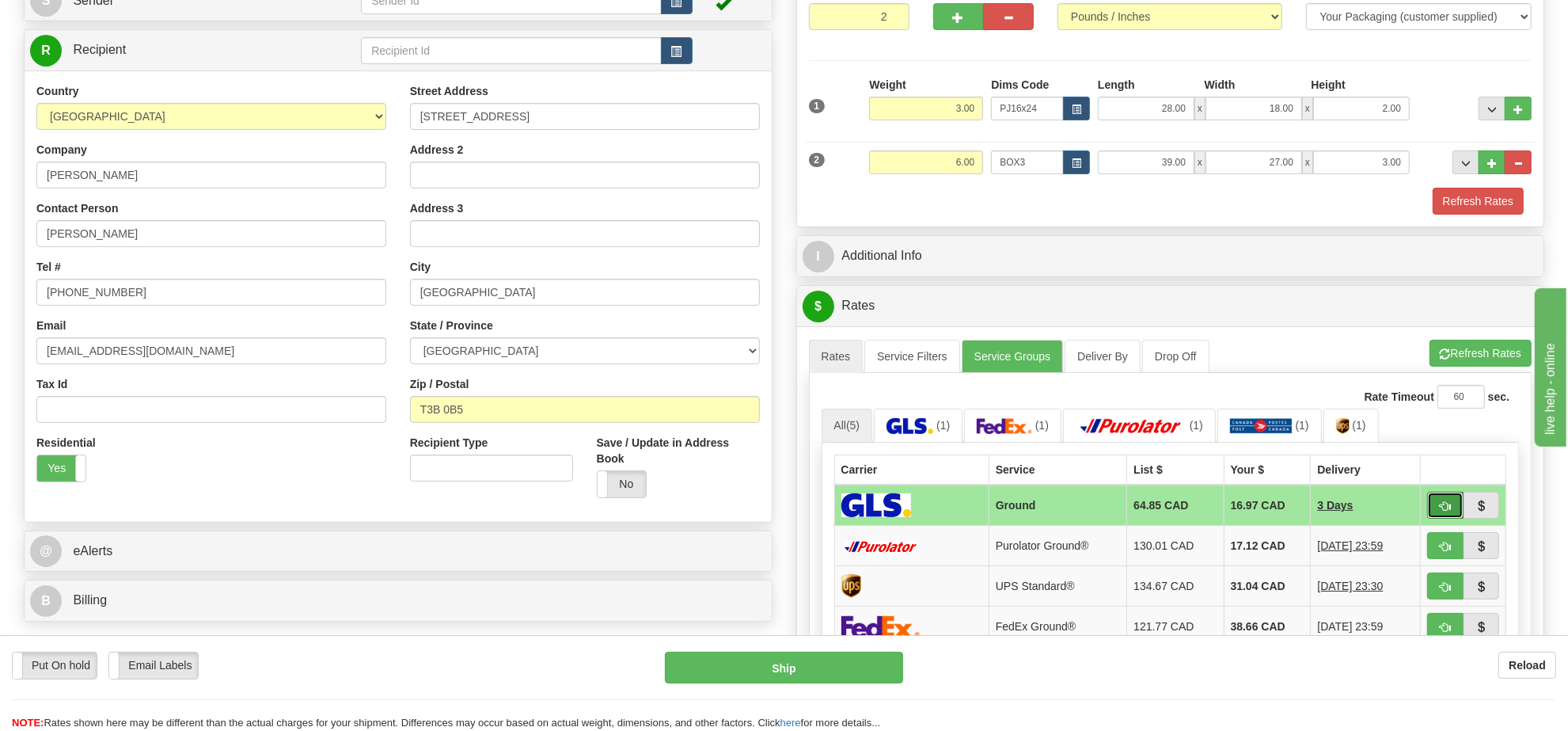
click at [1437, 507] on button "button" at bounding box center [1445, 505] width 36 height 27
type input "1"
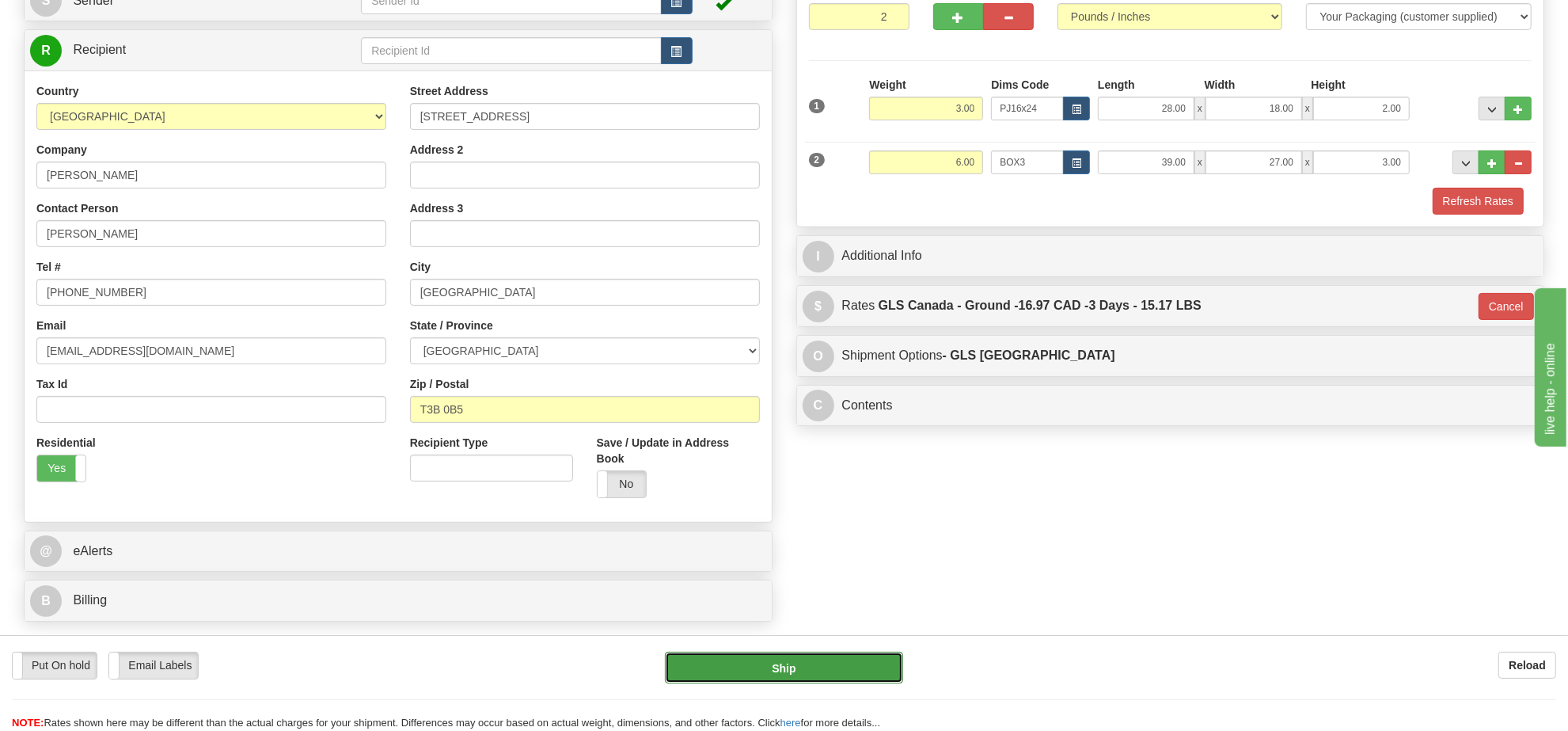
click at [838, 659] on button "Ship" at bounding box center [784, 667] width 238 height 32
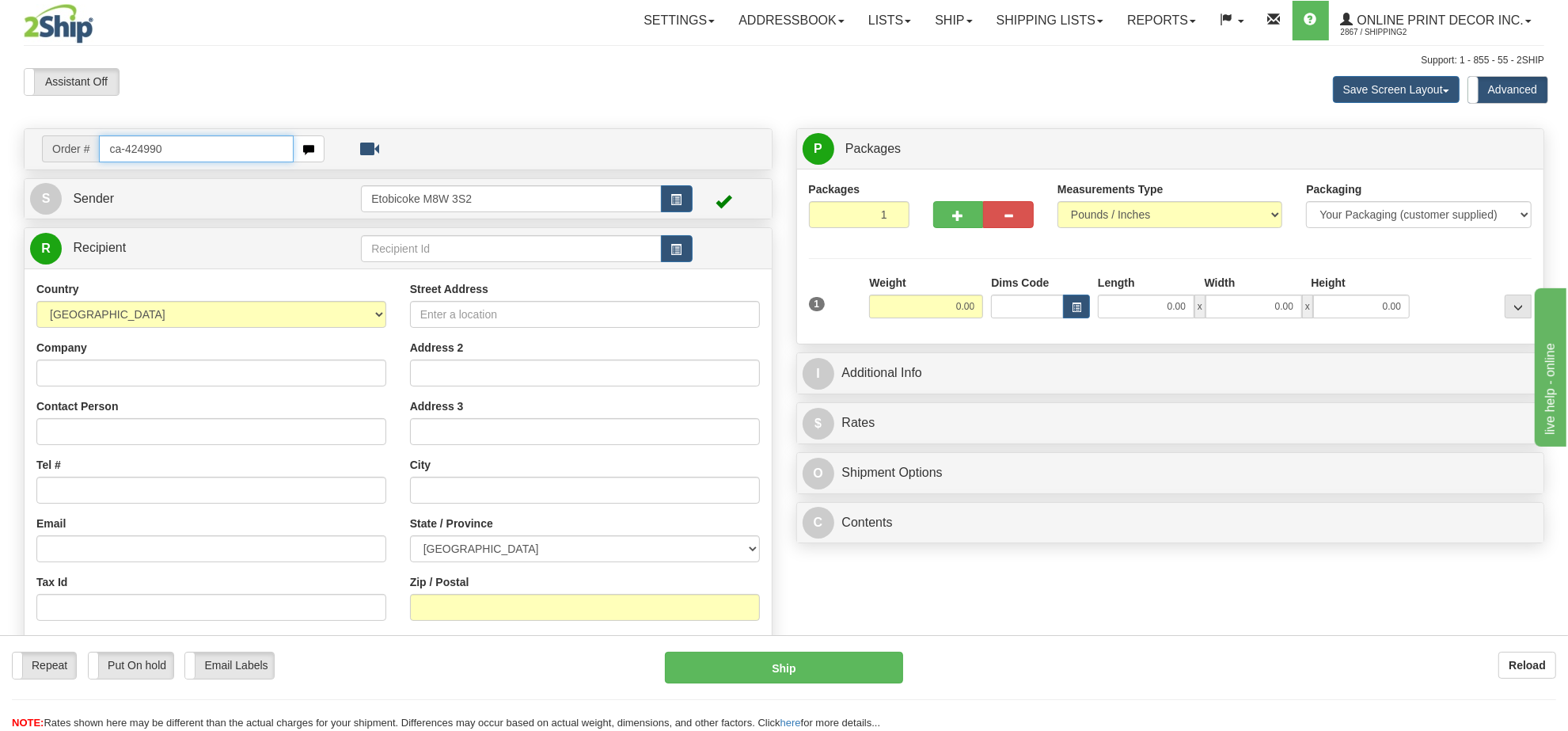
type input "ca-424990"
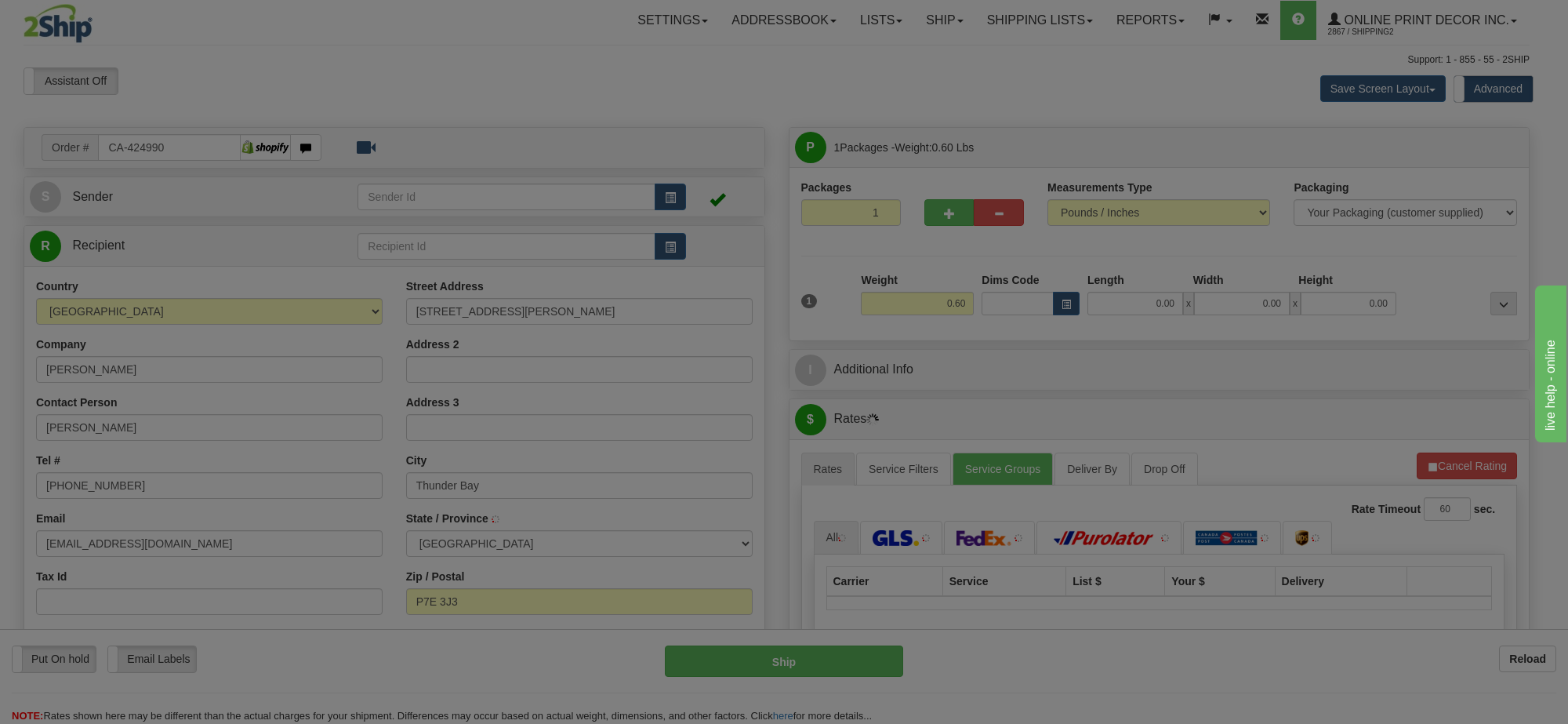
type input "THUNDER BAY"
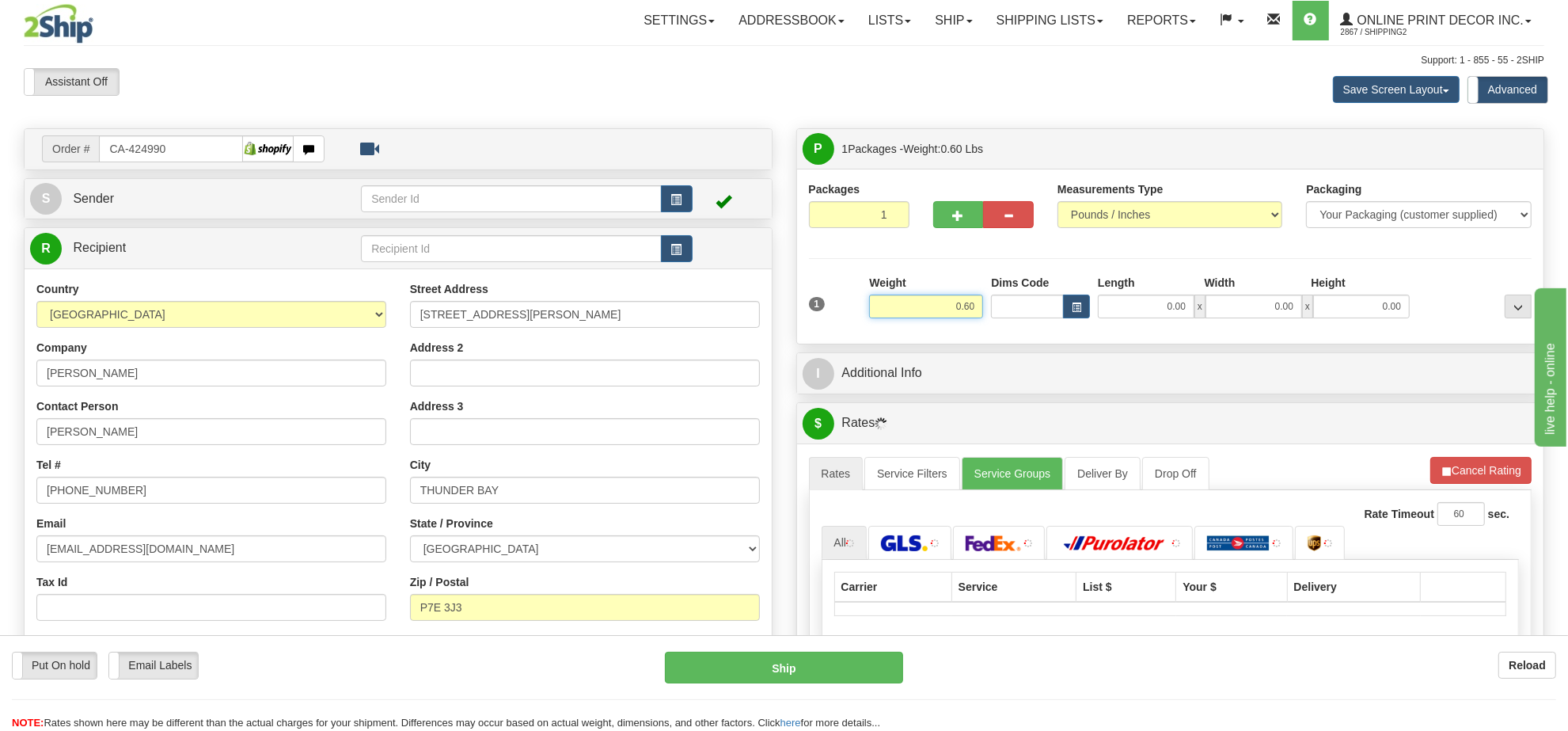
click at [937, 311] on input "0.60" at bounding box center [926, 306] width 114 height 24
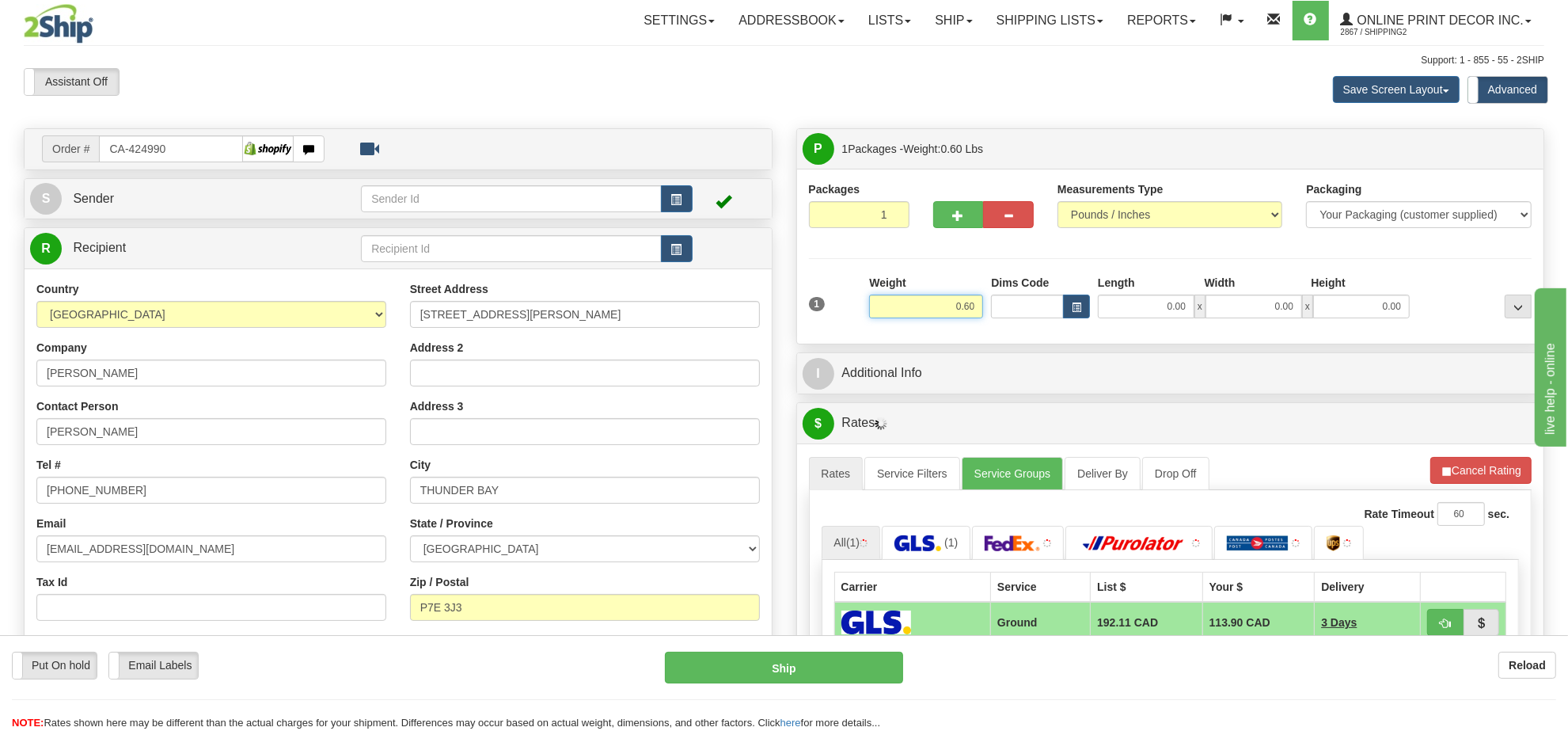
click at [937, 311] on input "0.60" at bounding box center [926, 306] width 114 height 24
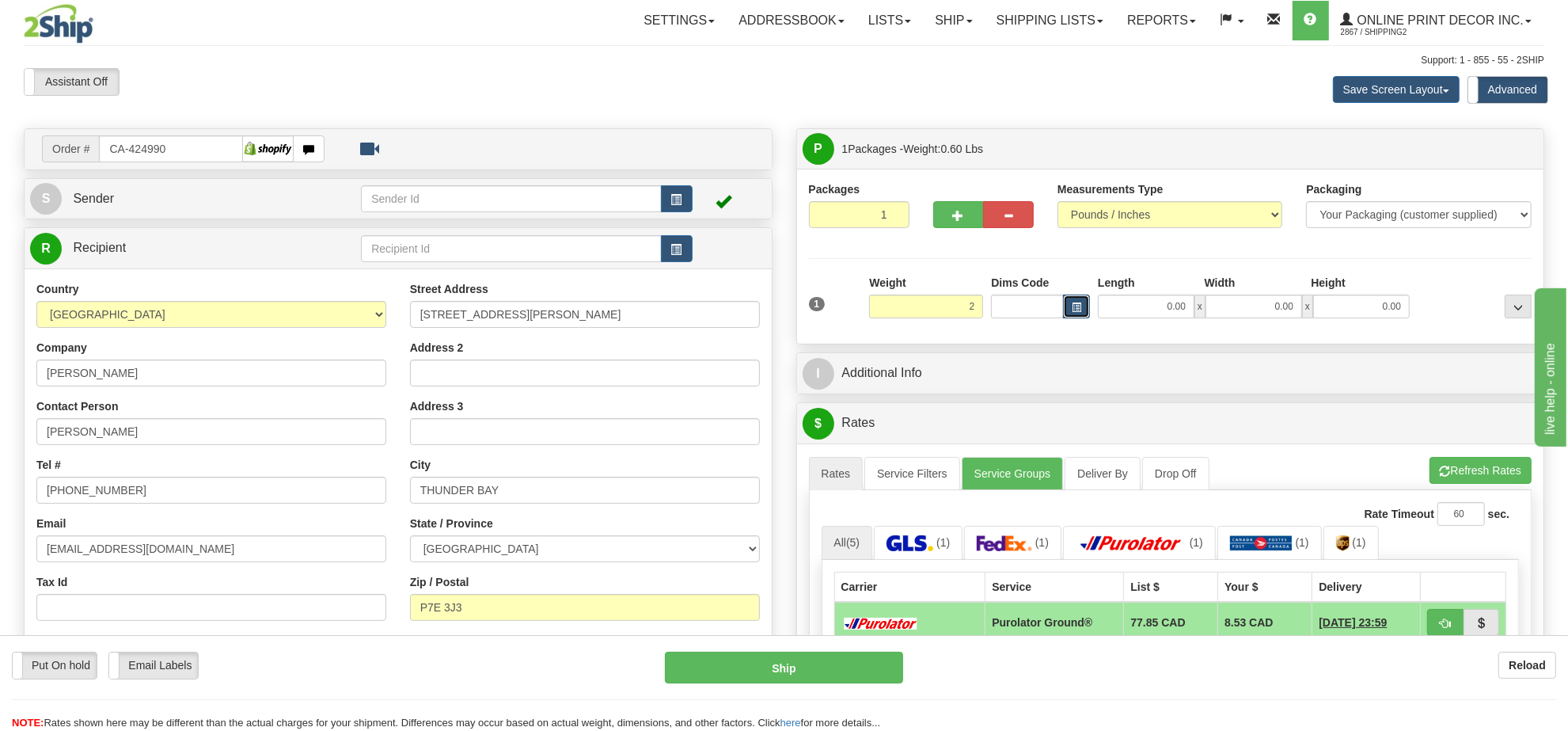
type input "2.00"
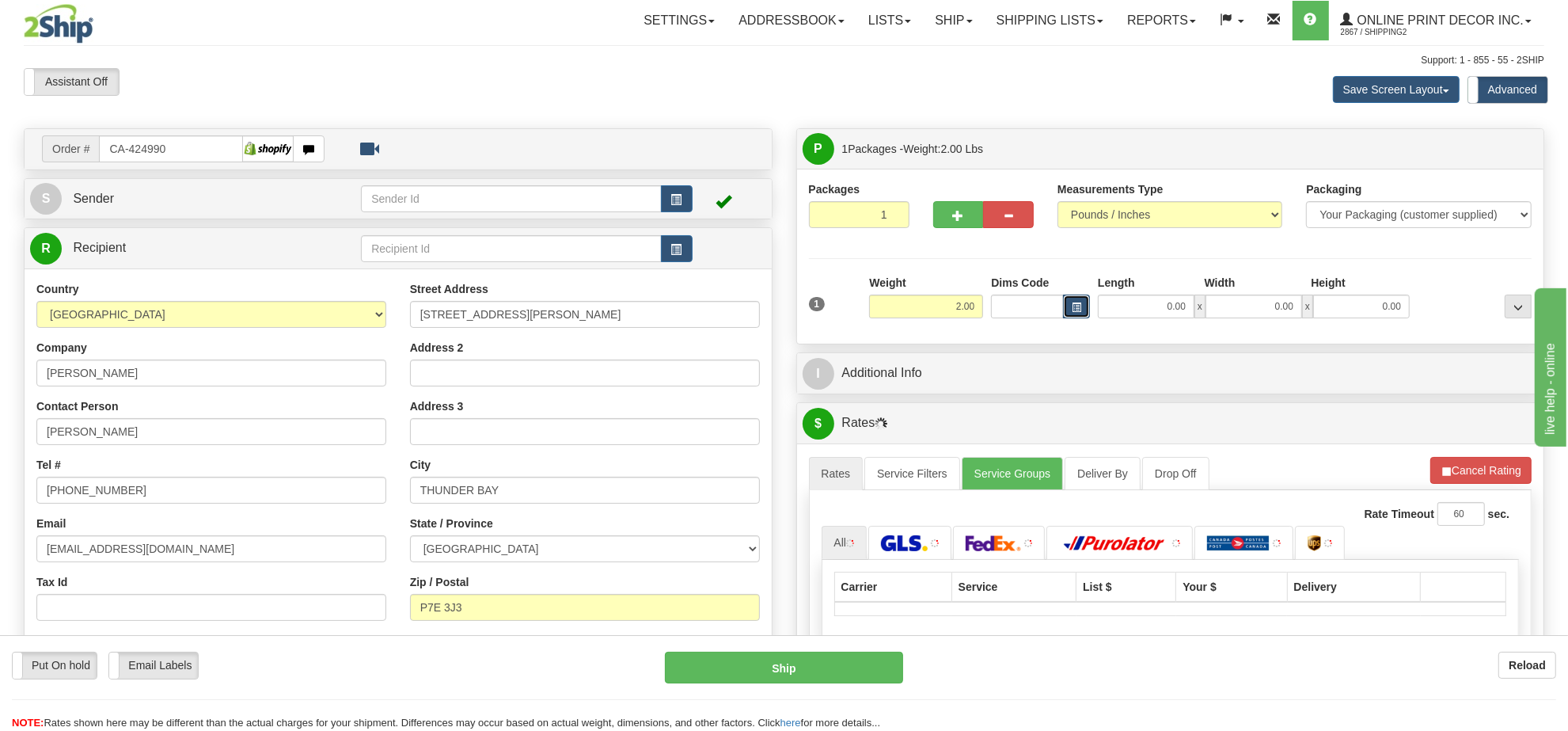
click at [1085, 315] on button "button" at bounding box center [1076, 306] width 27 height 24
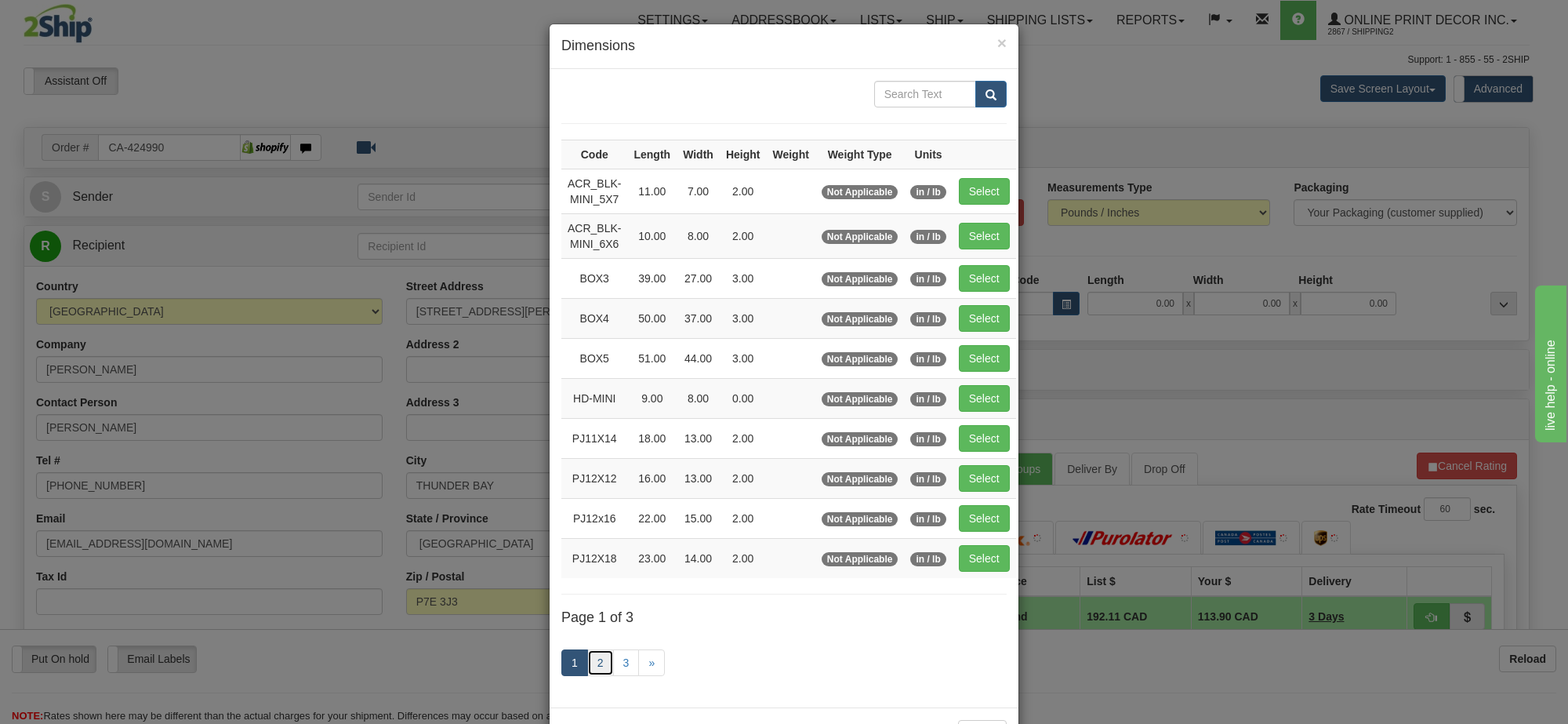
click at [597, 671] on link "2" at bounding box center [600, 662] width 27 height 27
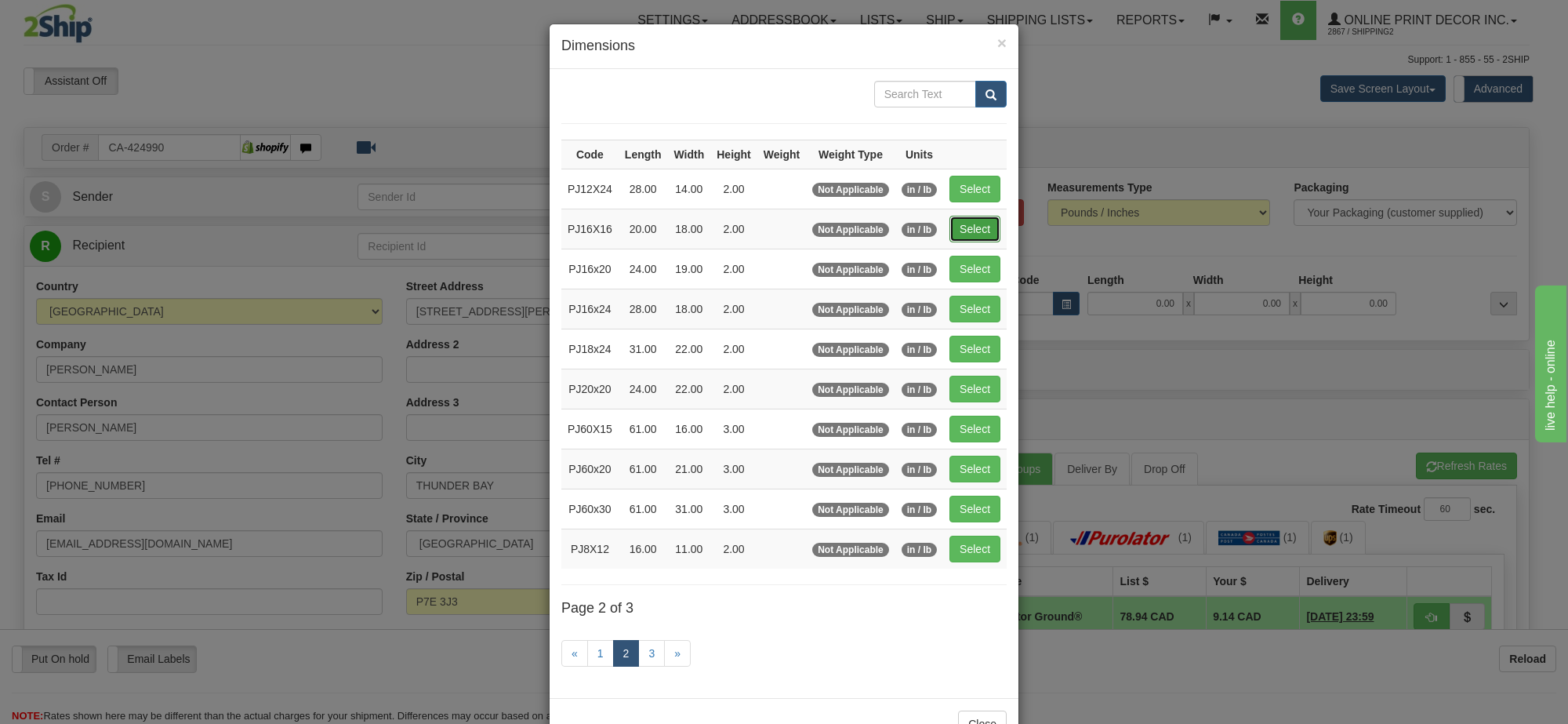
click at [962, 234] on button "Select" at bounding box center [975, 229] width 51 height 27
type input "PJ16X16"
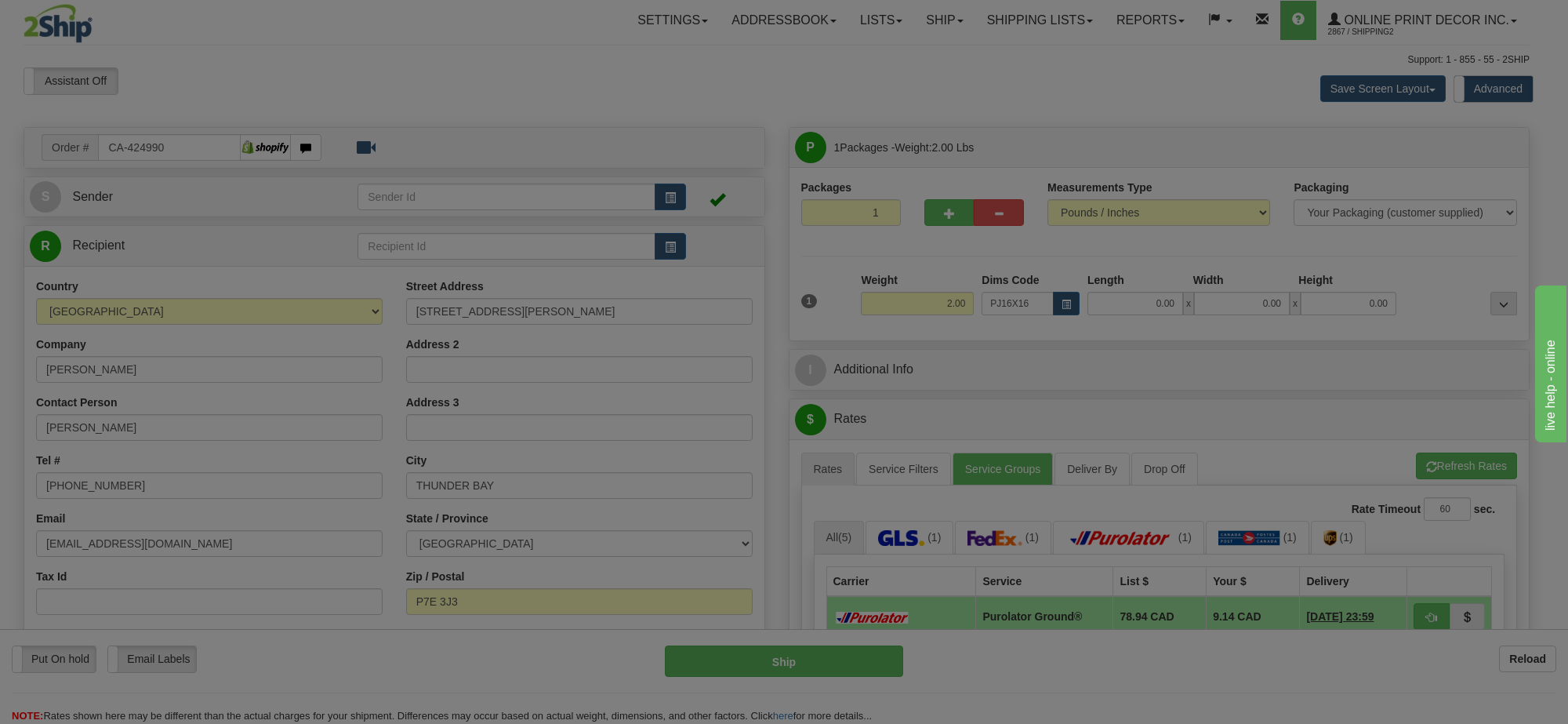
type input "20.00"
type input "18.00"
type input "2.00"
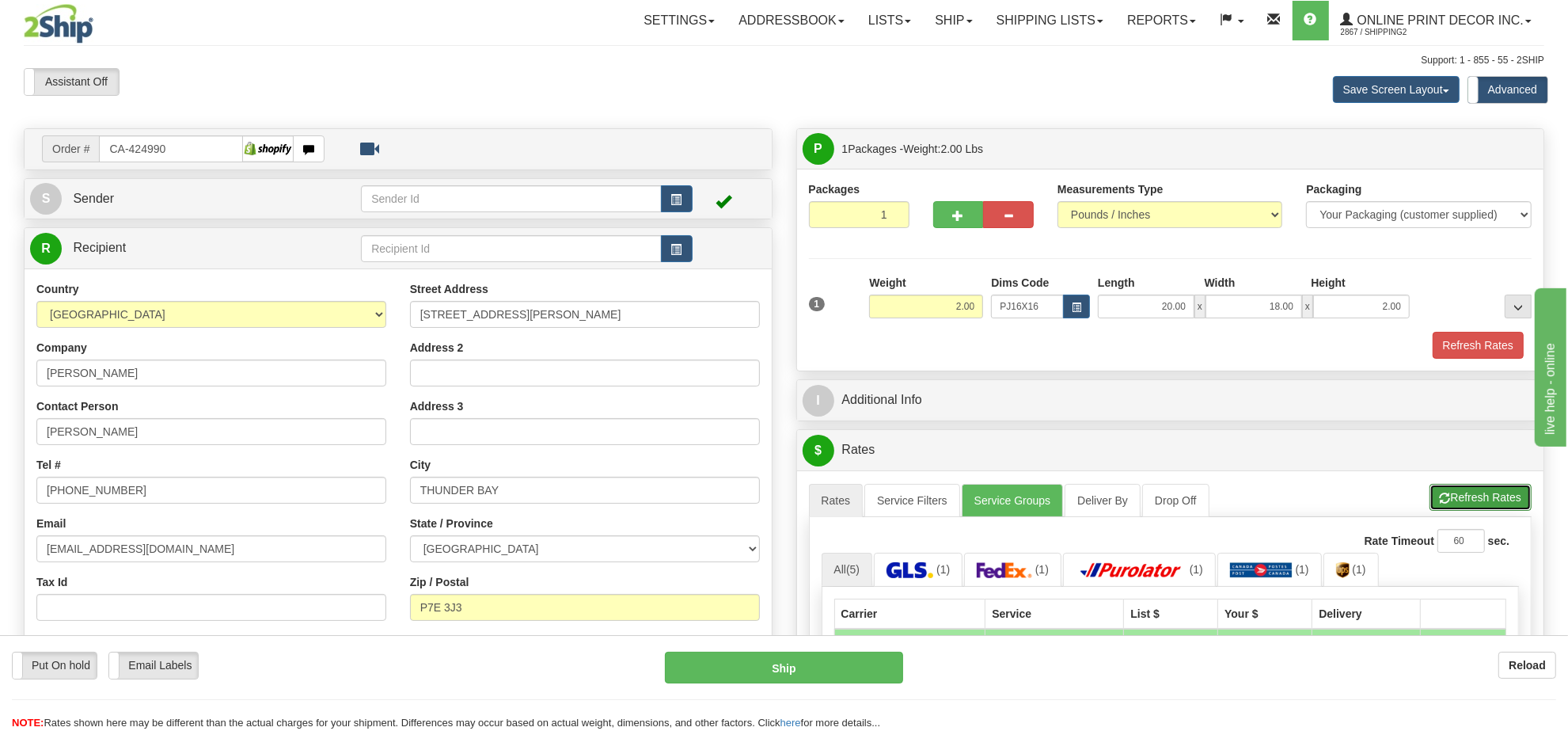
click at [1441, 495] on button "Refresh Rates" at bounding box center [1481, 497] width 102 height 27
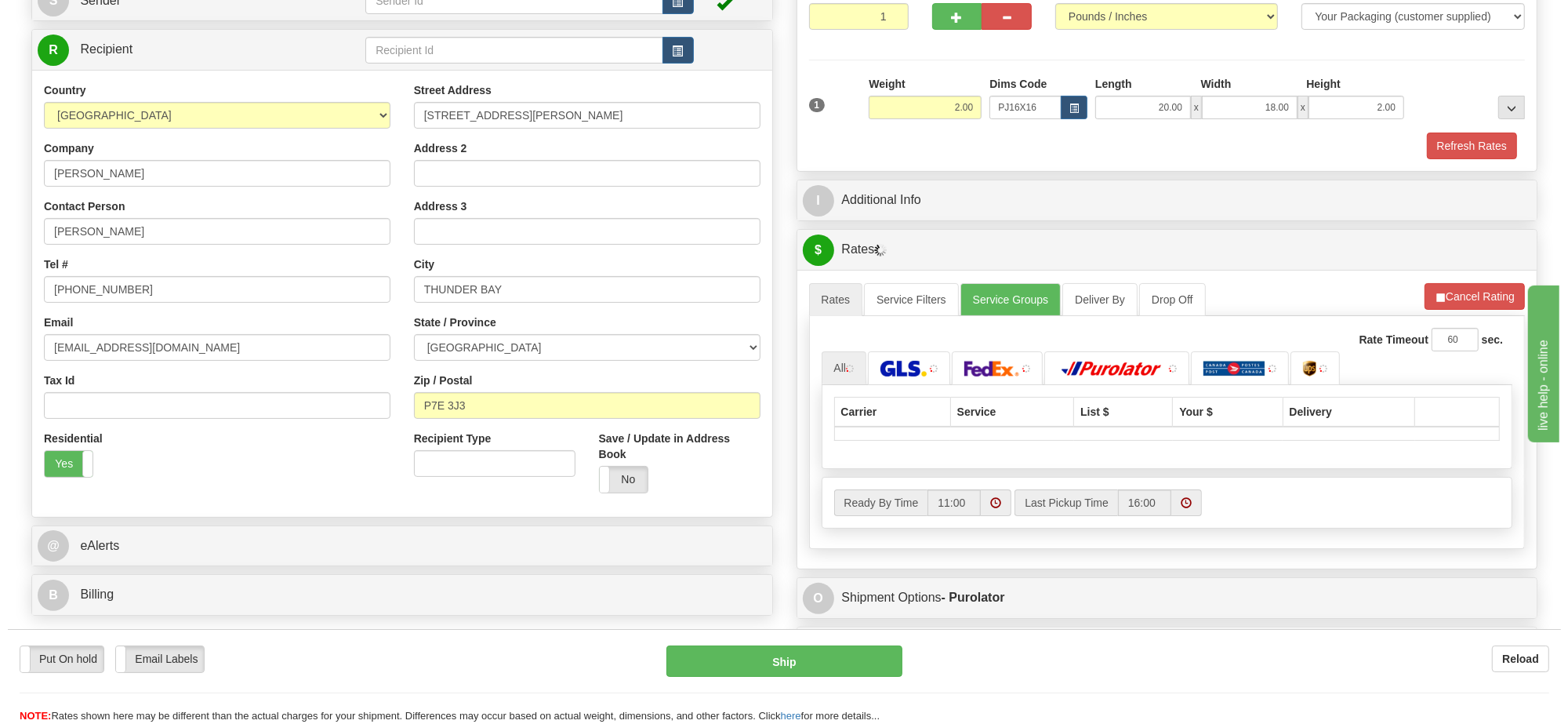
scroll to position [294, 0]
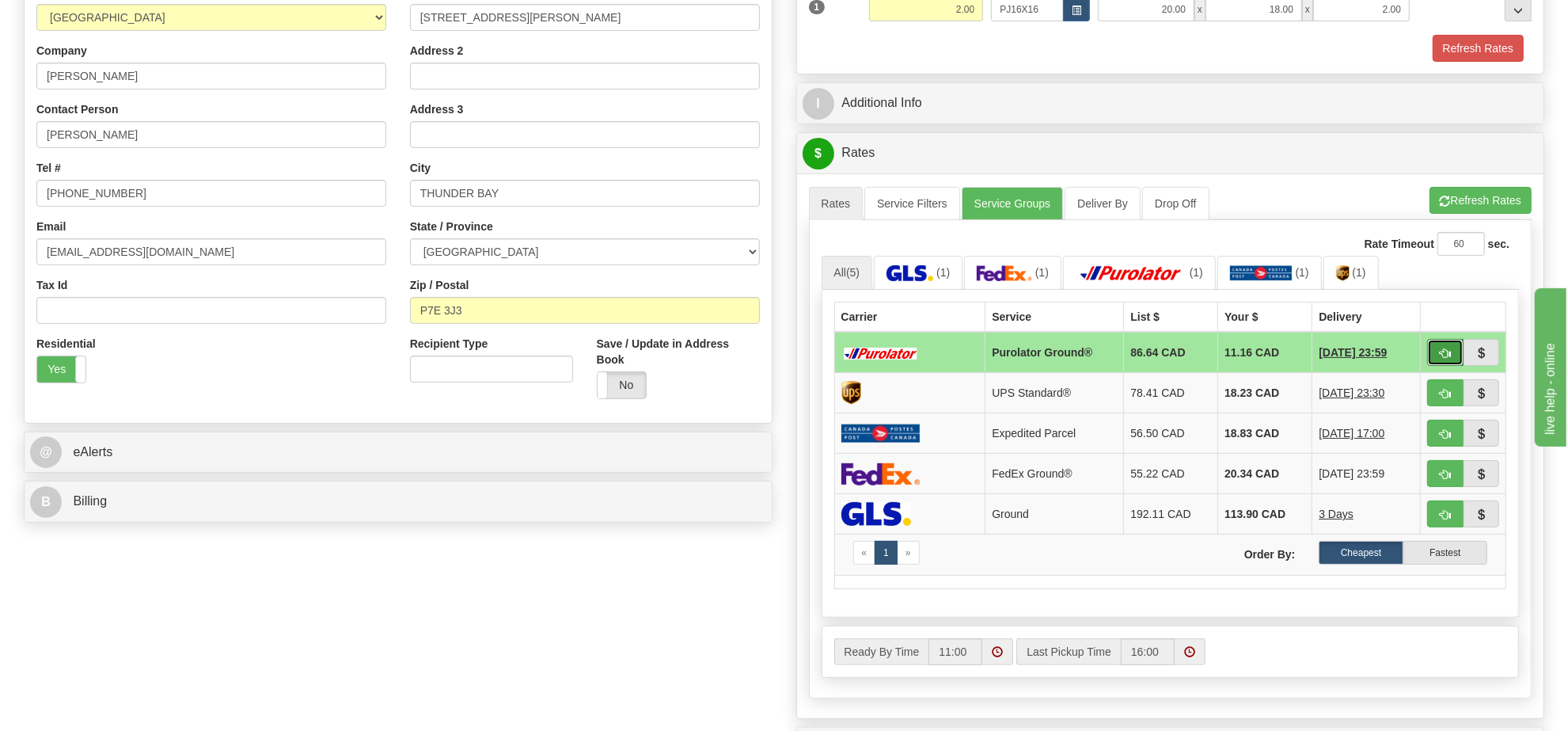
click at [1442, 357] on span "button" at bounding box center [1445, 354] width 11 height 11
type input "260"
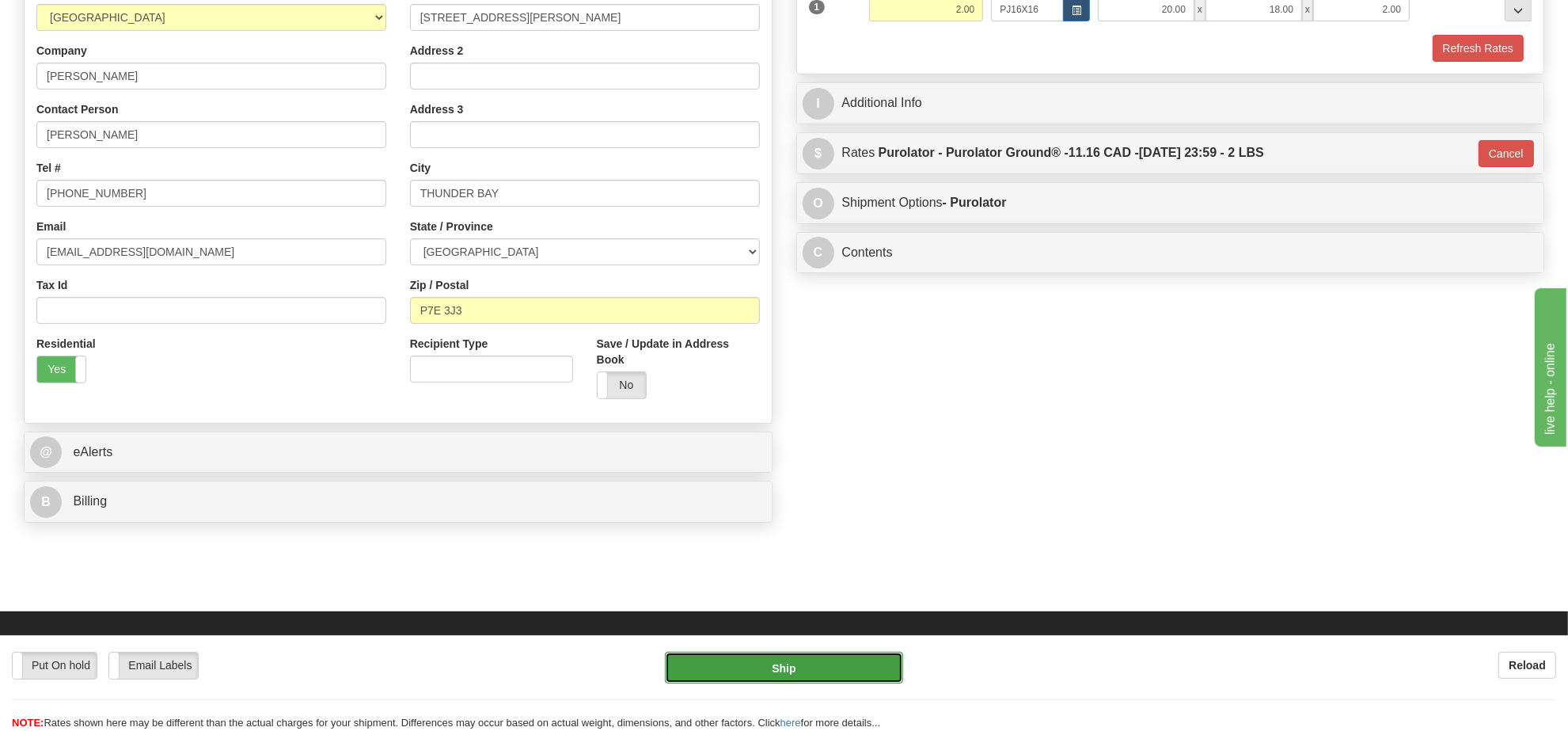
click at [856, 669] on button "Ship" at bounding box center [784, 667] width 238 height 32
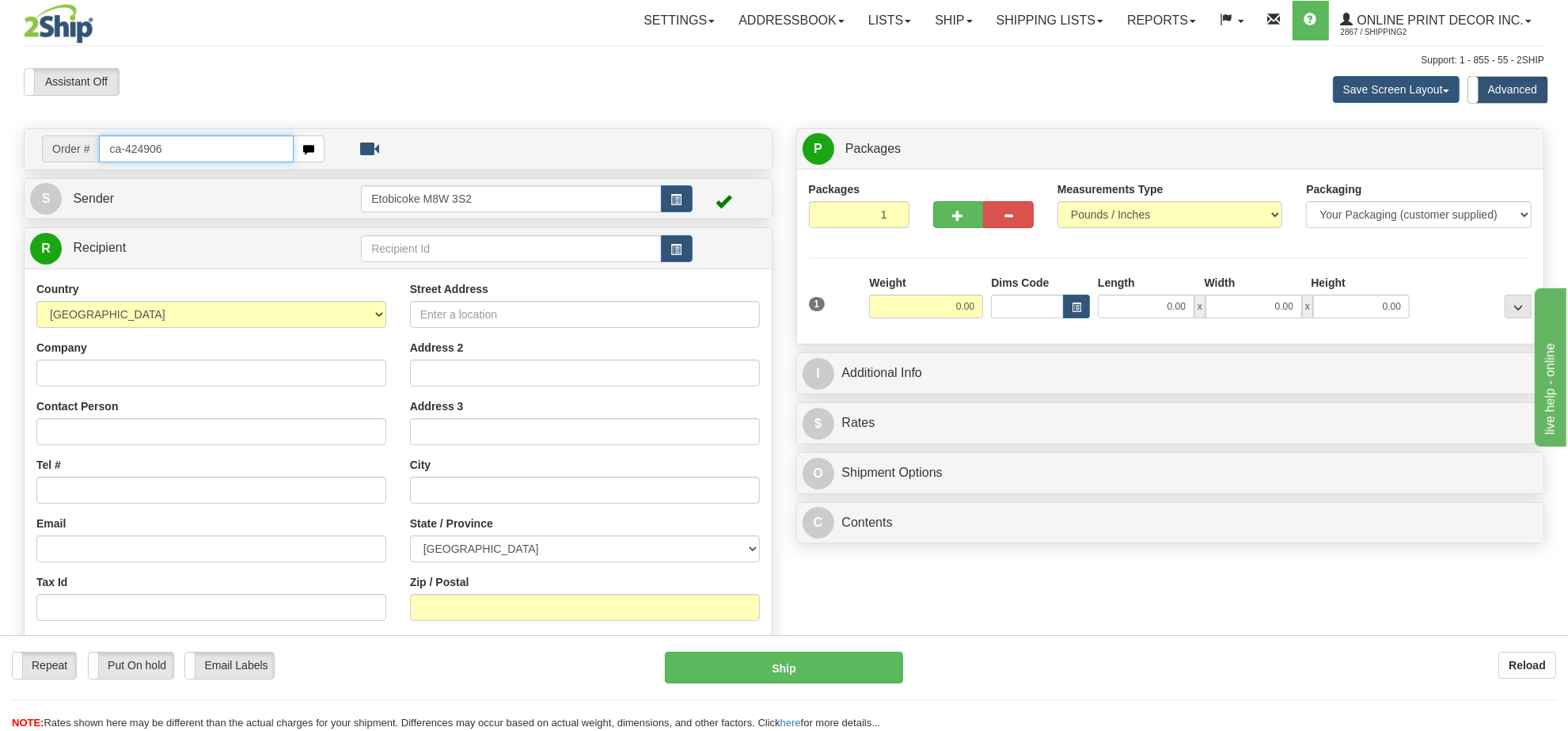
type input "ca-424906"
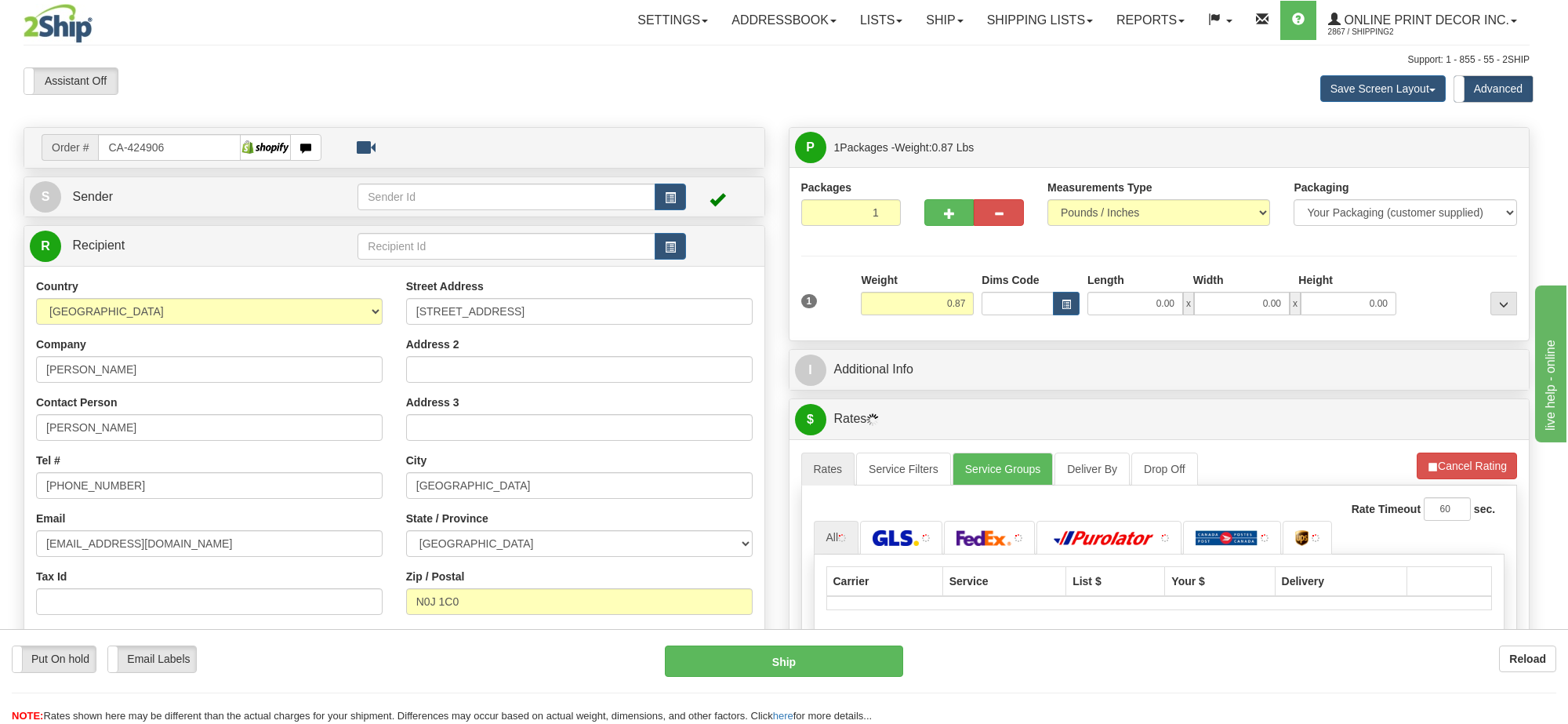
type input "[GEOGRAPHIC_DATA]"
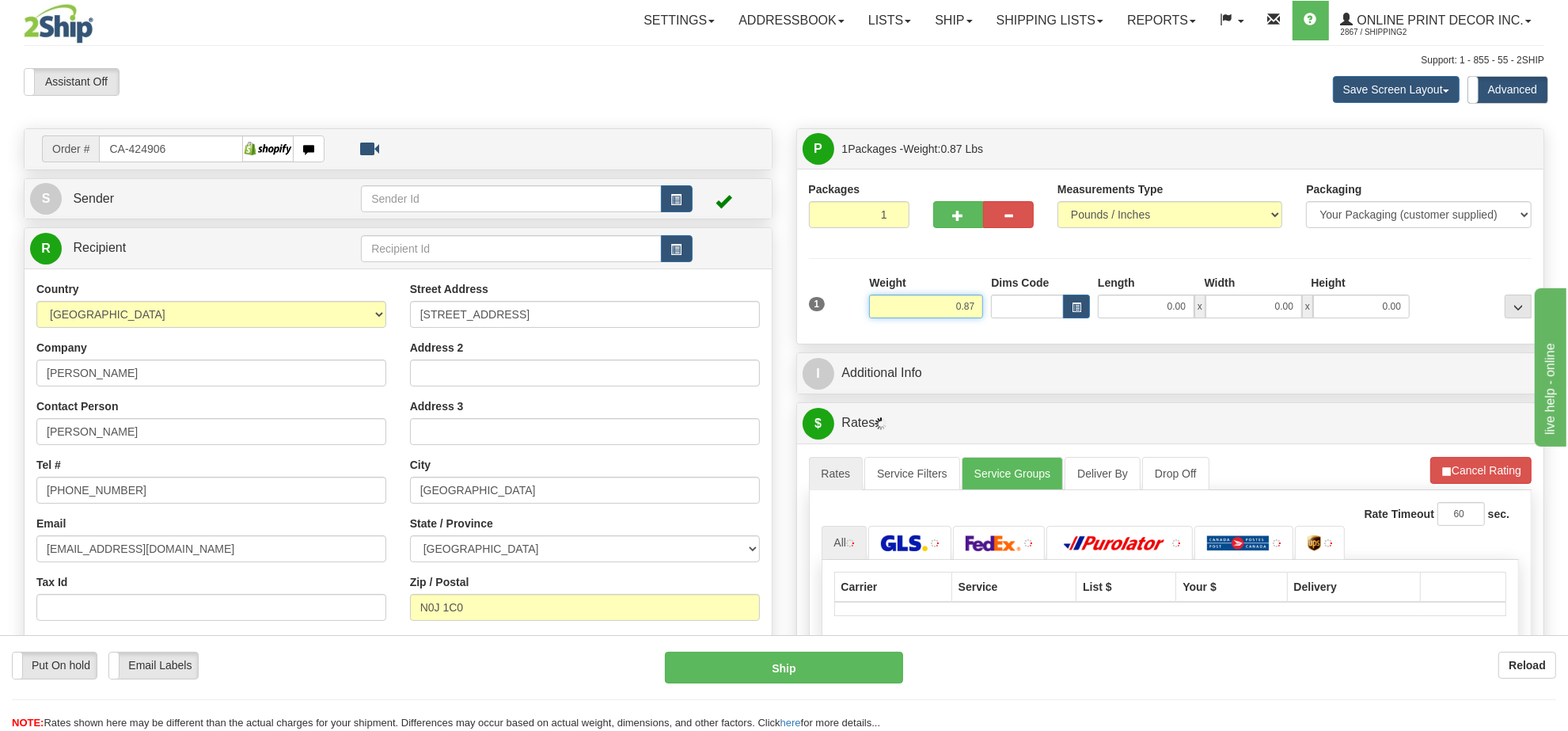
click at [946, 309] on input "0.87" at bounding box center [926, 306] width 114 height 24
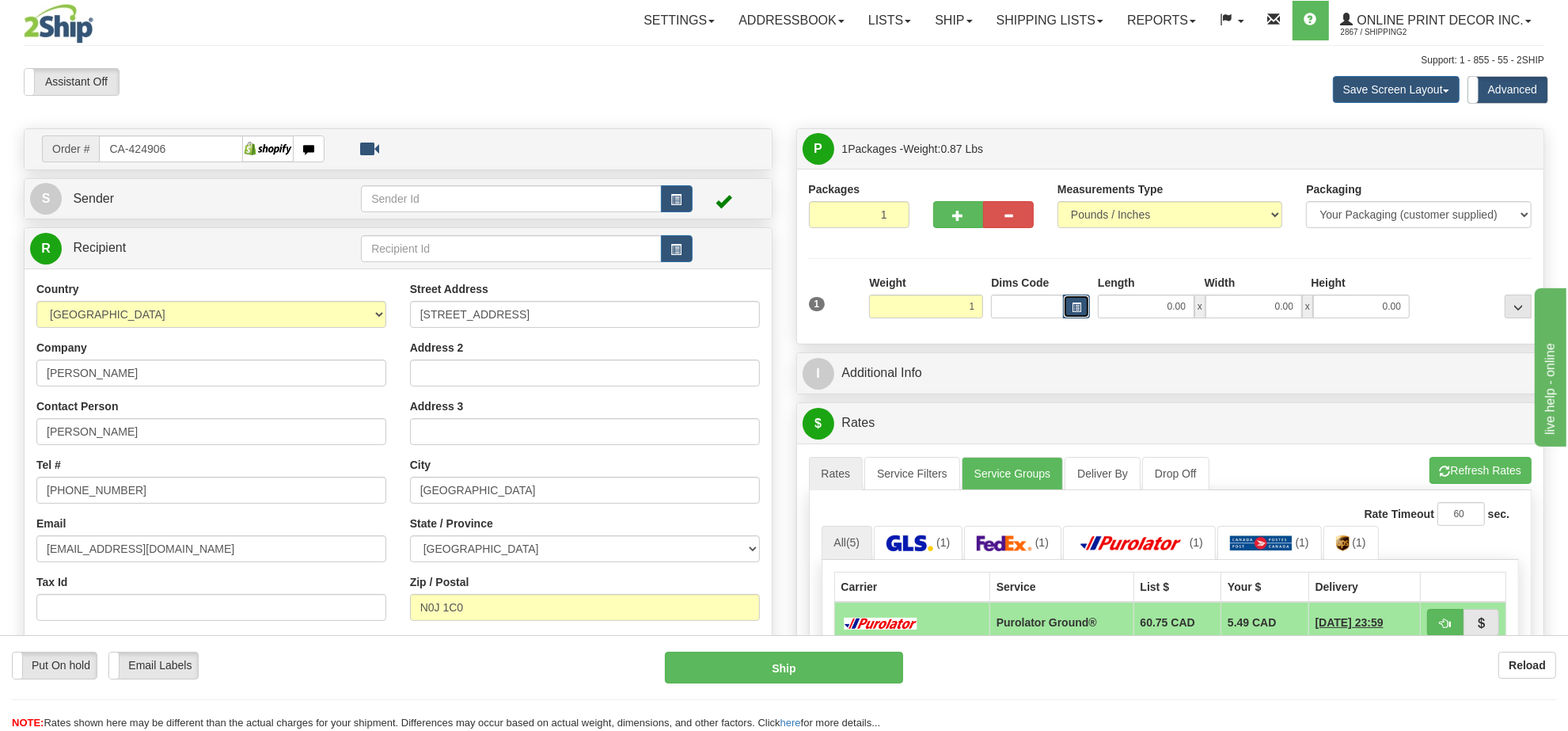
type input "1.00"
click at [1074, 308] on span "button" at bounding box center [1077, 308] width 10 height 9
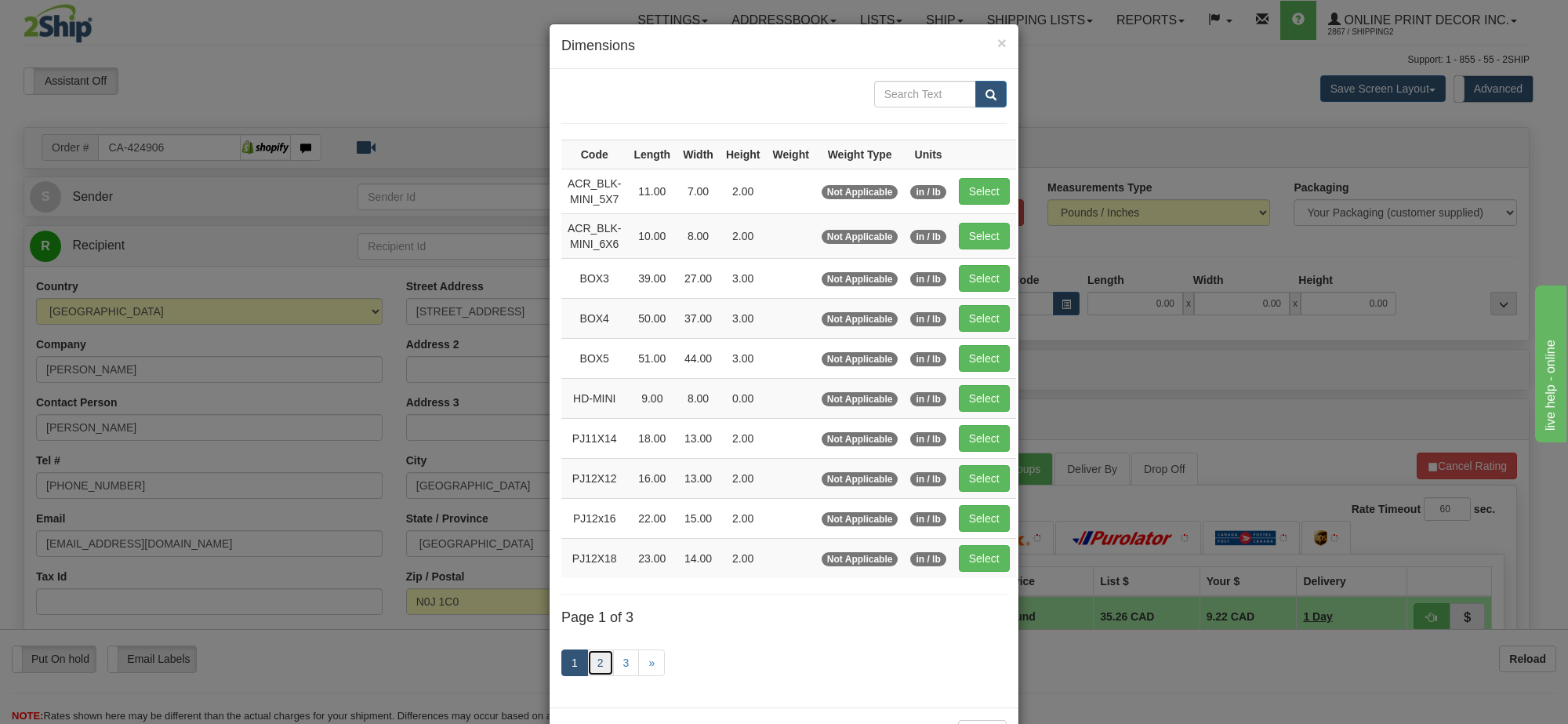
click at [598, 668] on link "2" at bounding box center [600, 662] width 27 height 27
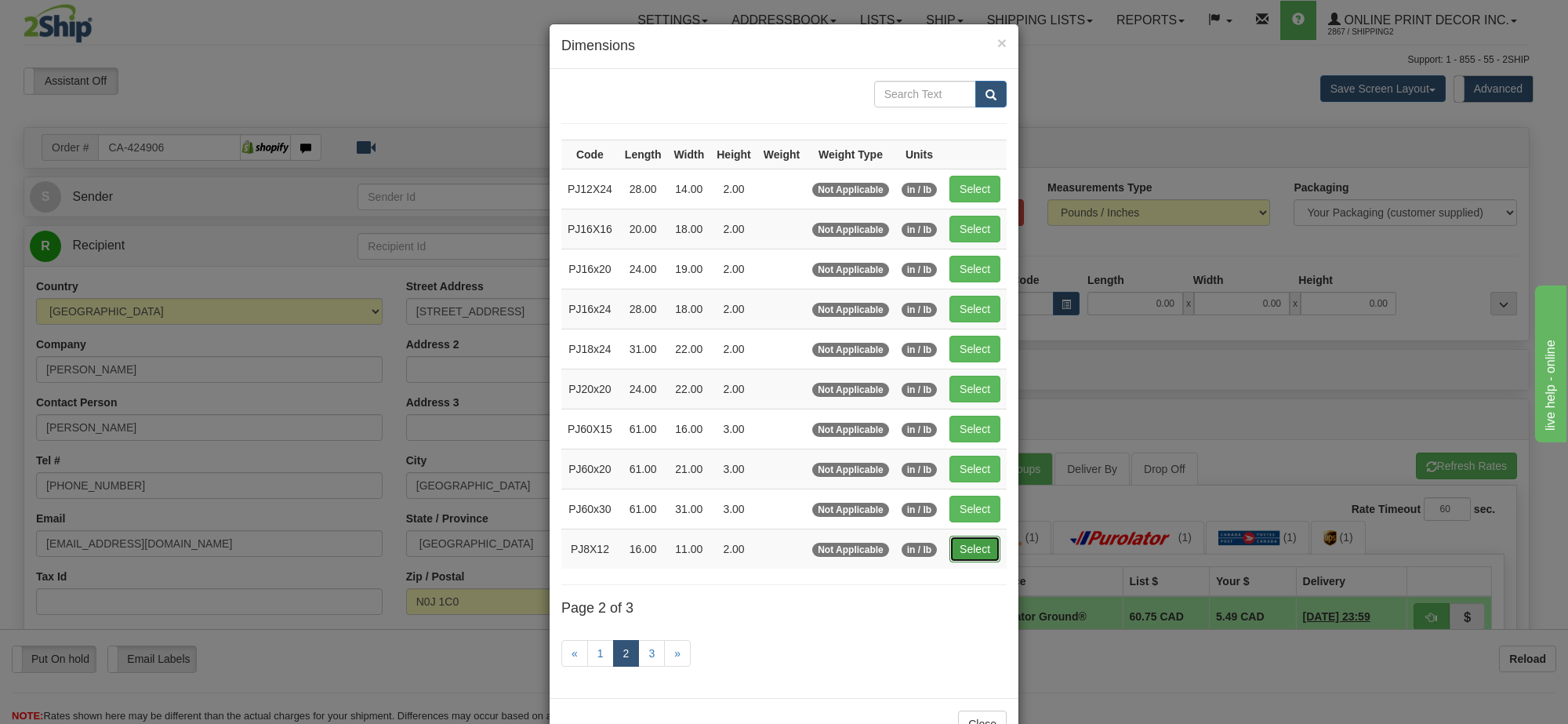
click at [963, 557] on button "Select" at bounding box center [975, 549] width 51 height 27
type input "PJ8X12"
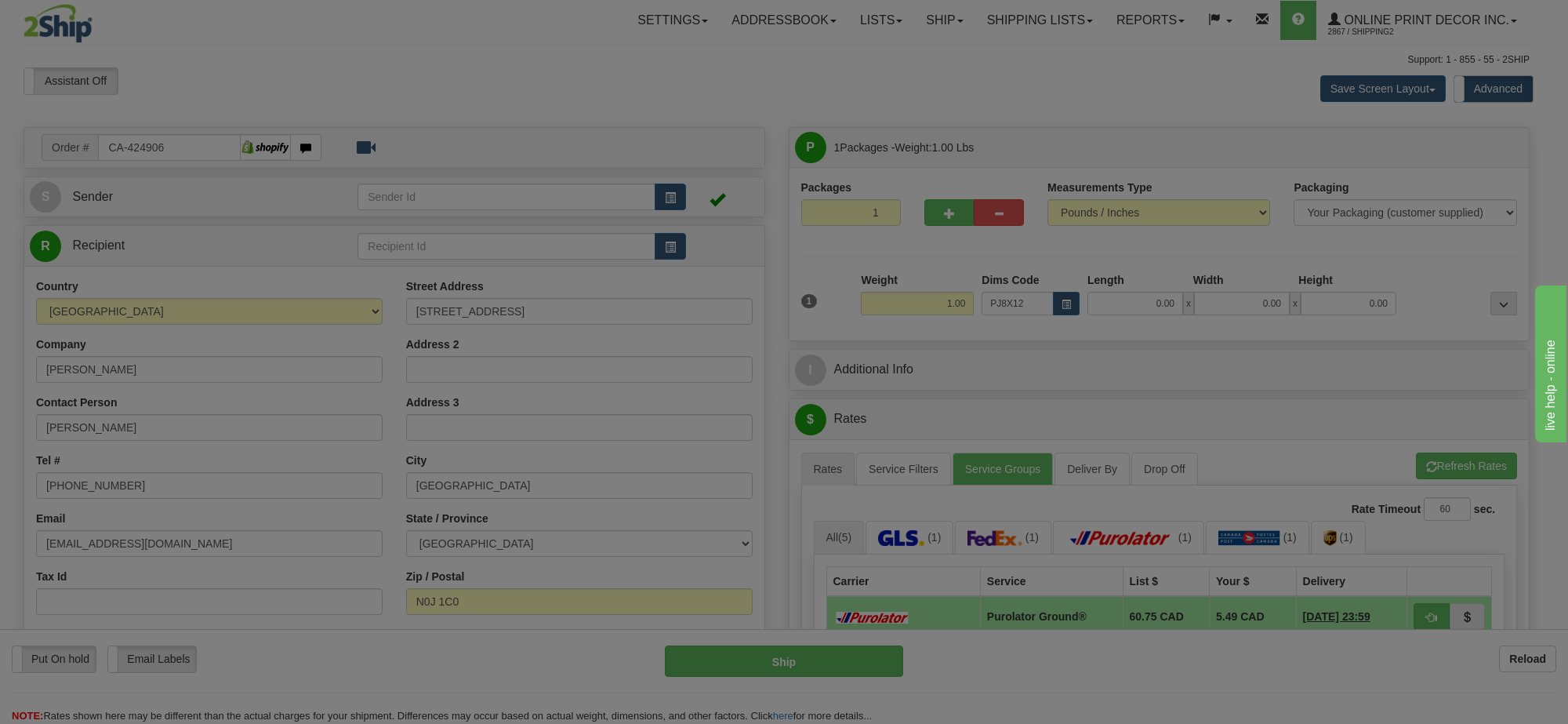
type input "16.00"
type input "11.00"
type input "2.00"
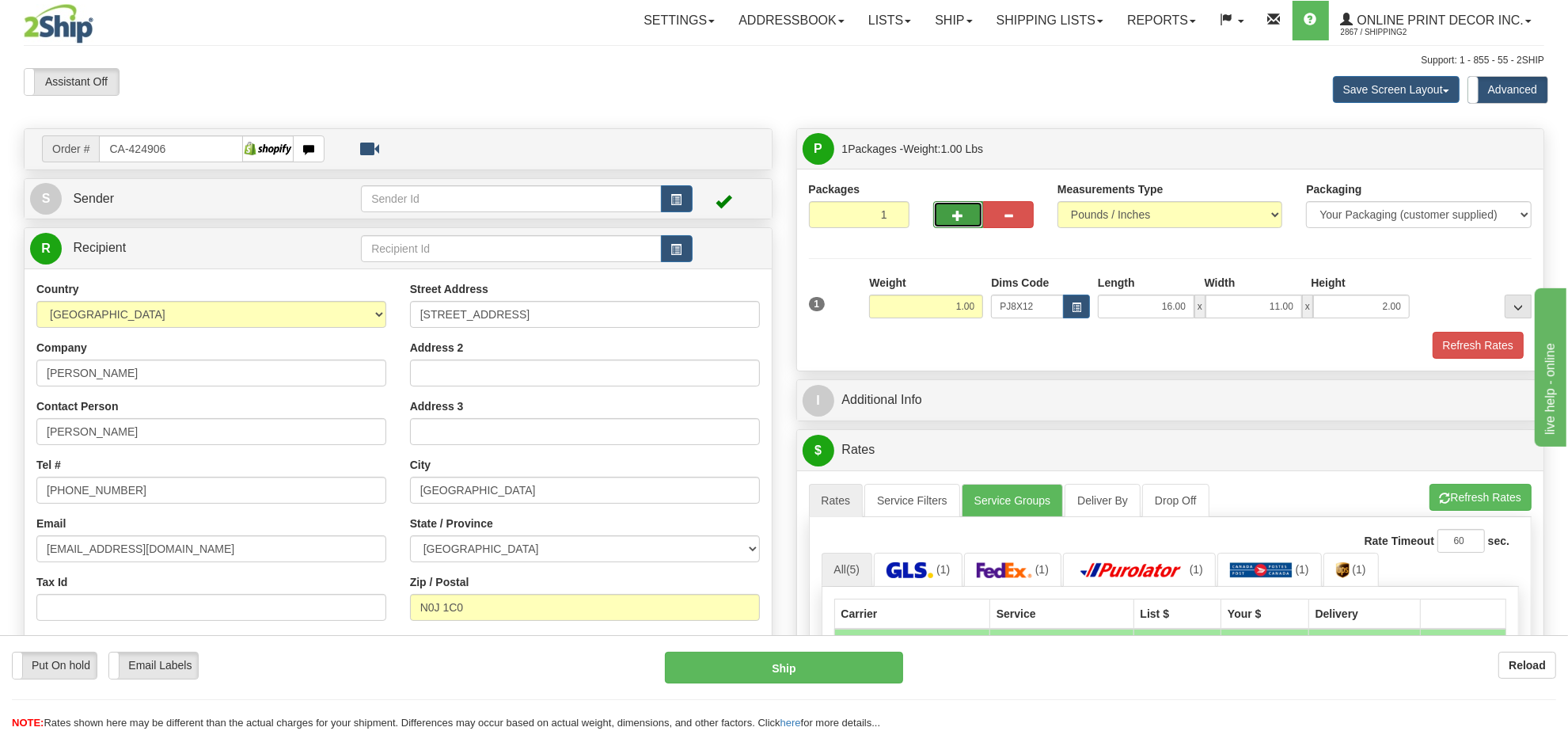
click at [950, 215] on button "button" at bounding box center [959, 215] width 51 height 27
radio input "true"
type input "2"
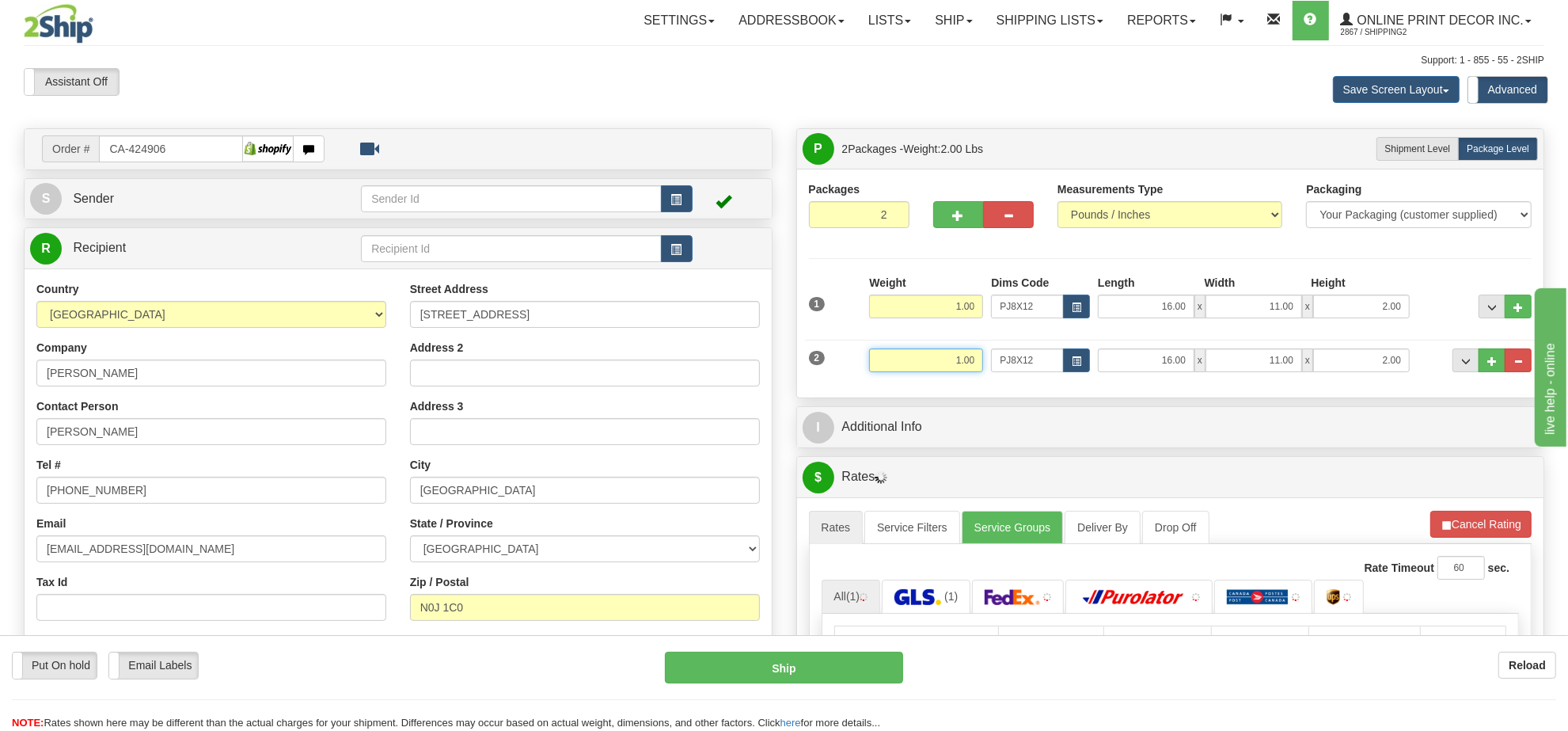
click at [969, 362] on input "1.00" at bounding box center [926, 360] width 114 height 24
type input "3.00"
click at [1072, 364] on span "button" at bounding box center [1077, 361] width 10 height 9
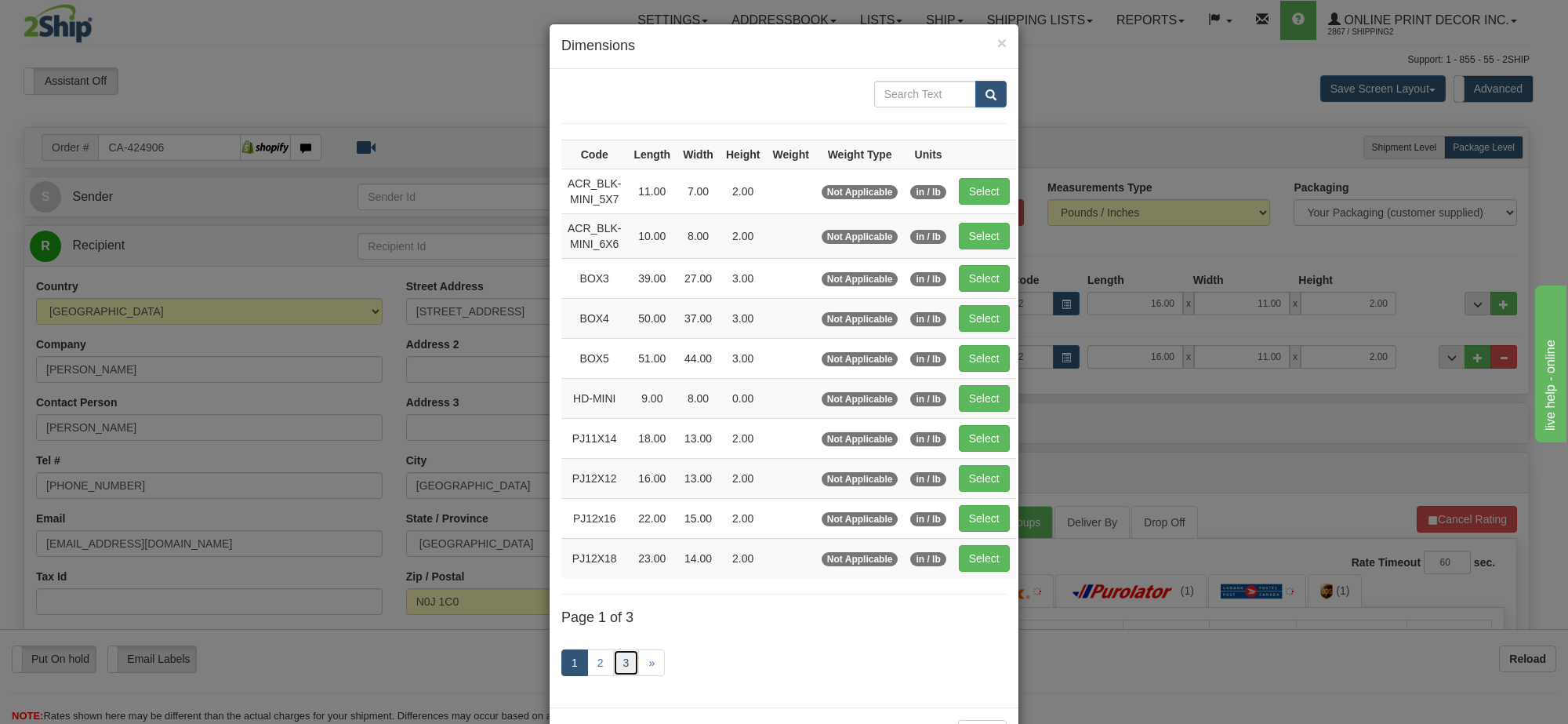
click at [625, 666] on link "3" at bounding box center [626, 662] width 27 height 27
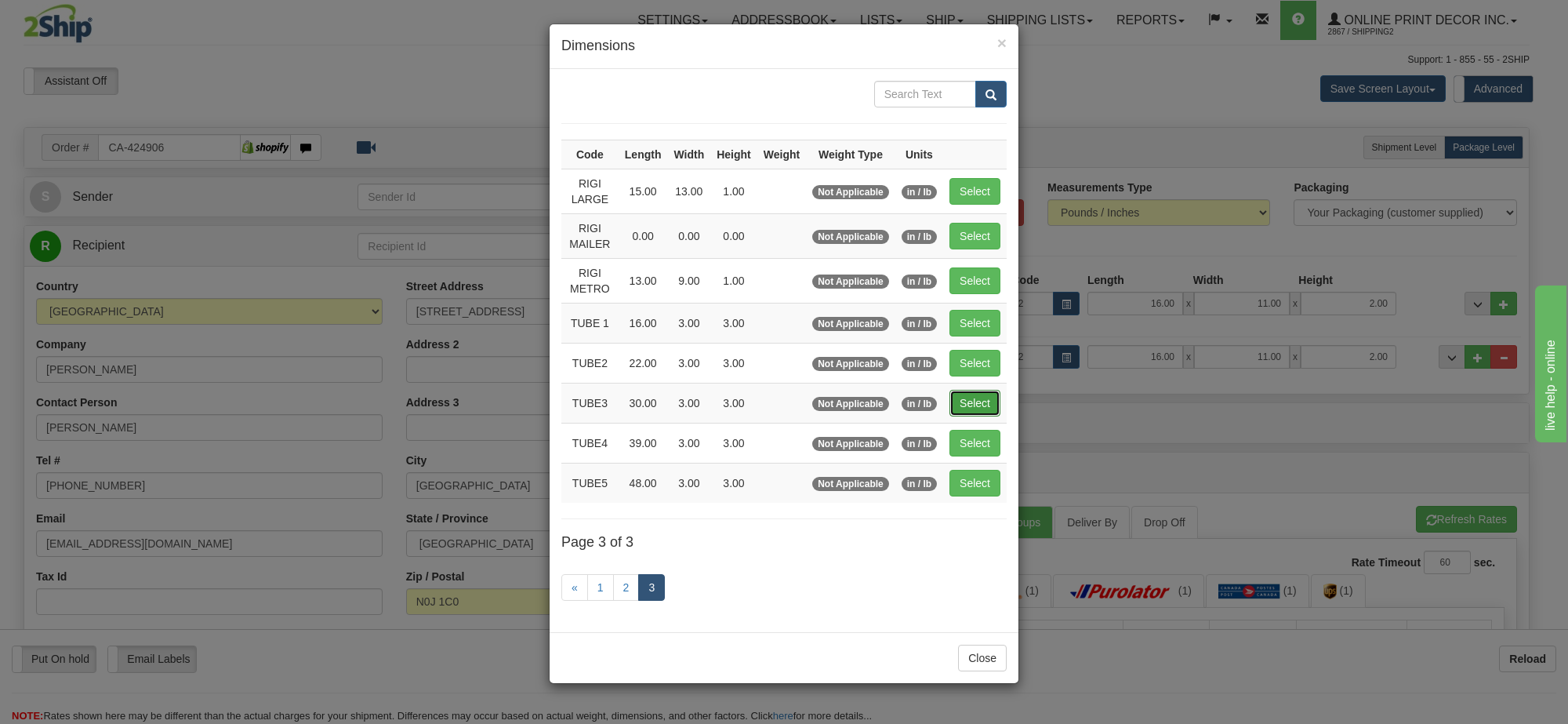
click at [965, 408] on button "Select" at bounding box center [975, 402] width 51 height 27
type input "TUBE3"
type input "30.00"
type input "3.00"
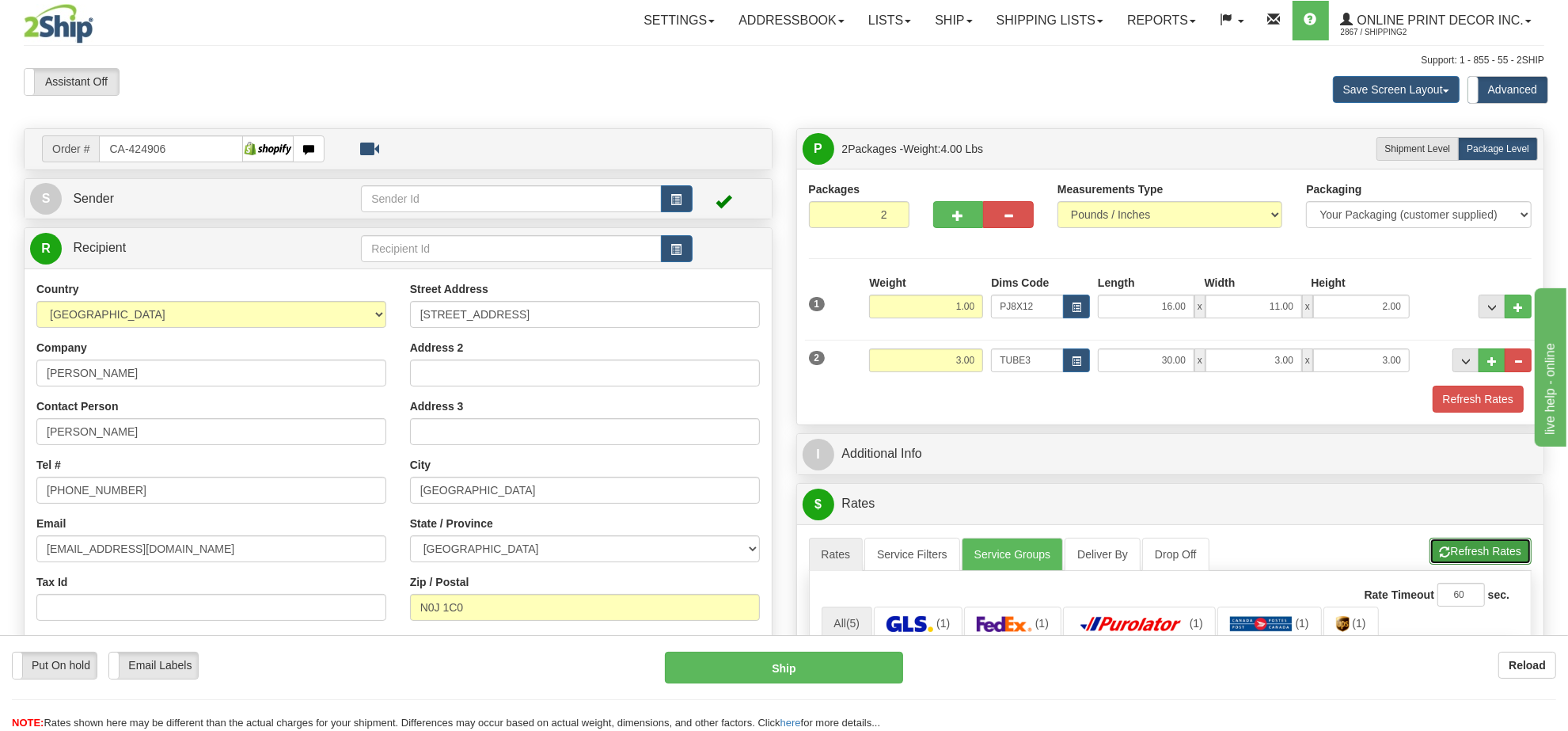
click at [1491, 548] on button "Refresh Rates" at bounding box center [1481, 551] width 102 height 27
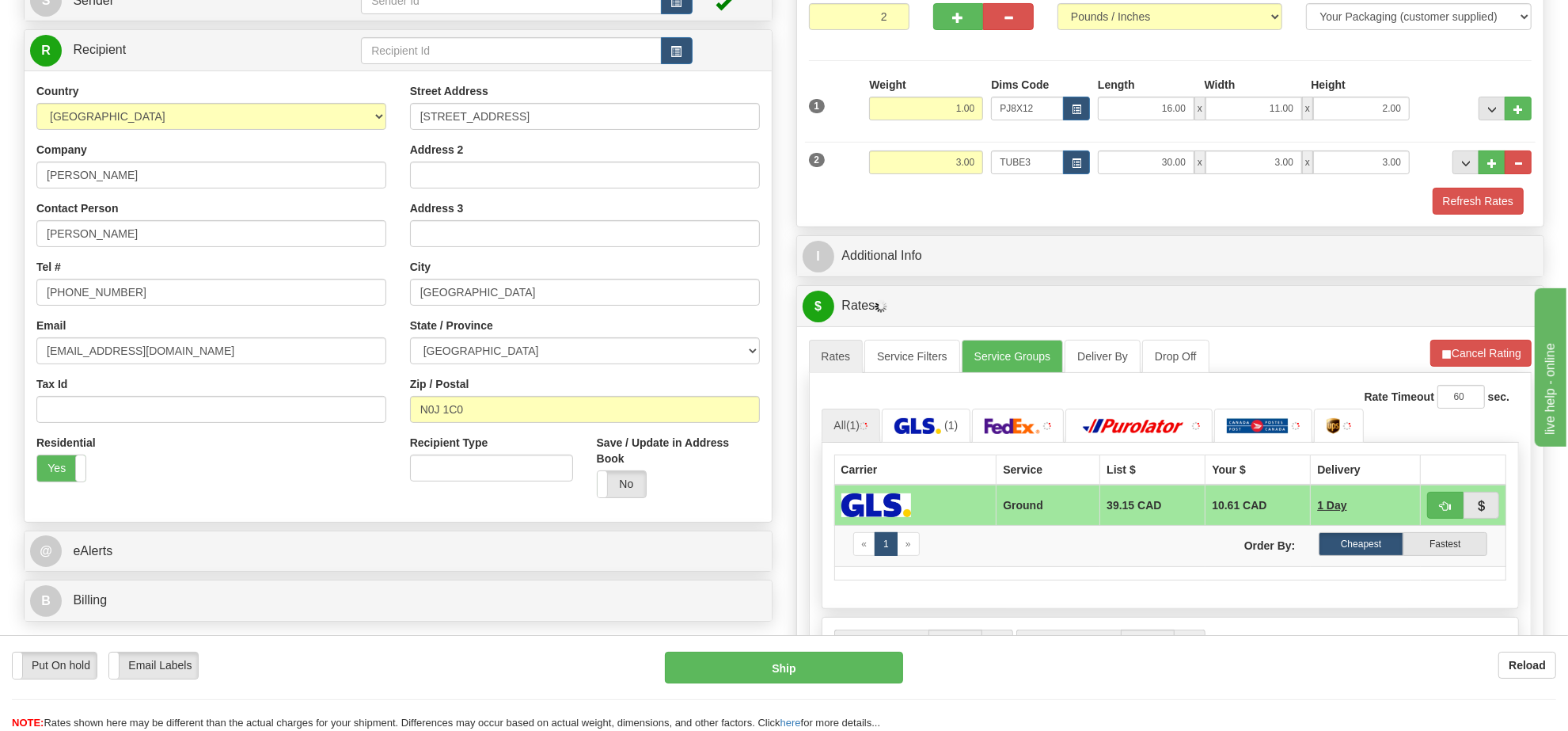
scroll to position [297, 0]
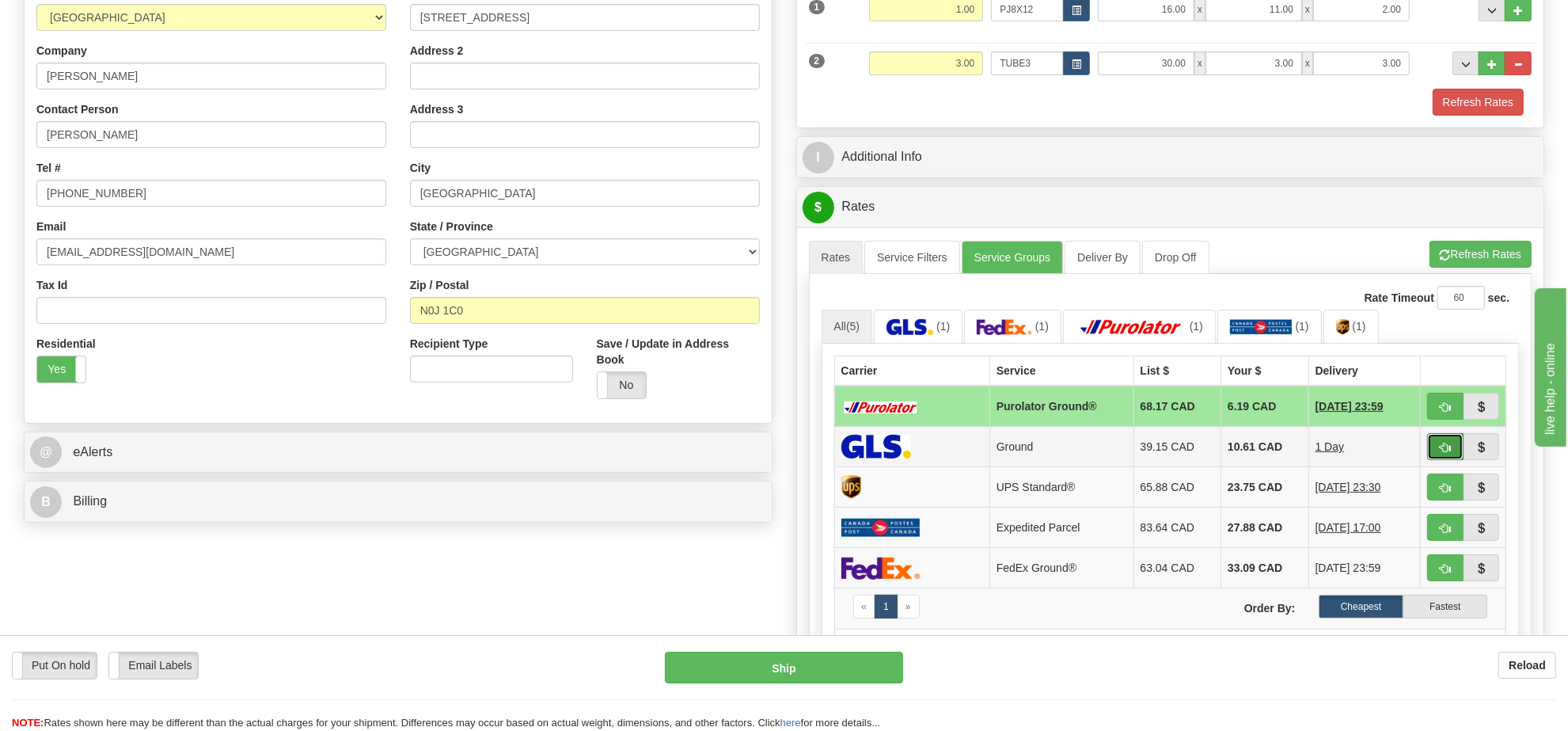
click at [1440, 453] on span "button" at bounding box center [1445, 447] width 11 height 11
type input "1"
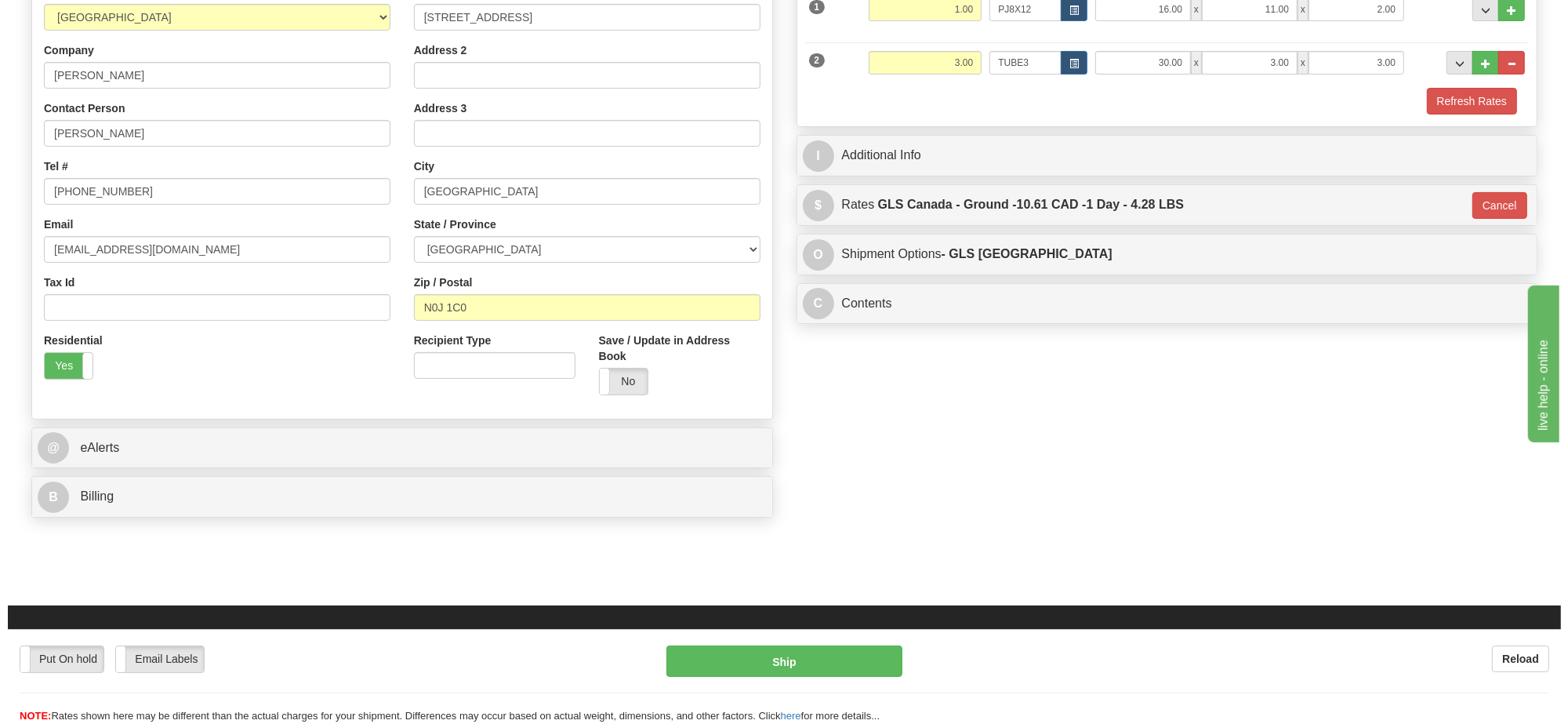
scroll to position [0, 0]
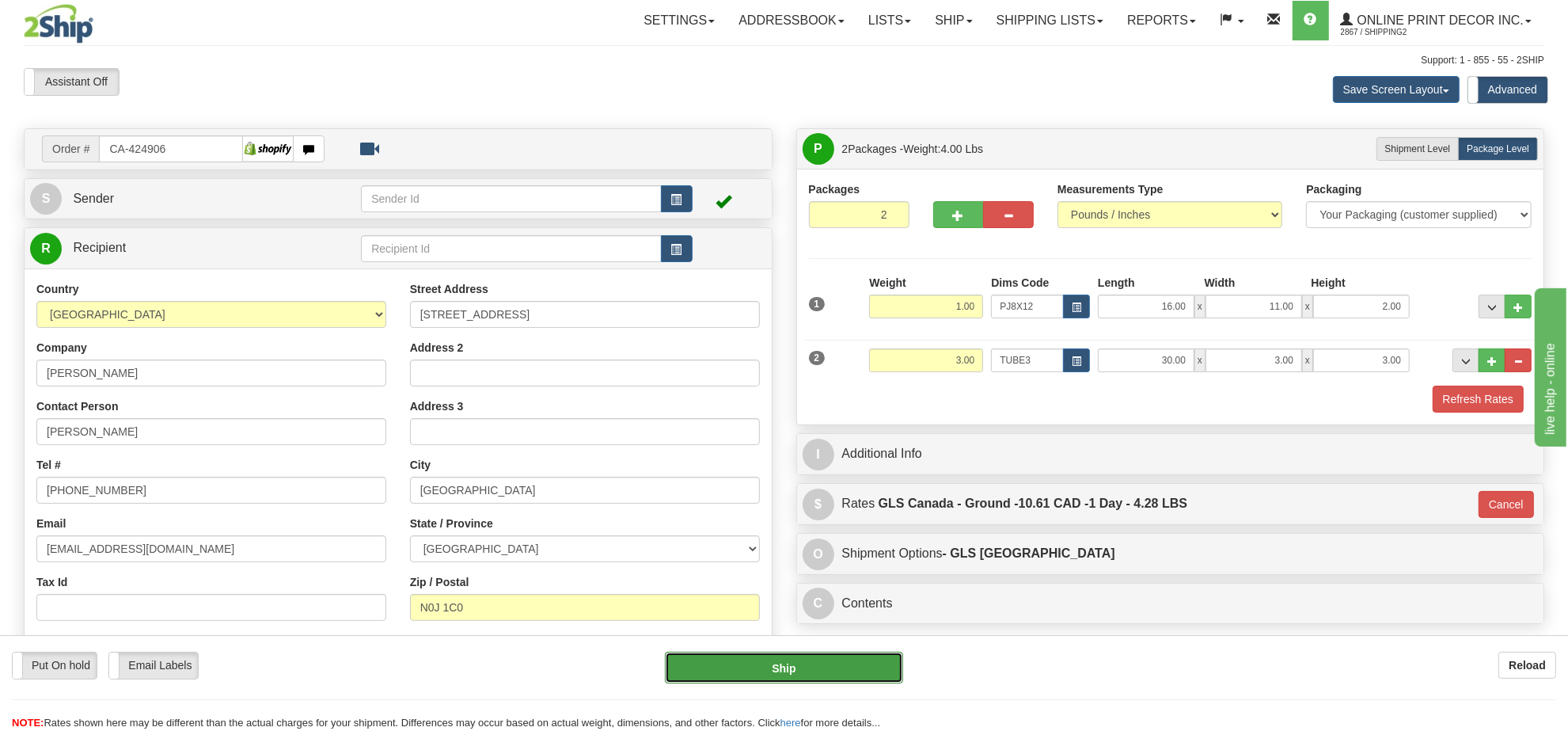
click at [821, 669] on button "Ship" at bounding box center [784, 667] width 238 height 32
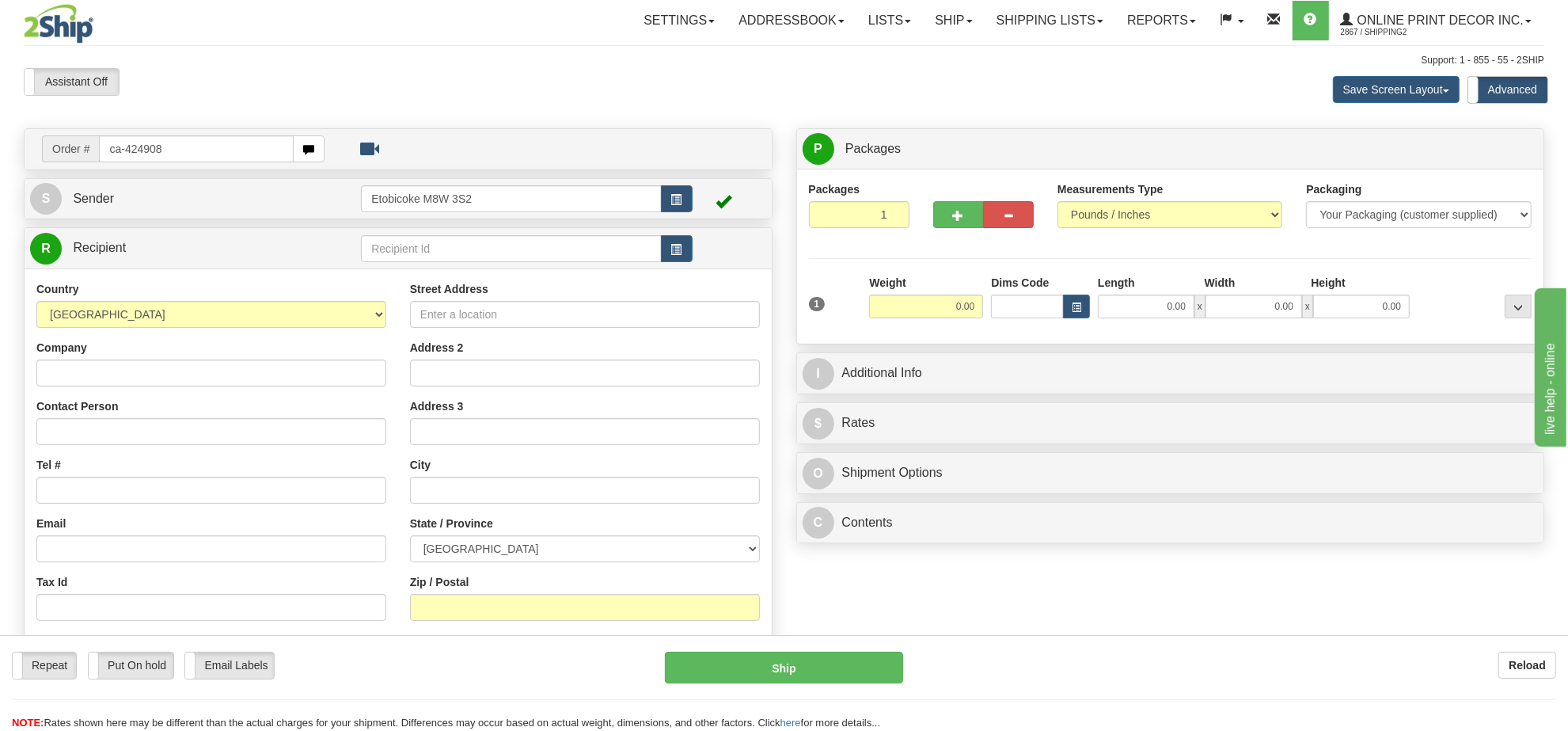
type input "ca-424908"
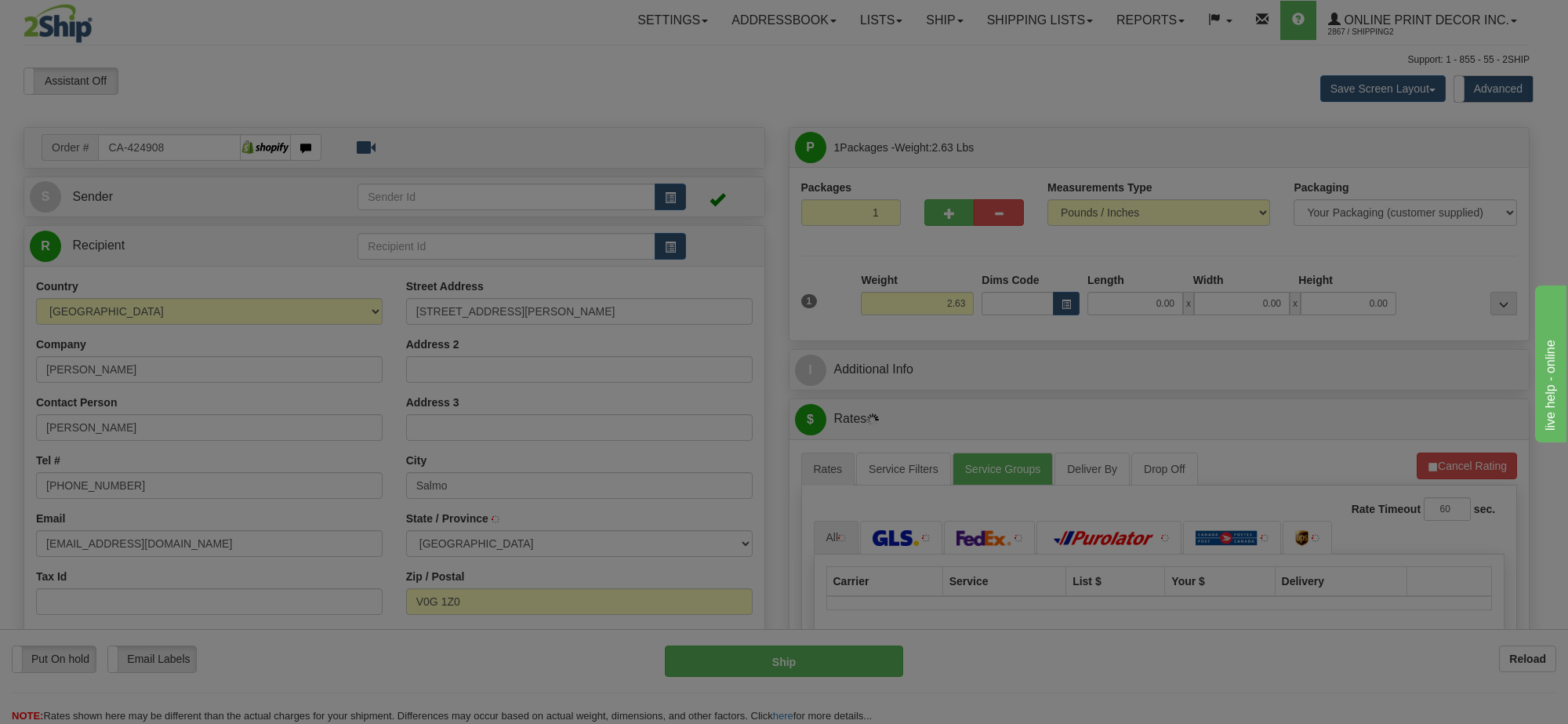
type input "SALMO"
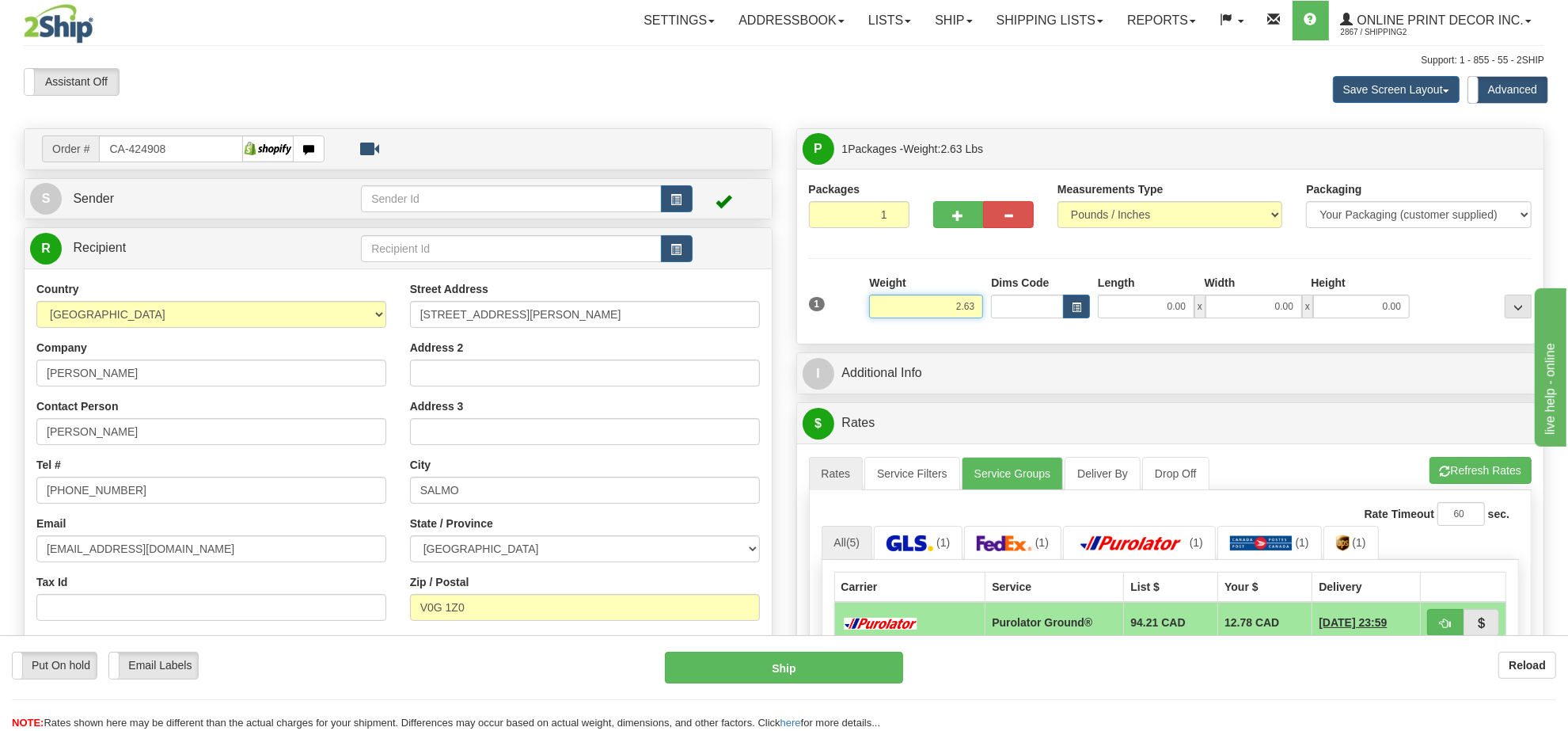
click at [947, 303] on input "2.63" at bounding box center [926, 306] width 114 height 24
click at [1057, 306] on input "Dims Code" at bounding box center [1027, 306] width 73 height 24
type input "5.00"
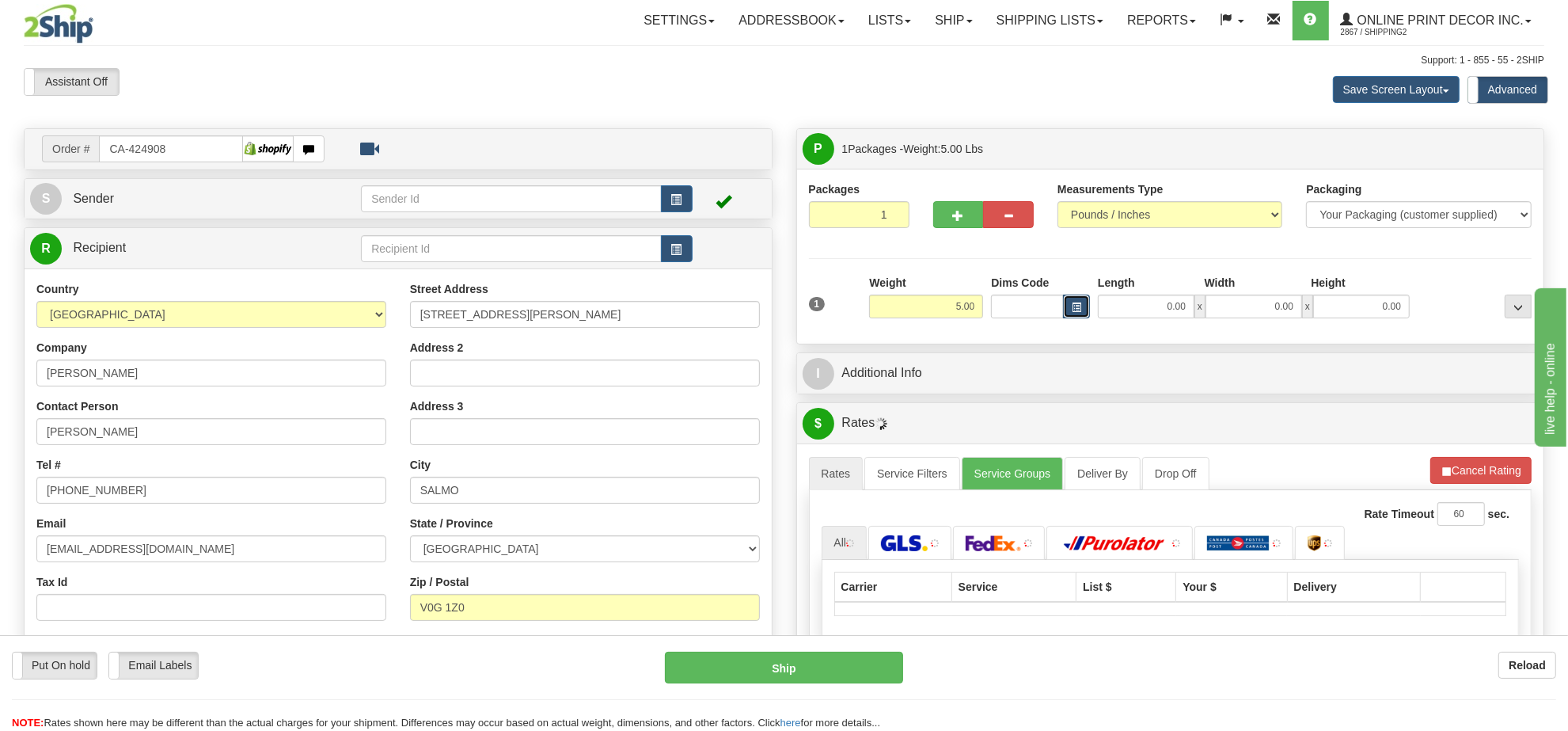
click at [1073, 303] on button "button" at bounding box center [1076, 306] width 27 height 24
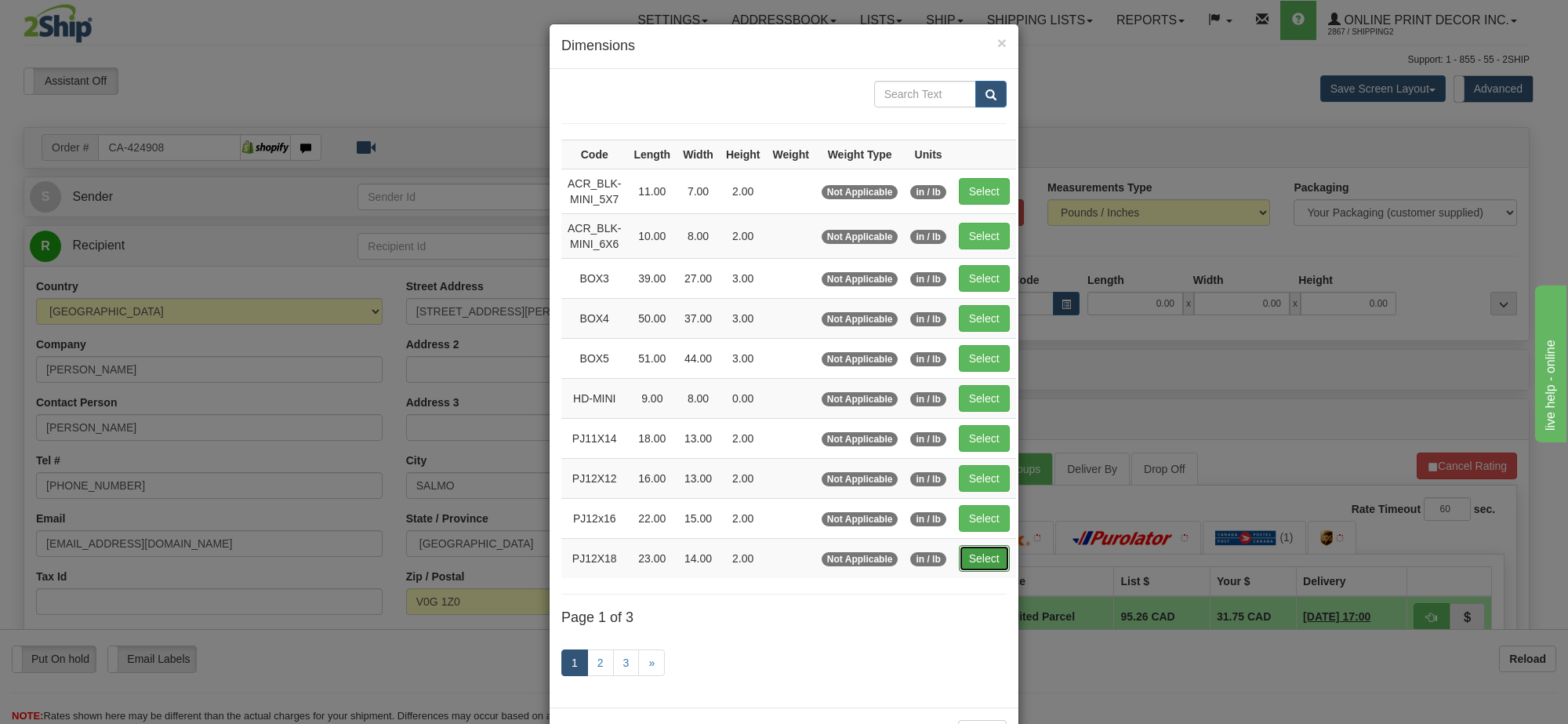
click at [978, 555] on button "Select" at bounding box center [984, 558] width 51 height 27
type input "PJ12X18"
type input "23.00"
type input "14.00"
type input "2.00"
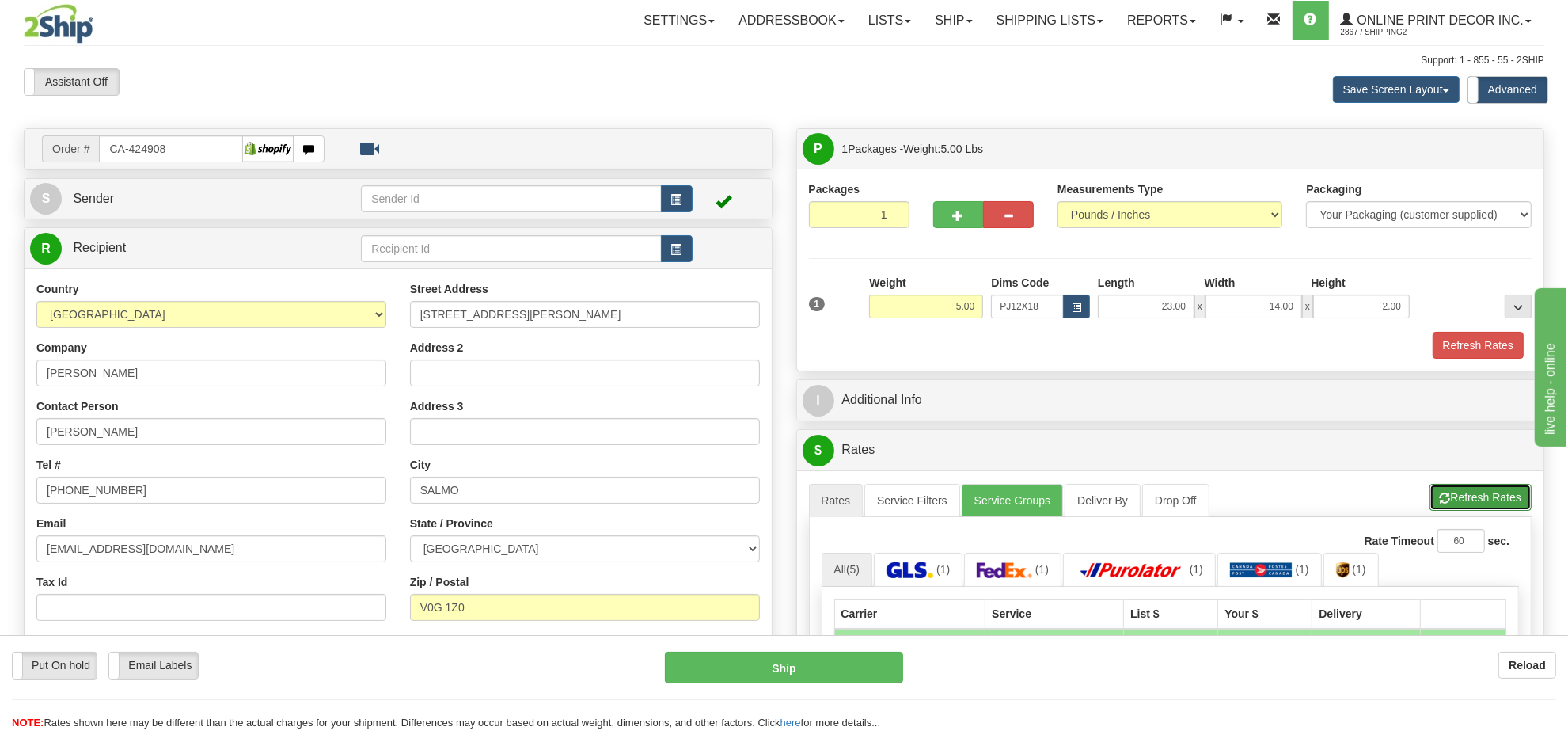
click at [1466, 507] on button "Refresh Rates" at bounding box center [1481, 497] width 102 height 27
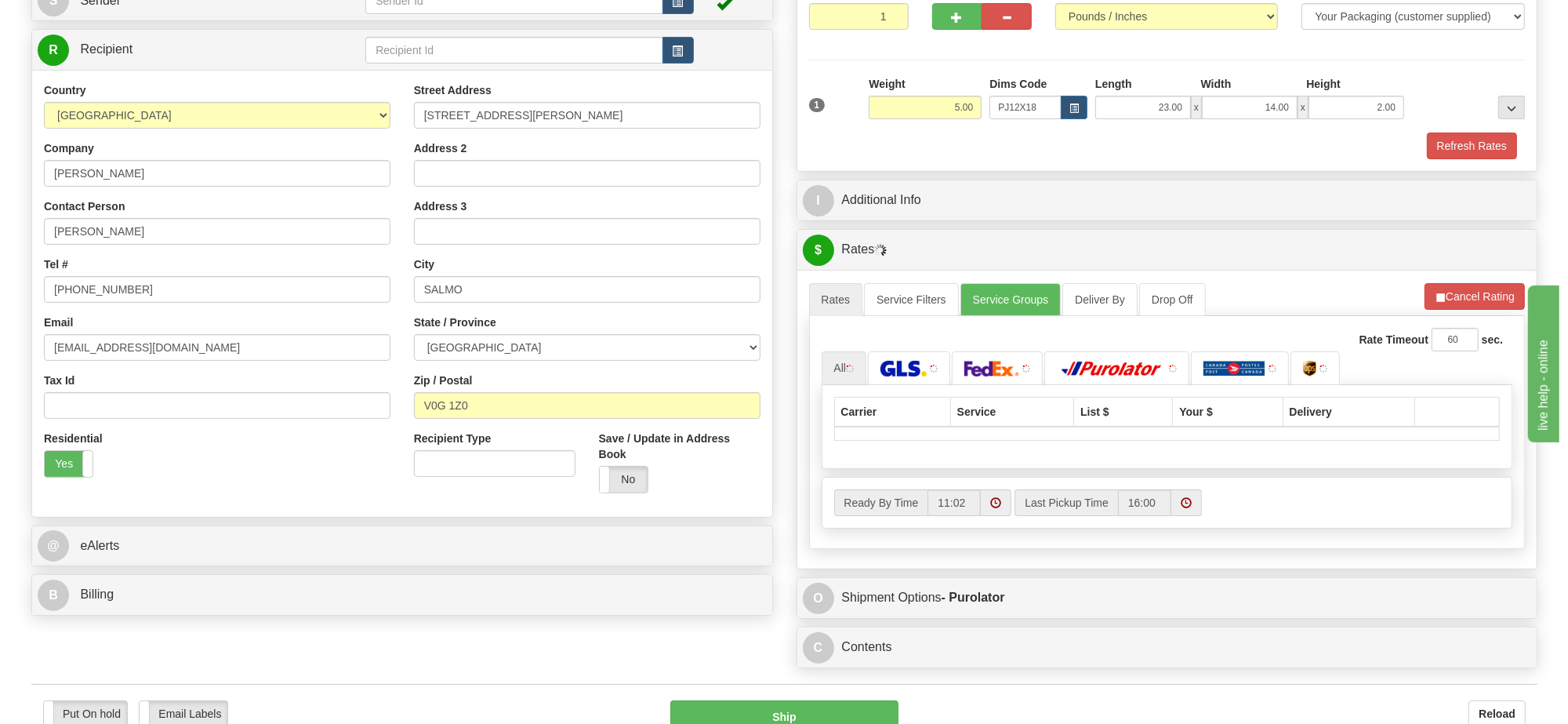
scroll to position [294, 0]
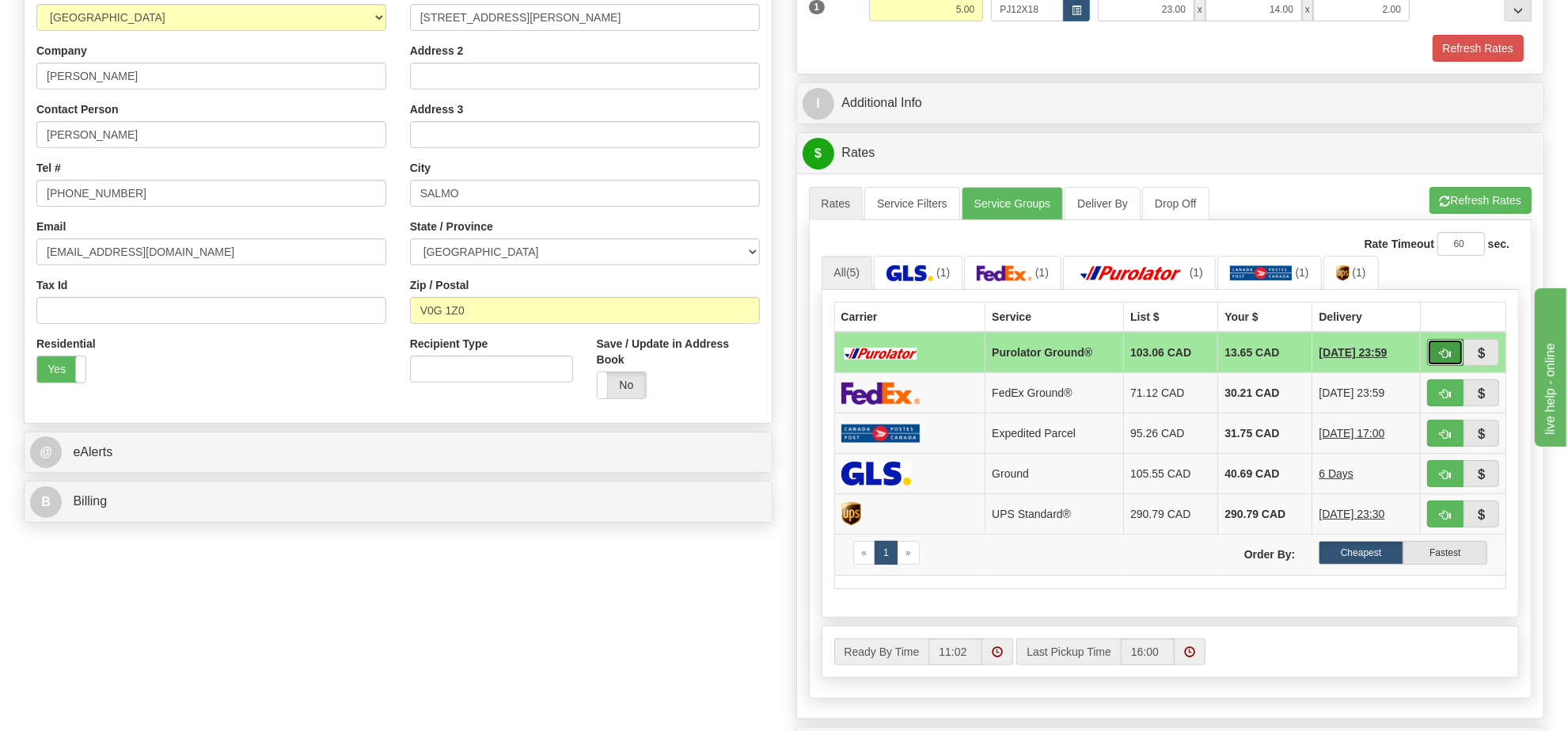
click at [1445, 350] on button "button" at bounding box center [1445, 352] width 36 height 27
type input "260"
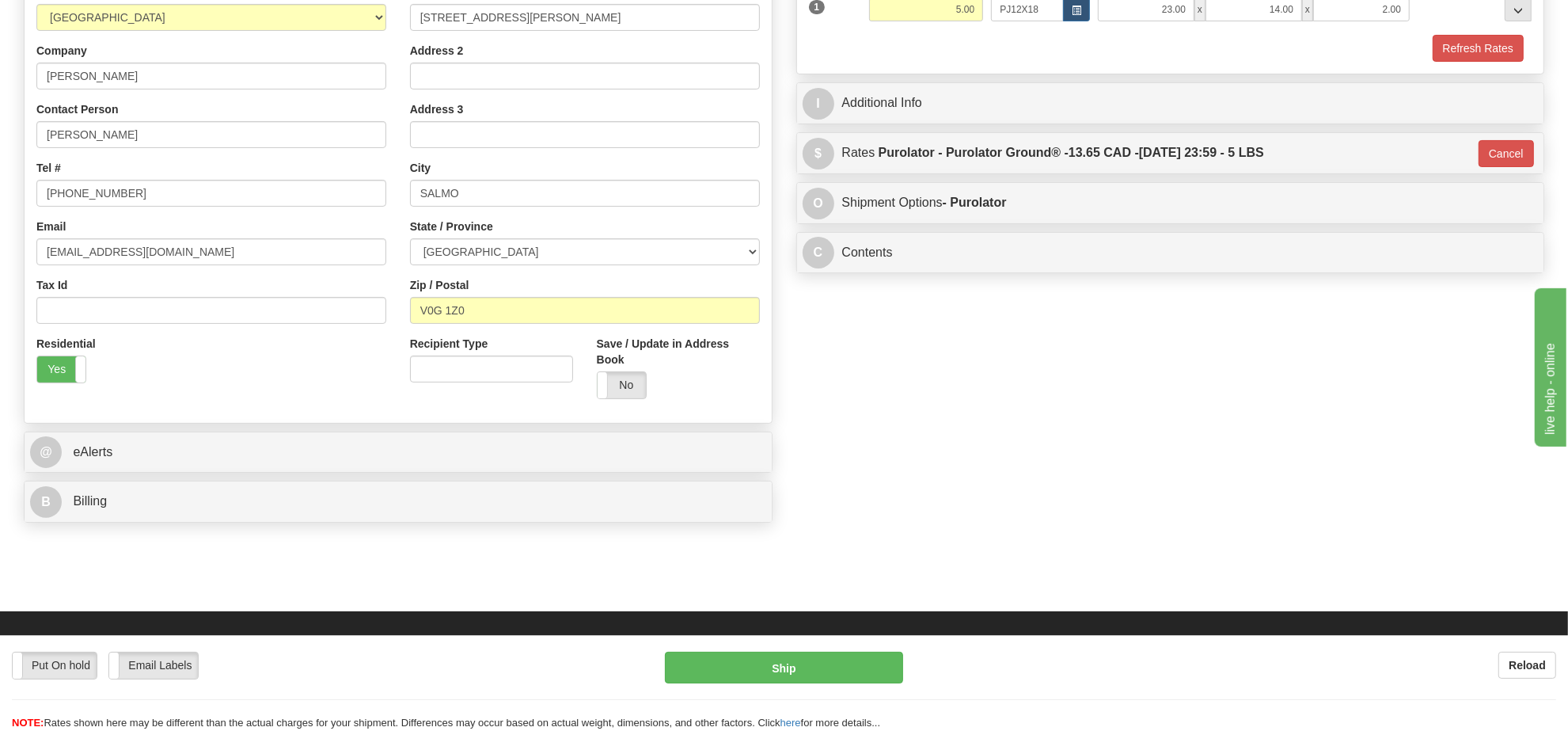
click at [843, 649] on div "Put On hold Put On hold Email Labels Email Labels Edit Reload Ship Reload" at bounding box center [784, 682] width 1568 height 95
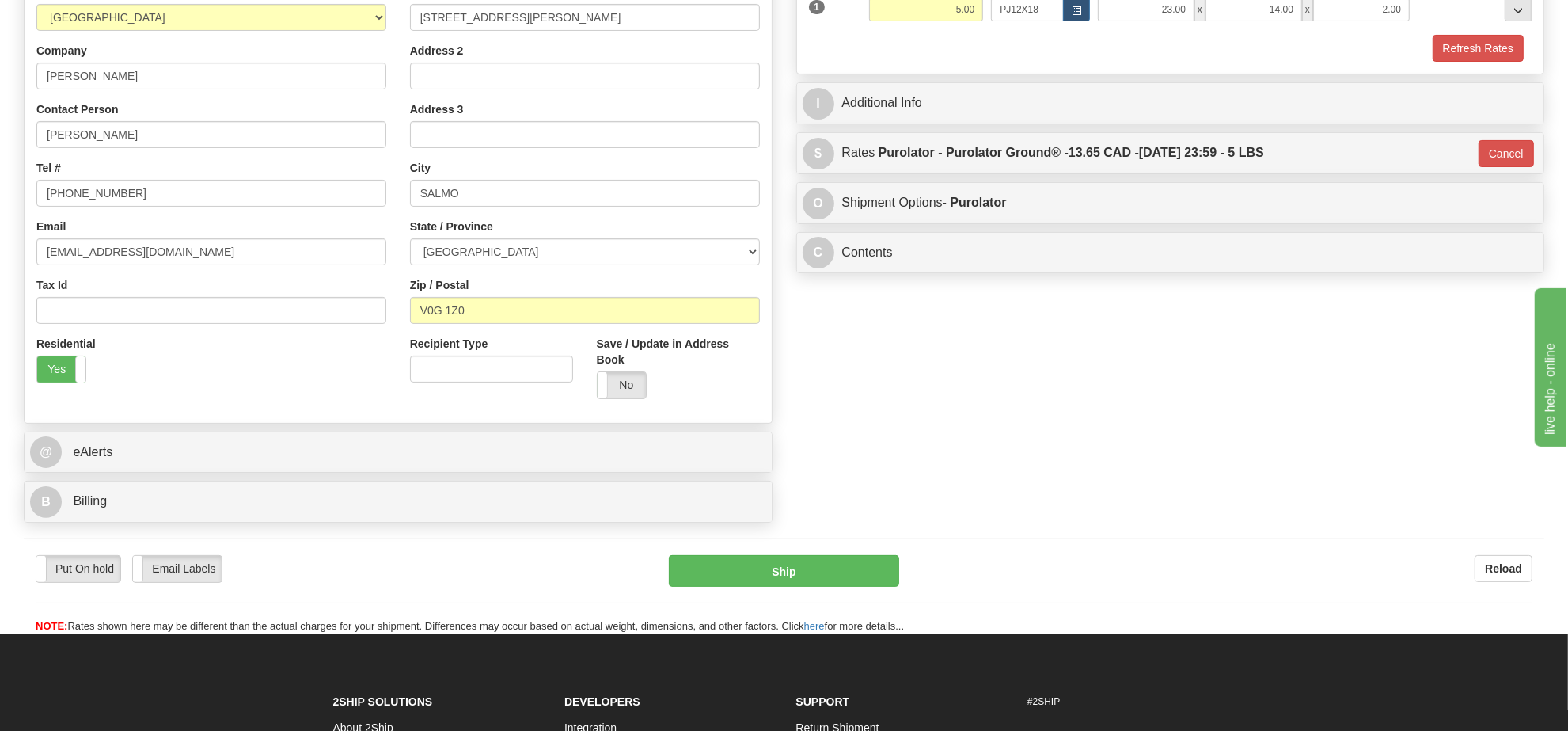
click at [849, 548] on div "Put On hold Put On hold Email Labels Email Labels Edit Reload Ship Reload" at bounding box center [784, 586] width 1520 height 95
click at [856, 578] on button "Ship" at bounding box center [783, 571] width 229 height 32
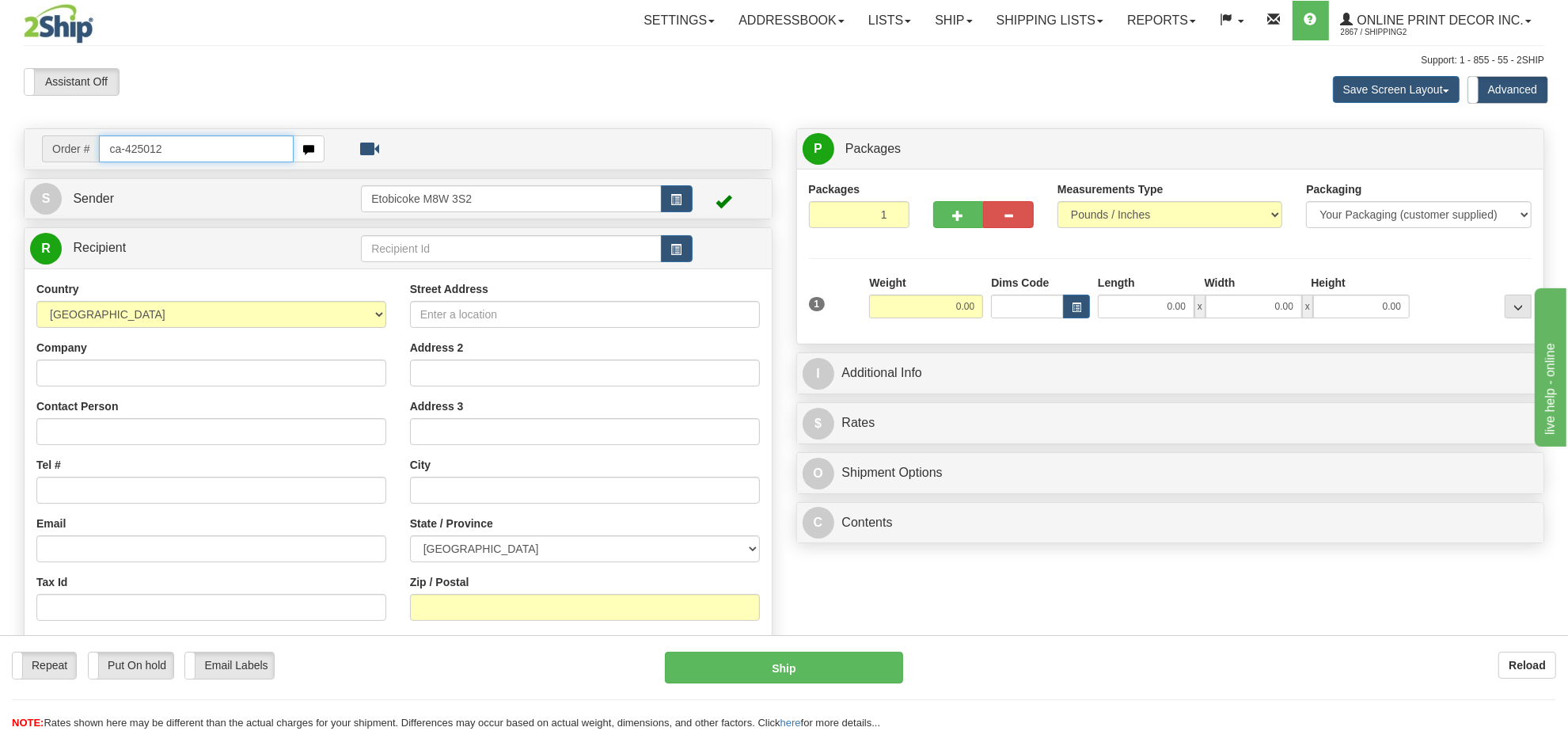
type input "ca-425012"
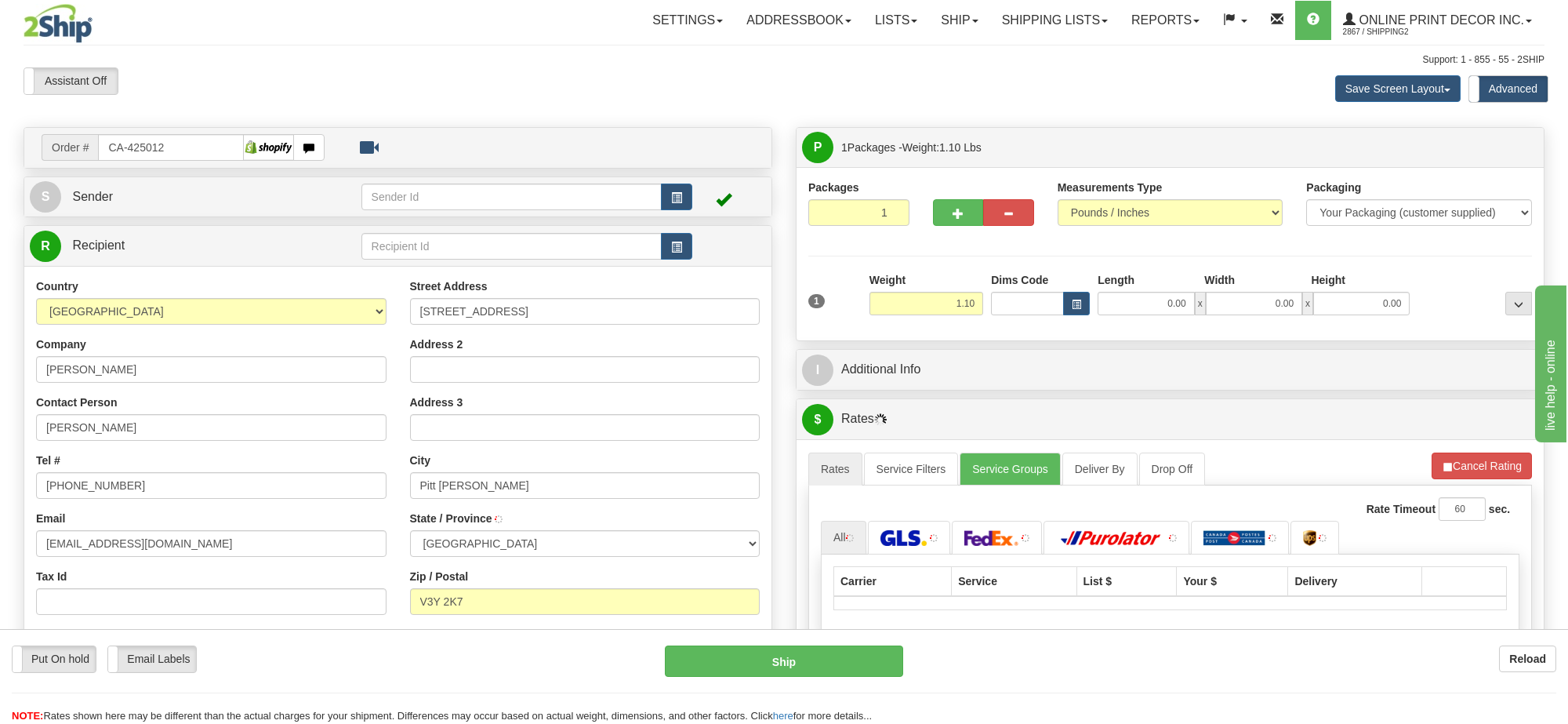
type input "PITT [PERSON_NAME]"
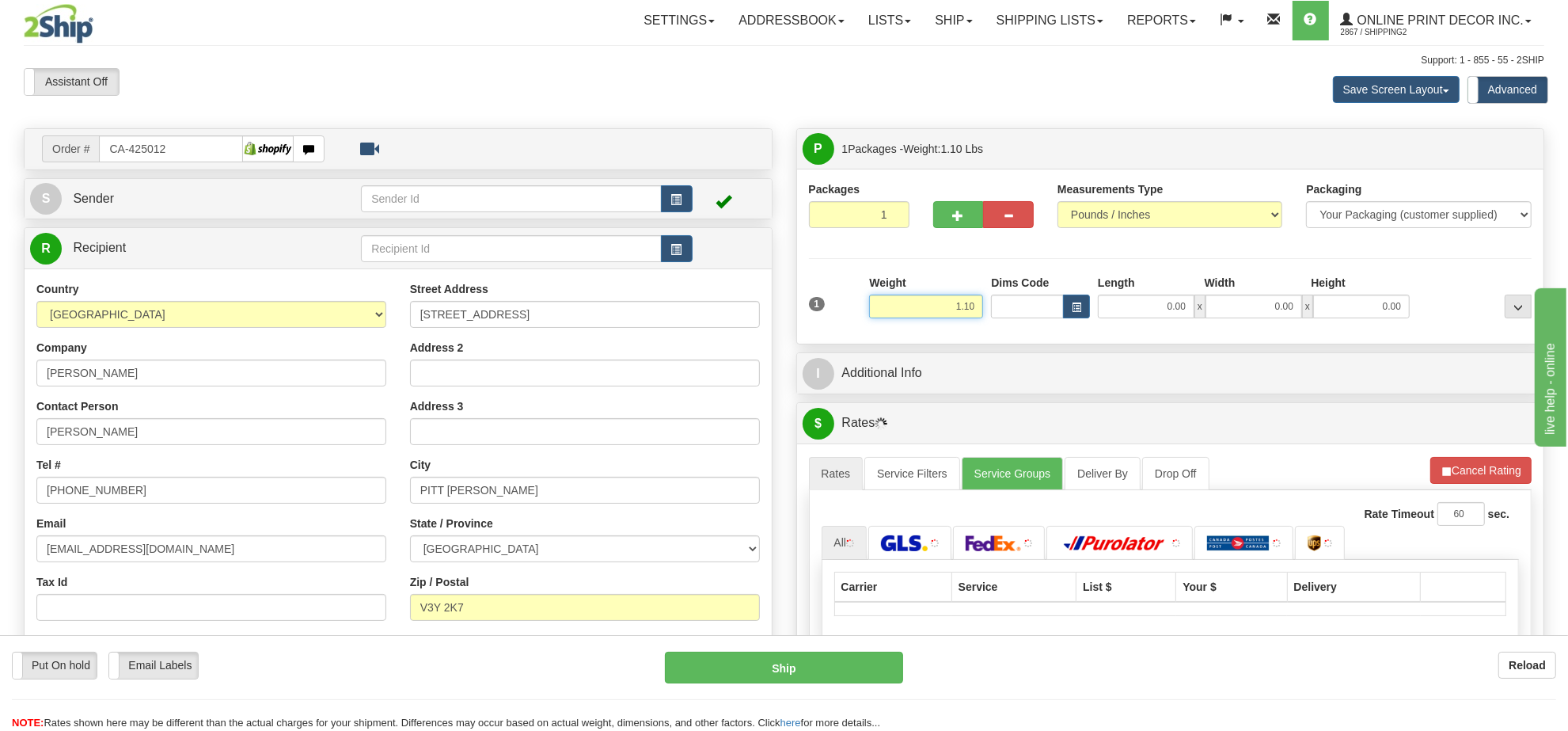
click at [964, 306] on input "1.10" at bounding box center [926, 306] width 114 height 24
type input "7.00"
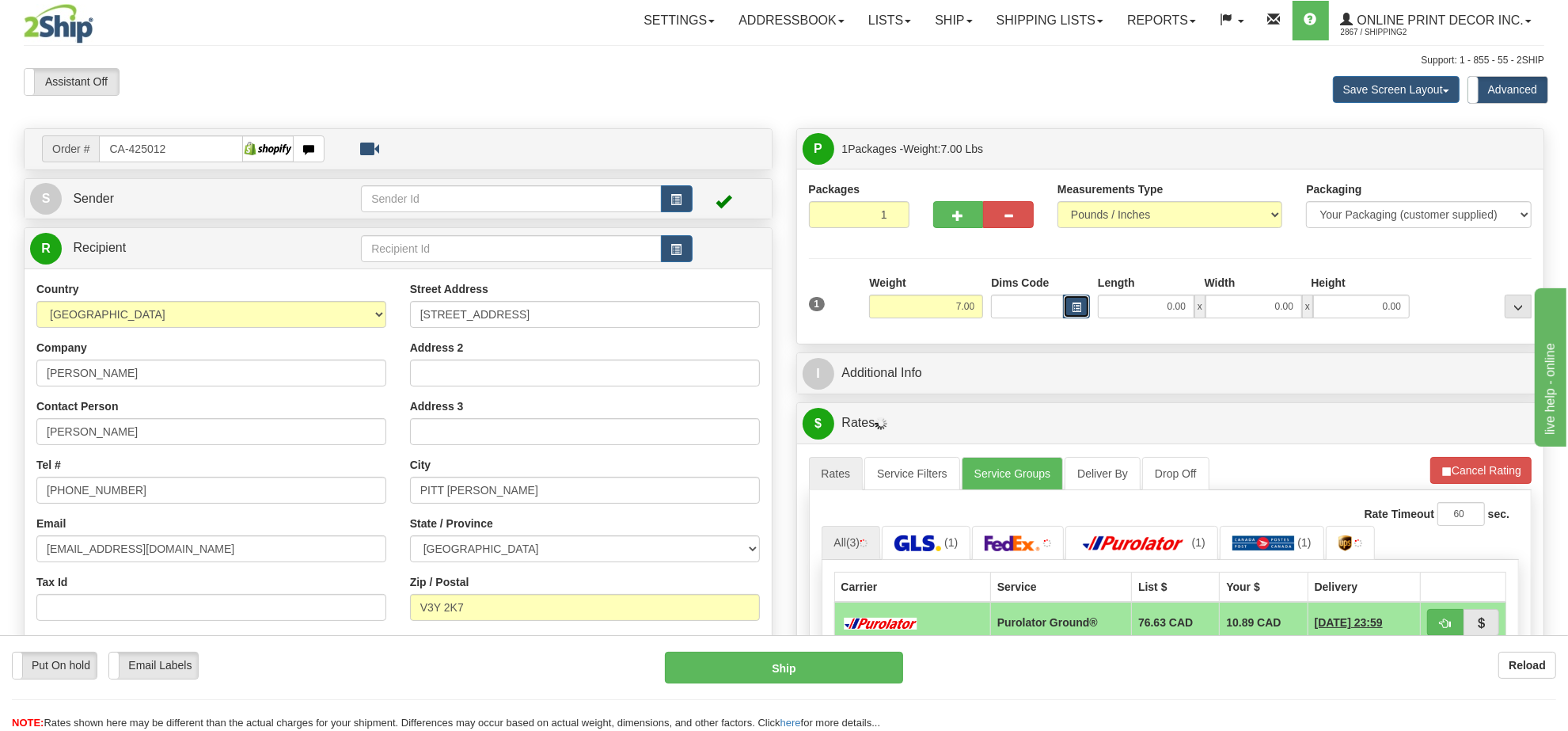
click at [1073, 312] on span "button" at bounding box center [1077, 308] width 10 height 9
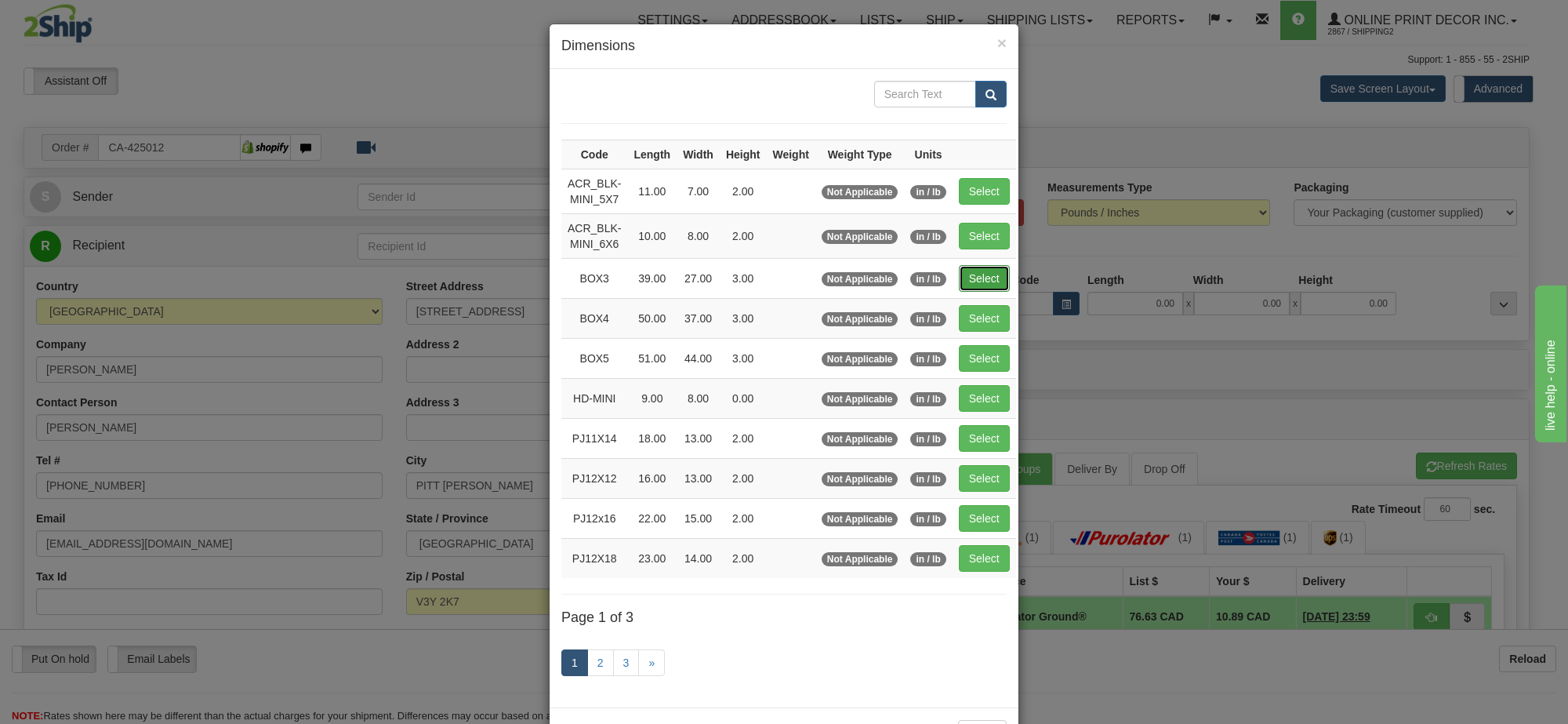
click at [969, 283] on button "Select" at bounding box center [984, 278] width 51 height 27
type input "BOX3"
type input "39.00"
type input "27.00"
type input "3.00"
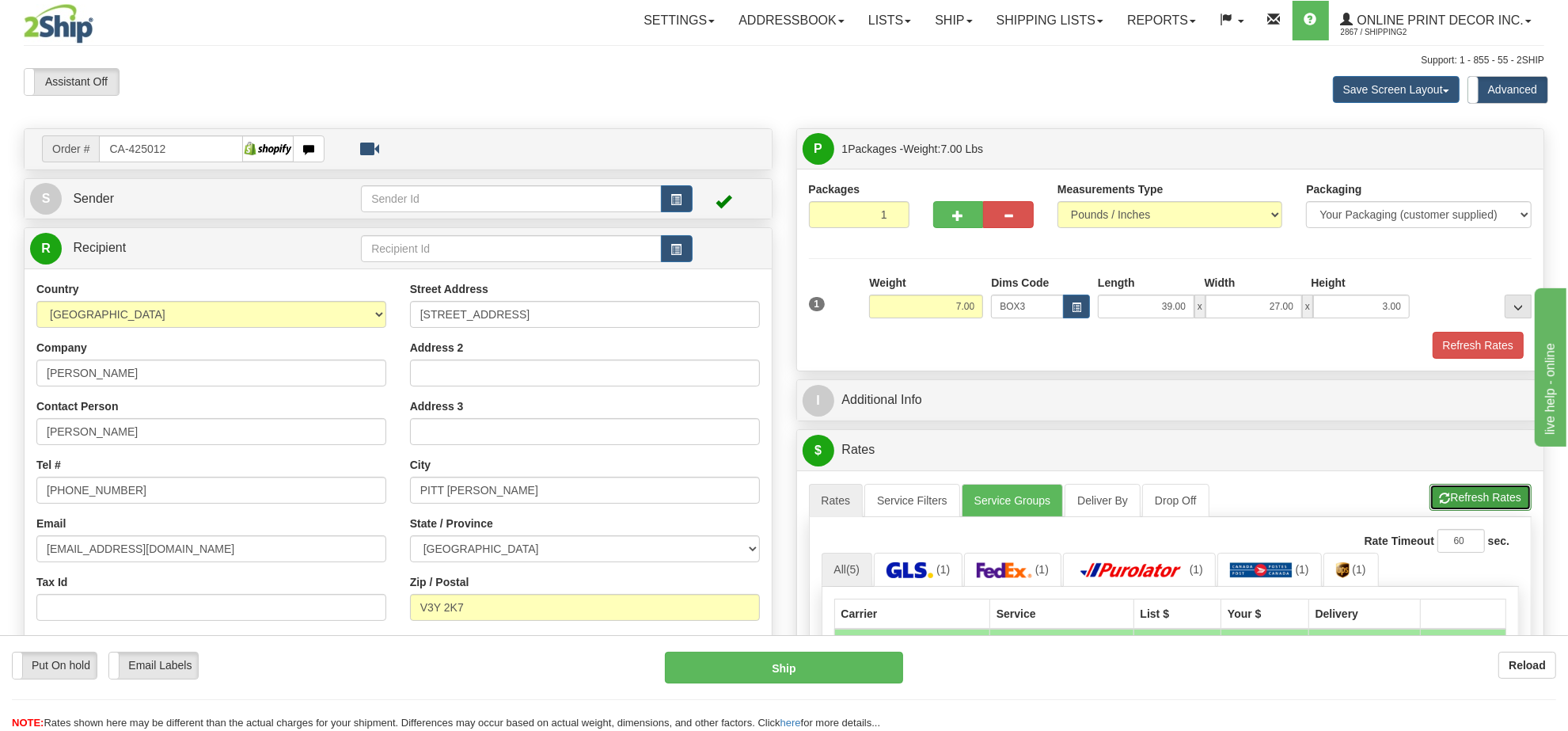
click at [1450, 495] on button "Refresh Rates" at bounding box center [1481, 497] width 102 height 27
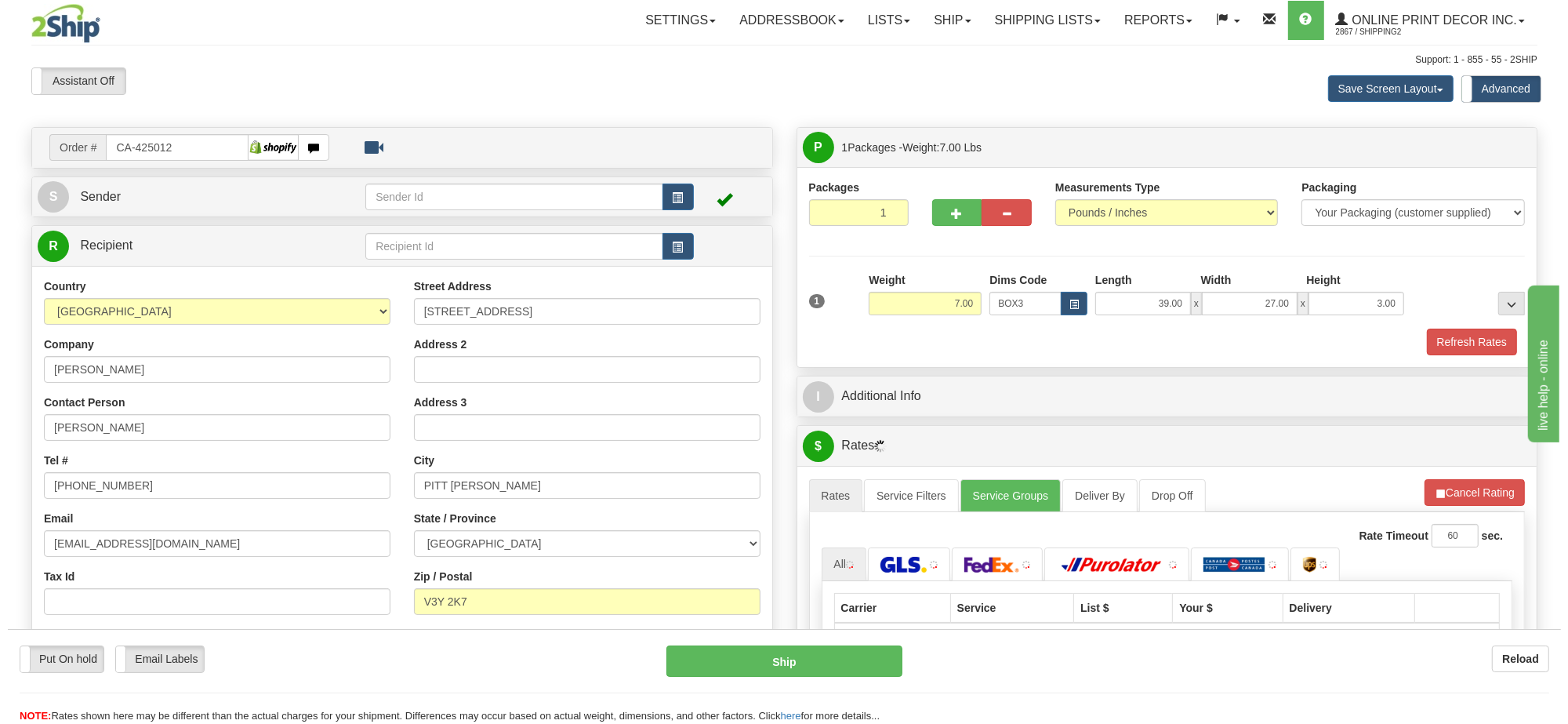
scroll to position [196, 0]
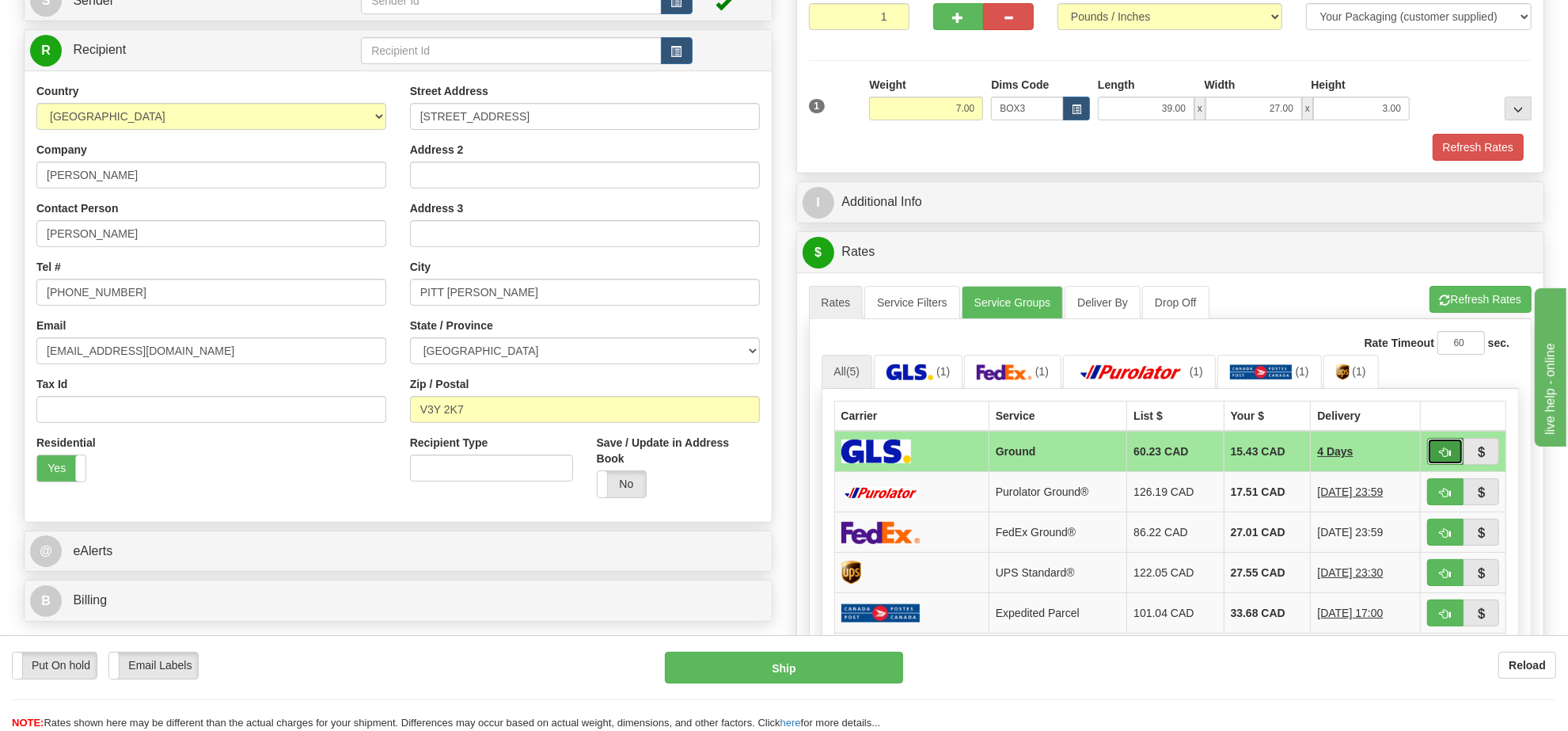
click at [1435, 456] on button "button" at bounding box center [1445, 451] width 36 height 27
type input "1"
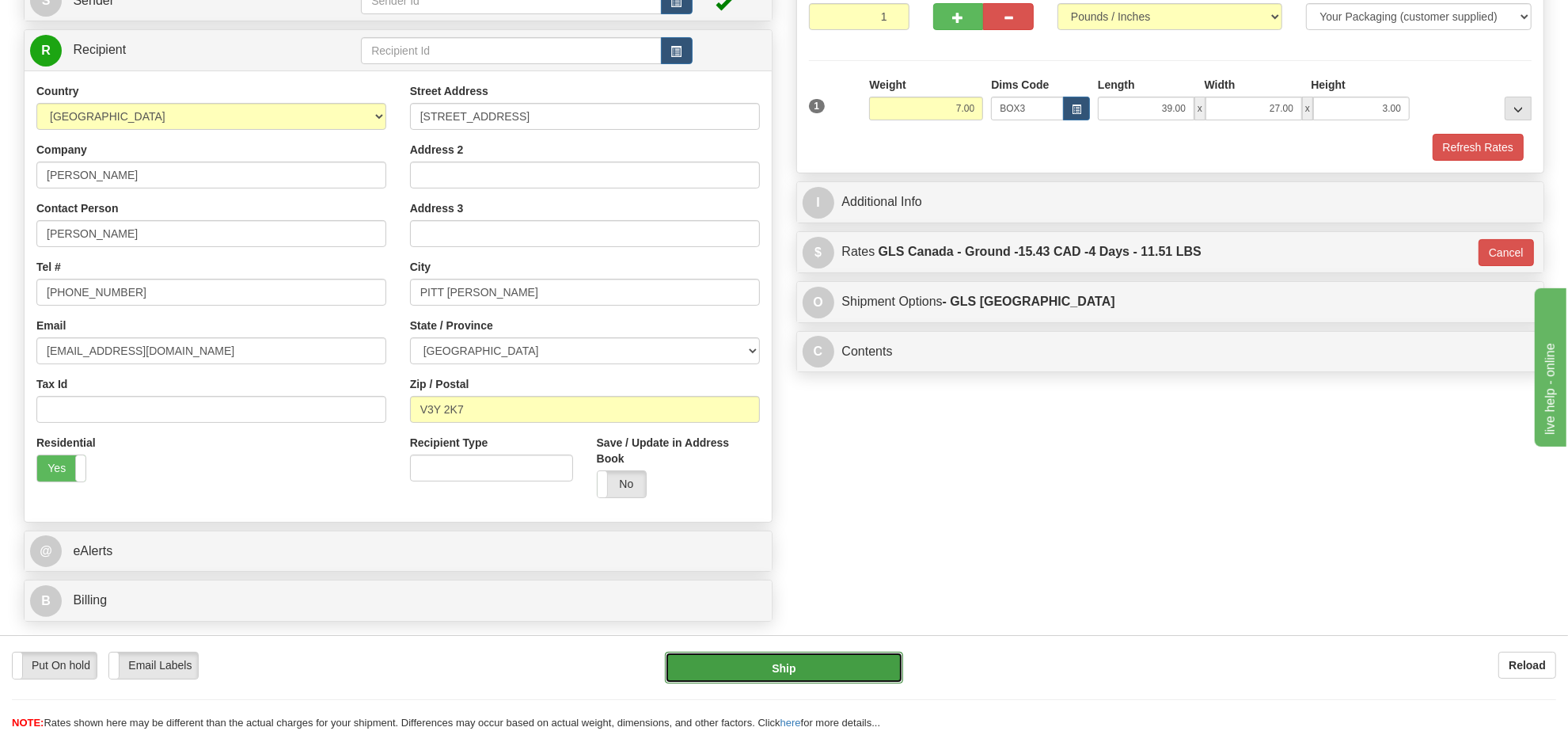
click at [827, 658] on button "Ship" at bounding box center [784, 667] width 238 height 32
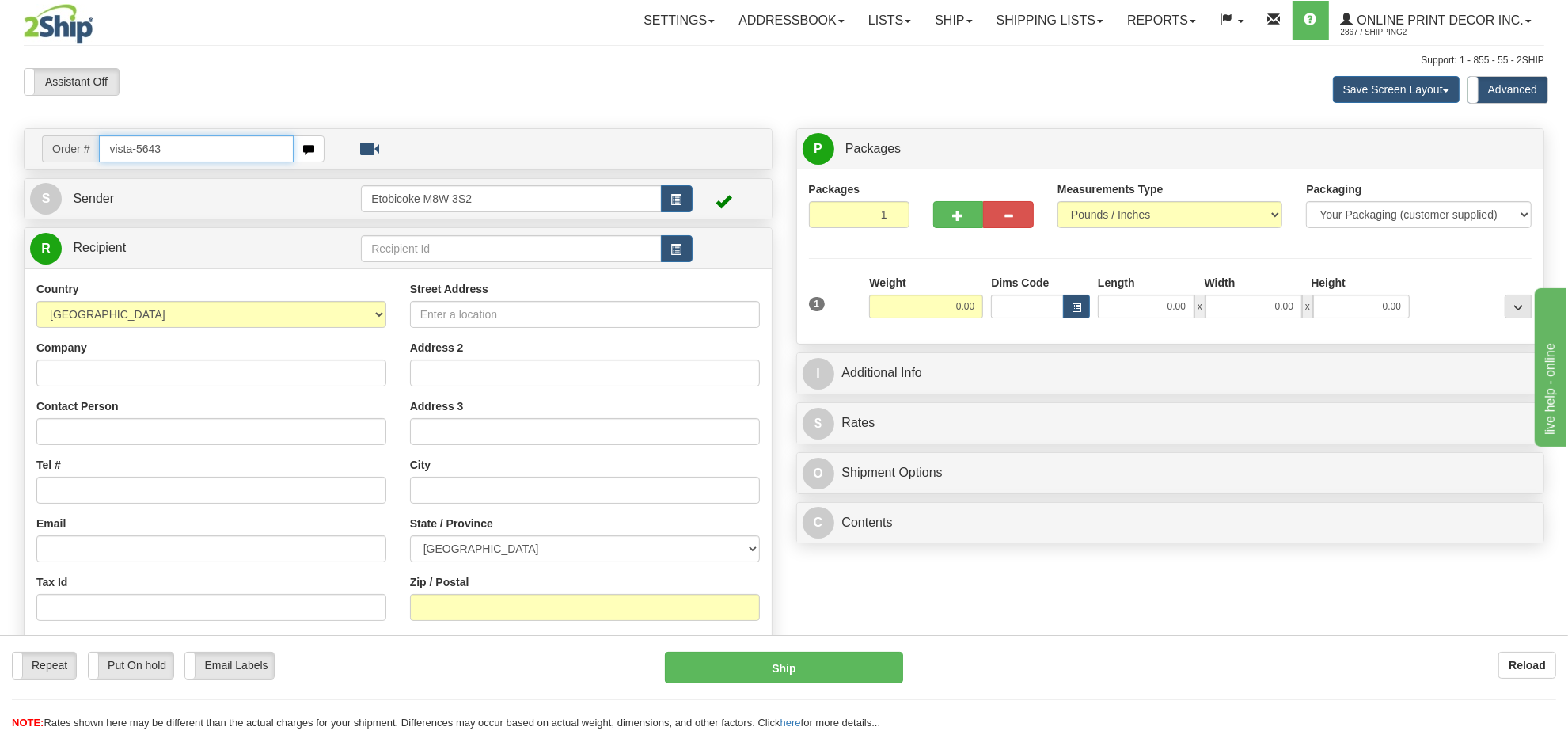
type input "vista-5643"
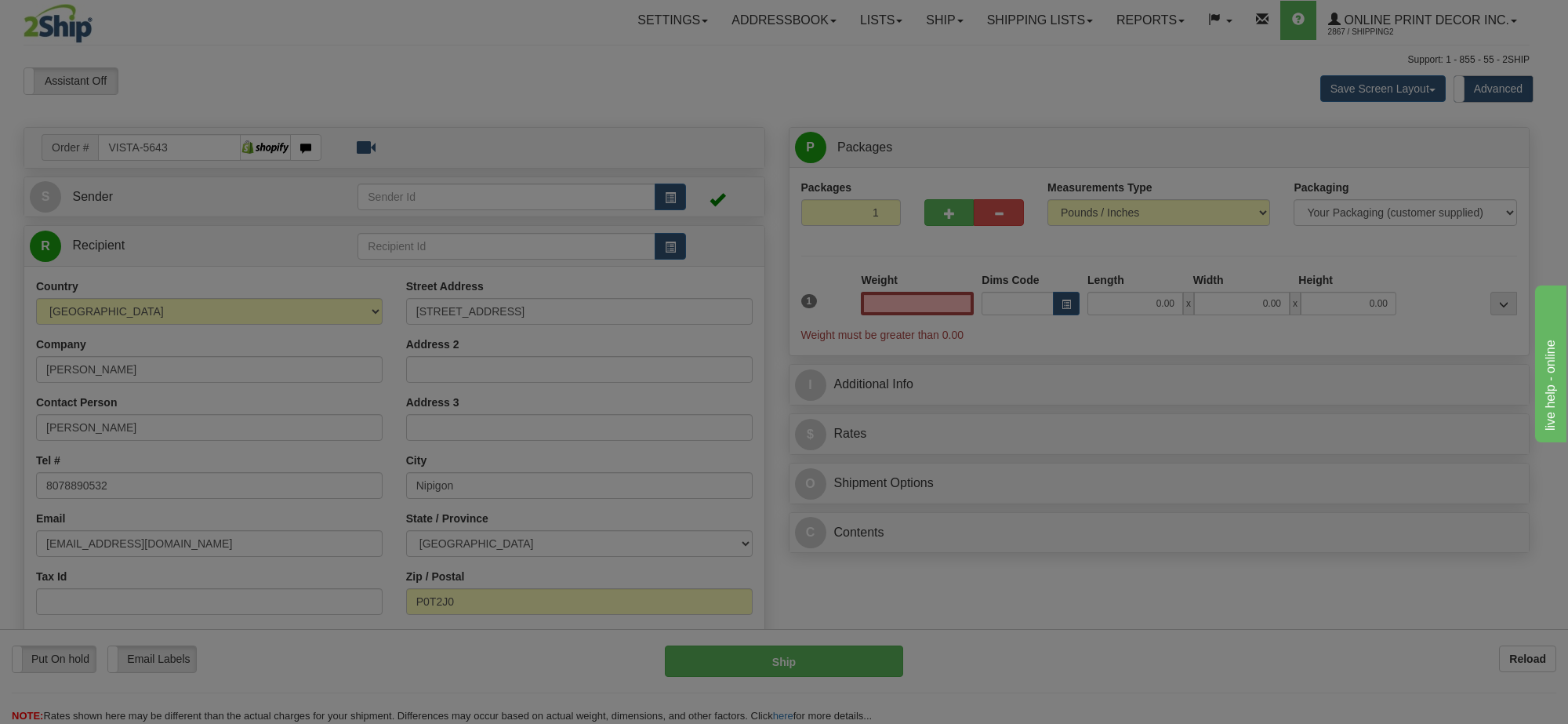
type input "NIPIGON"
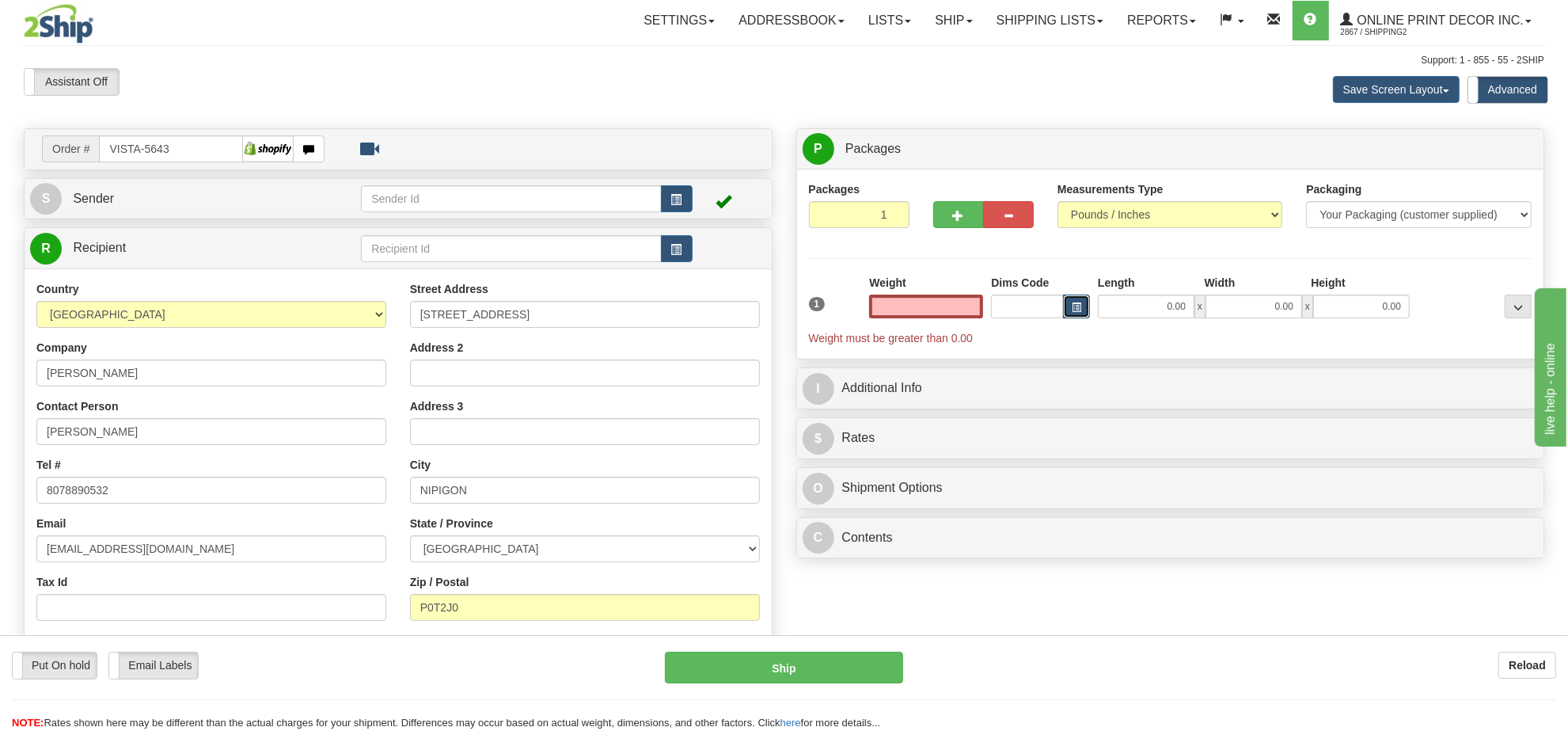
type input "0.00"
click at [1082, 299] on button "button" at bounding box center [1076, 306] width 27 height 24
